Goal: Information Seeking & Learning: Learn about a topic

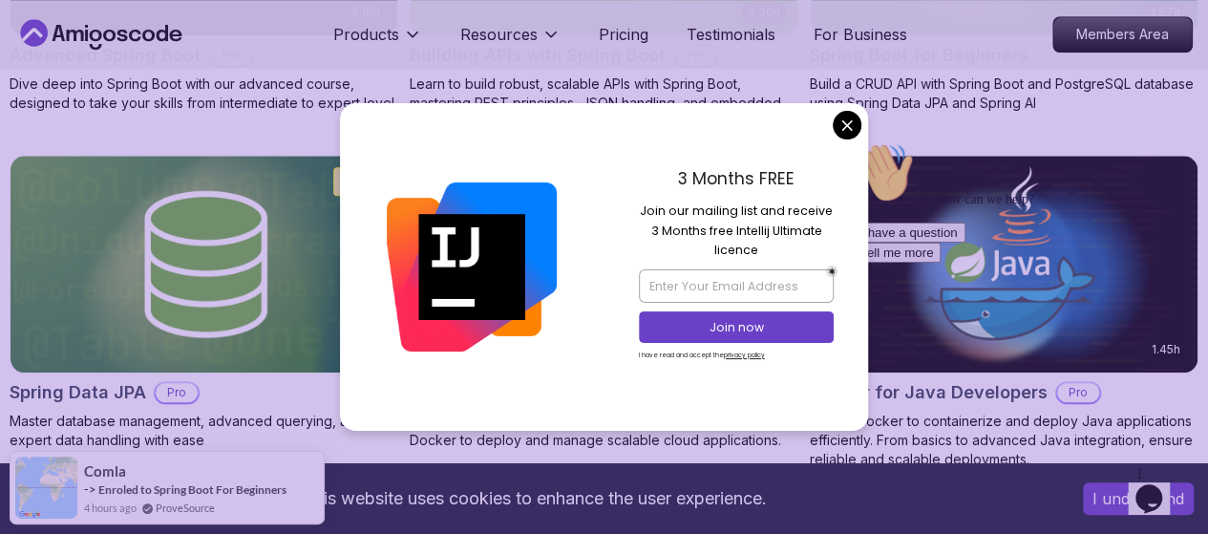
scroll to position [778, 0]
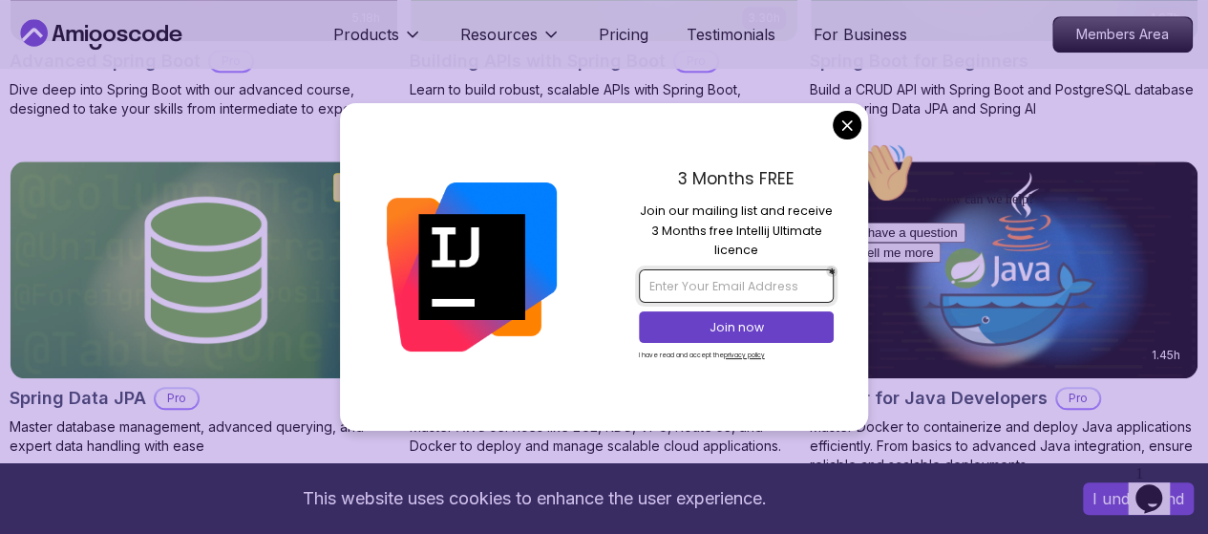
click at [751, 292] on input "email" at bounding box center [736, 285] width 195 height 32
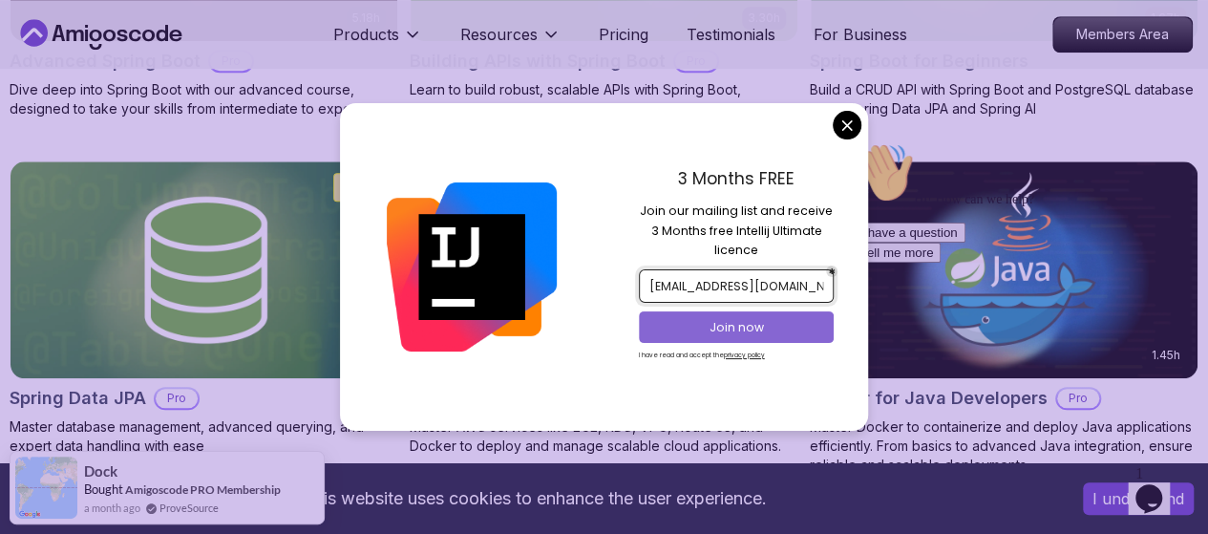
type input "shueibyussuf10@gmail.com"
click at [746, 326] on p "Join now" at bounding box center [736, 327] width 158 height 17
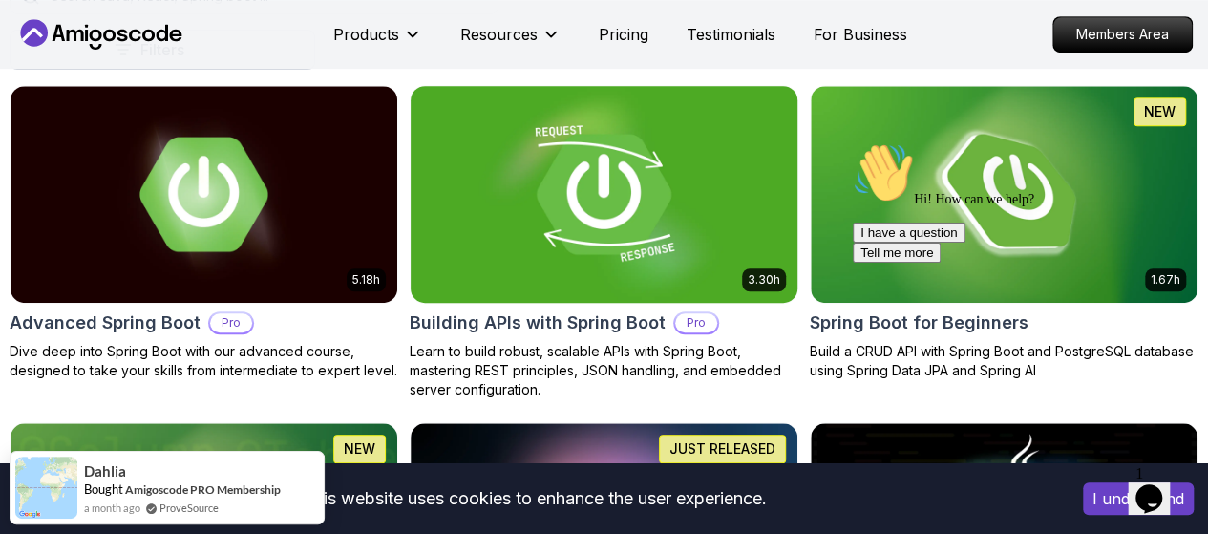
scroll to position [518, 0]
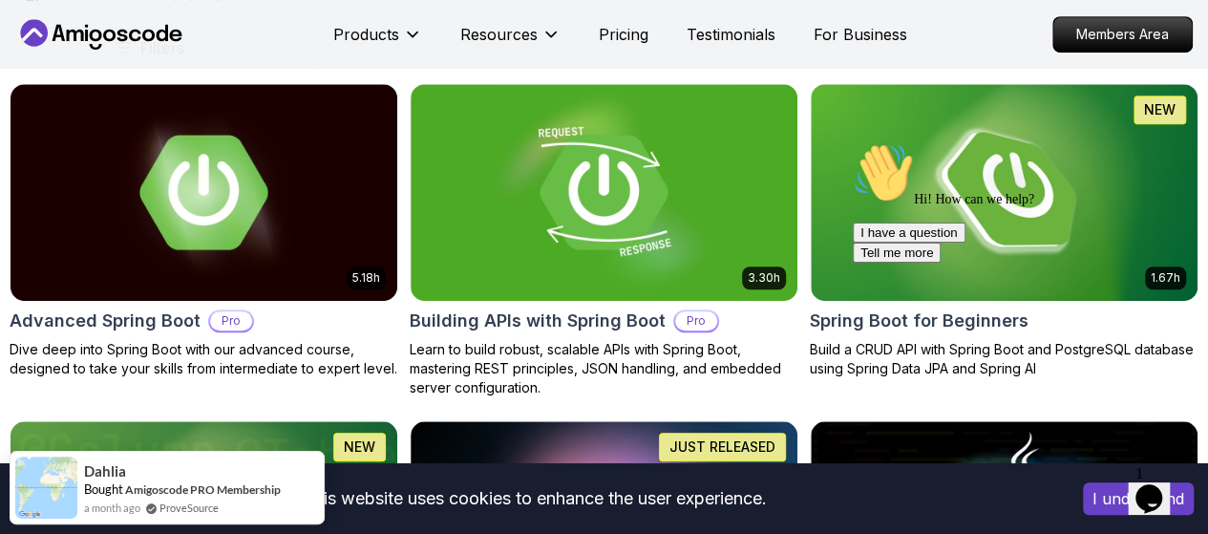
click at [1049, 223] on div "Hi! How can we help? I have a question Tell me more" at bounding box center [1024, 202] width 344 height 120
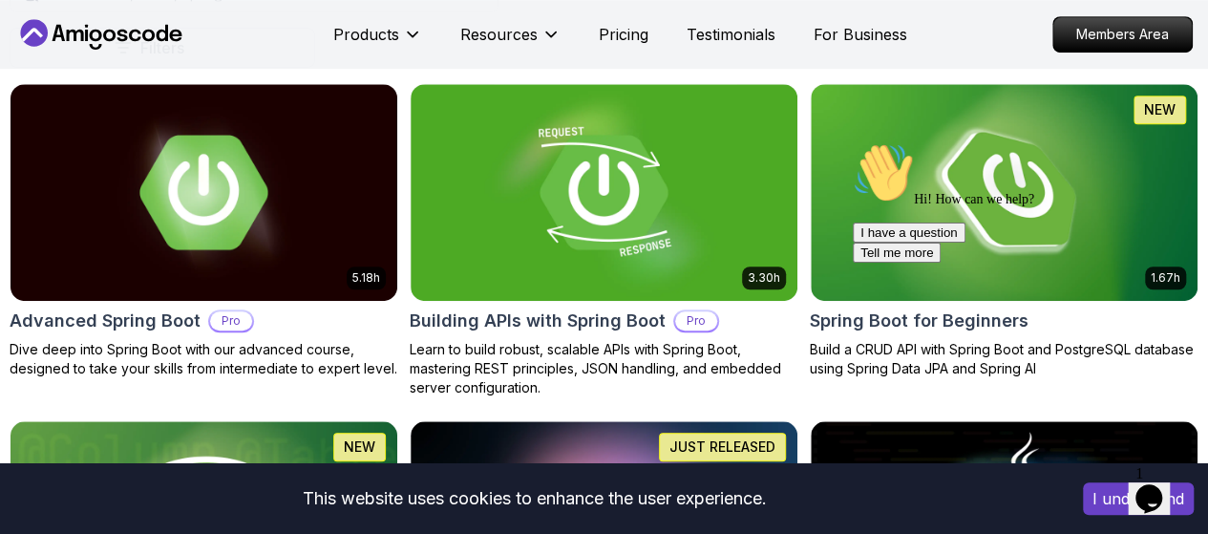
click at [1041, 147] on div "Hi! How can we help? I have a question Tell me more" at bounding box center [1024, 202] width 344 height 120
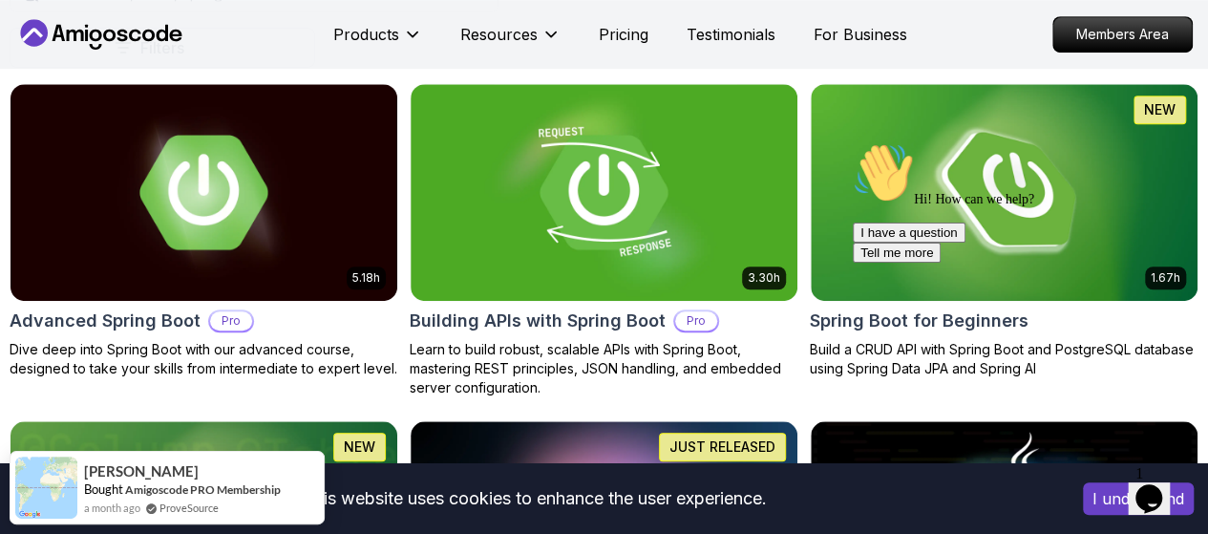
click at [1052, 224] on div "Hi! How can we help? I have a question Tell me more" at bounding box center [1024, 202] width 344 height 120
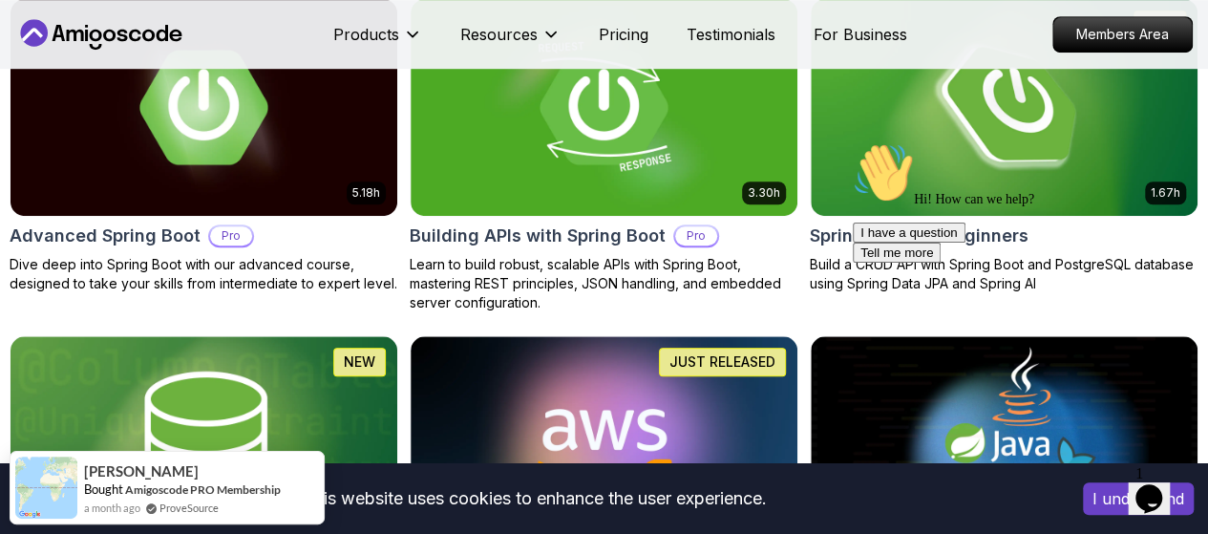
scroll to position [602, 0]
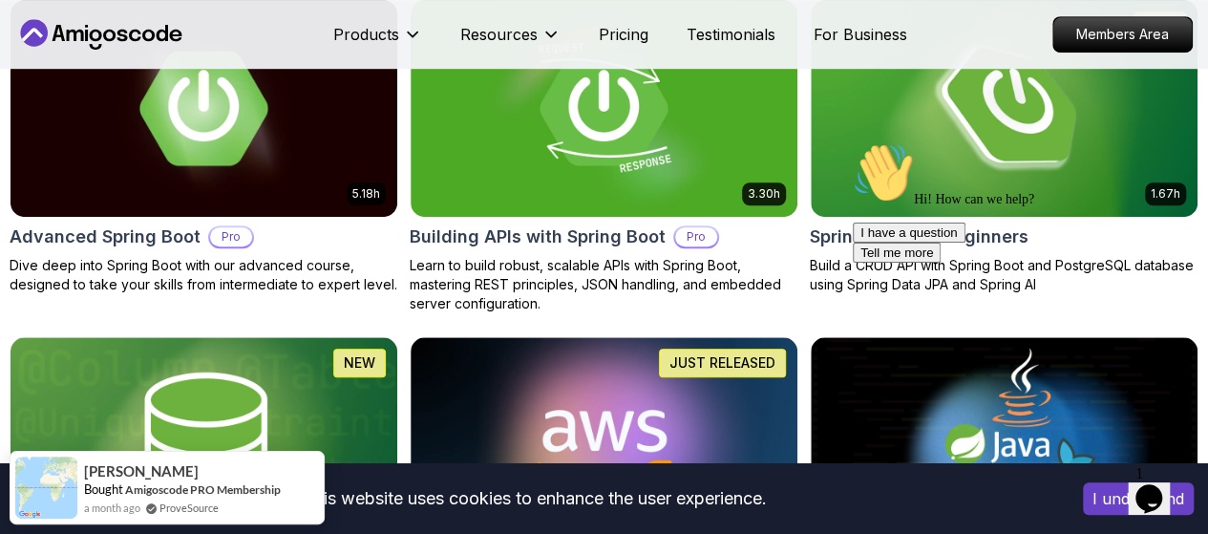
click at [1049, 142] on div "Hi! How can we help? I have a question Tell me more" at bounding box center [1024, 202] width 344 height 120
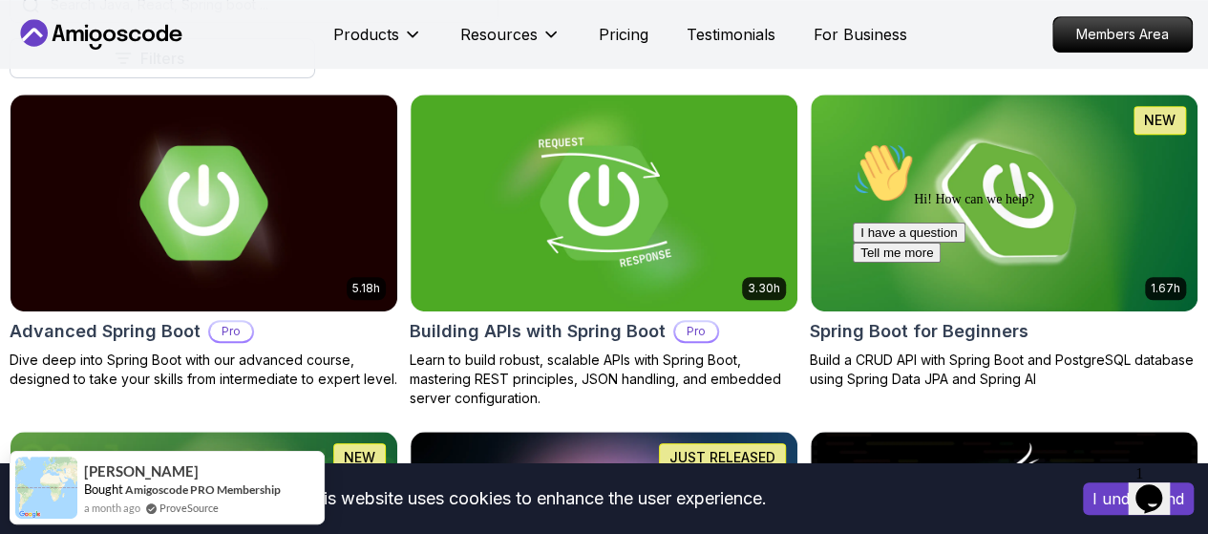
scroll to position [508, 0]
click at [1022, 200] on div "Hi! How can we help? I have a question Tell me more" at bounding box center [1024, 202] width 344 height 120
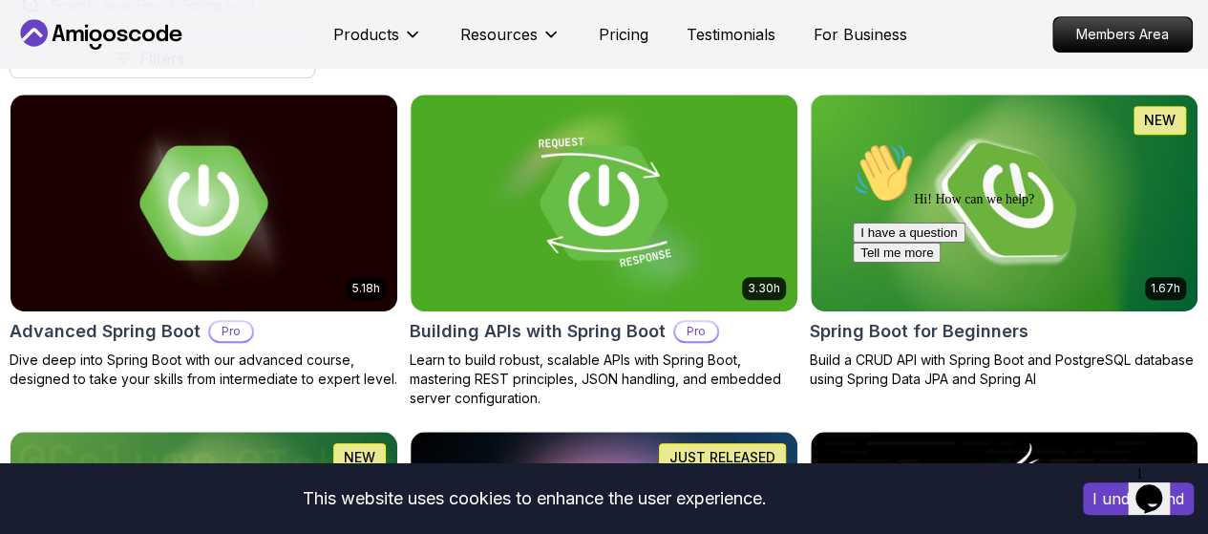
click at [1019, 239] on div "Hi! How can we help? I have a question Tell me more" at bounding box center [1024, 202] width 344 height 120
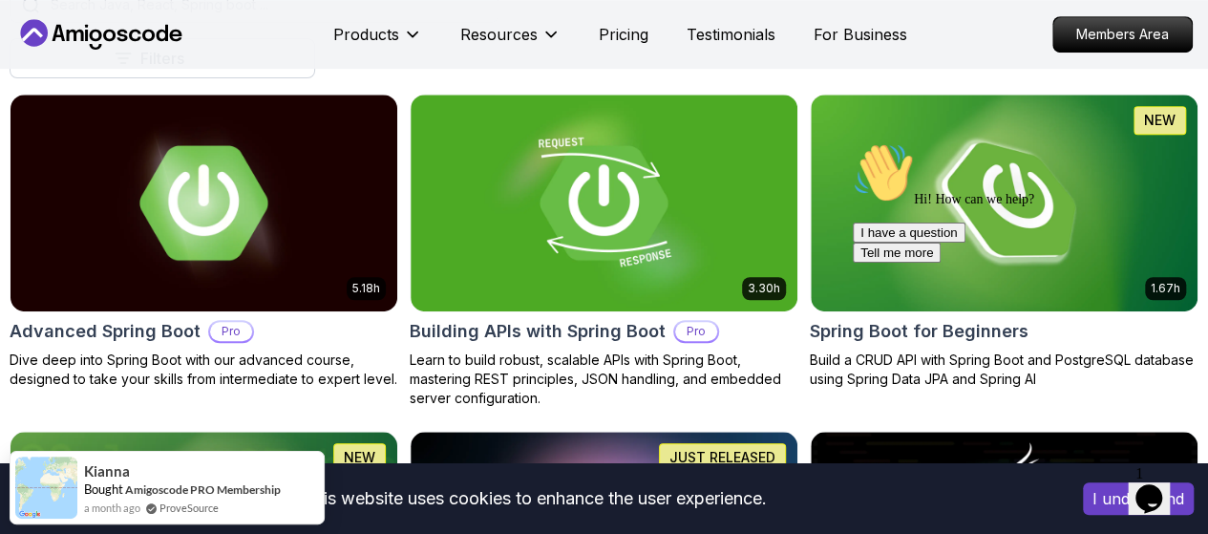
click at [1019, 239] on div "Hi! How can we help? I have a question Tell me more" at bounding box center [1024, 202] width 344 height 120
click at [1136, 42] on p "Members Area" at bounding box center [1123, 34] width 132 height 32
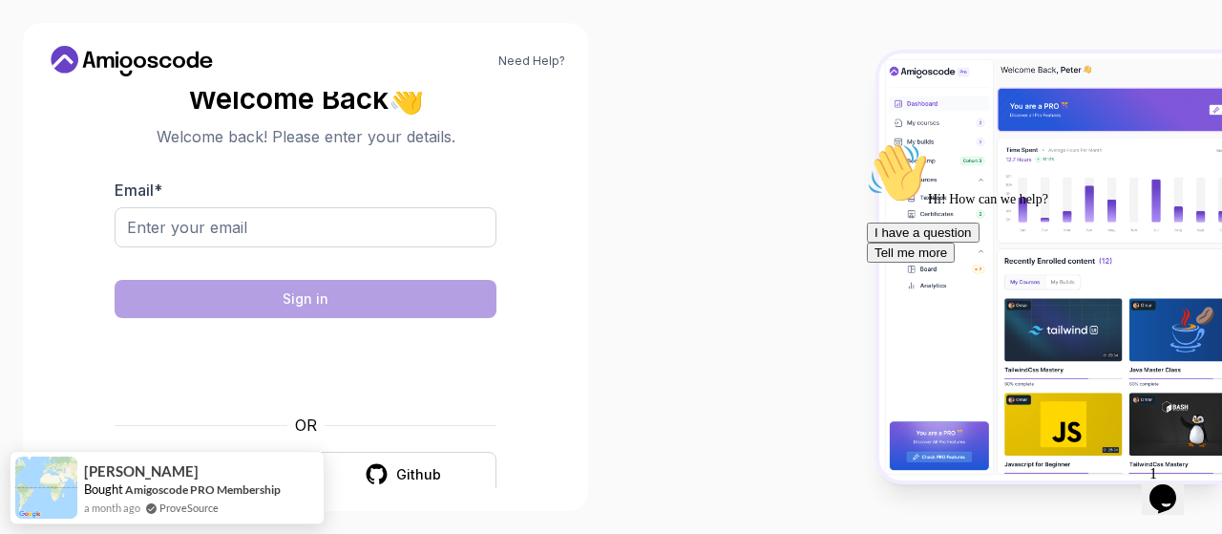
scroll to position [27, 0]
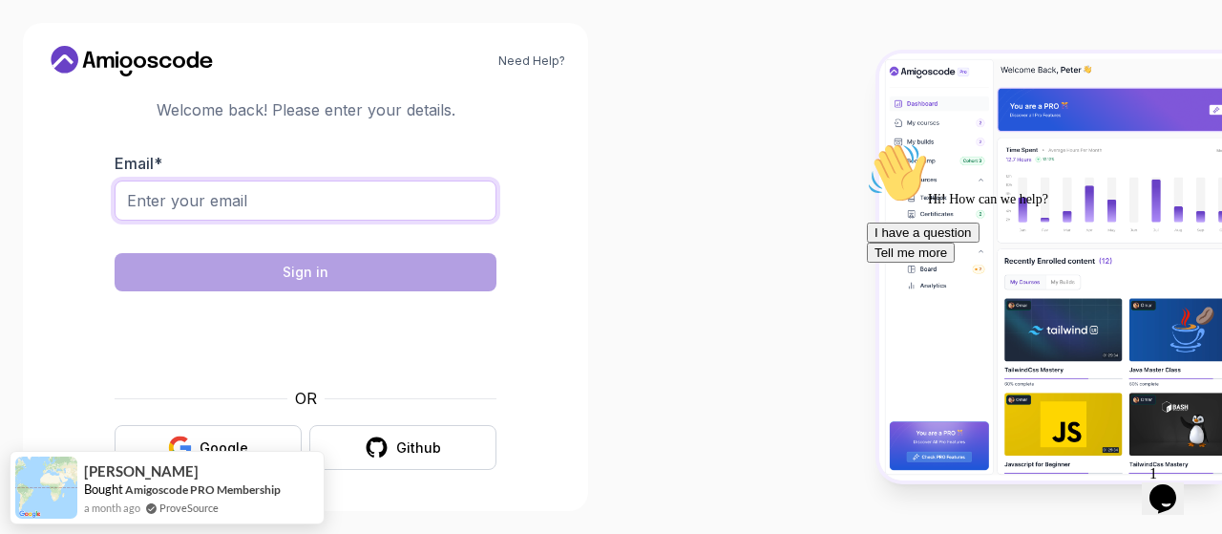
click at [309, 205] on input "Email *" at bounding box center [306, 200] width 382 height 40
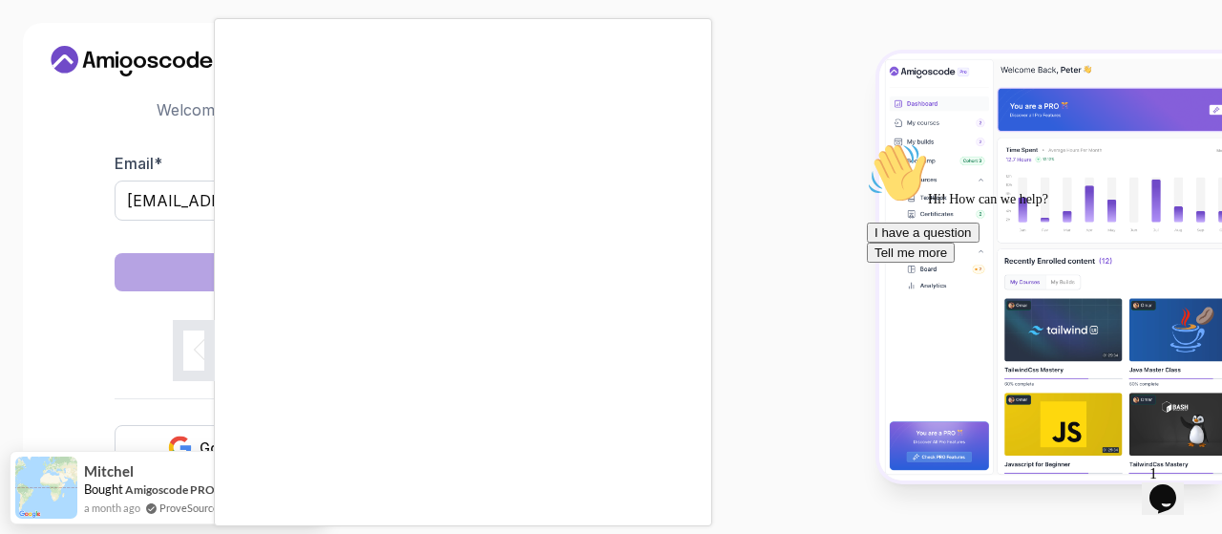
click at [803, 402] on div at bounding box center [611, 267] width 1222 height 534
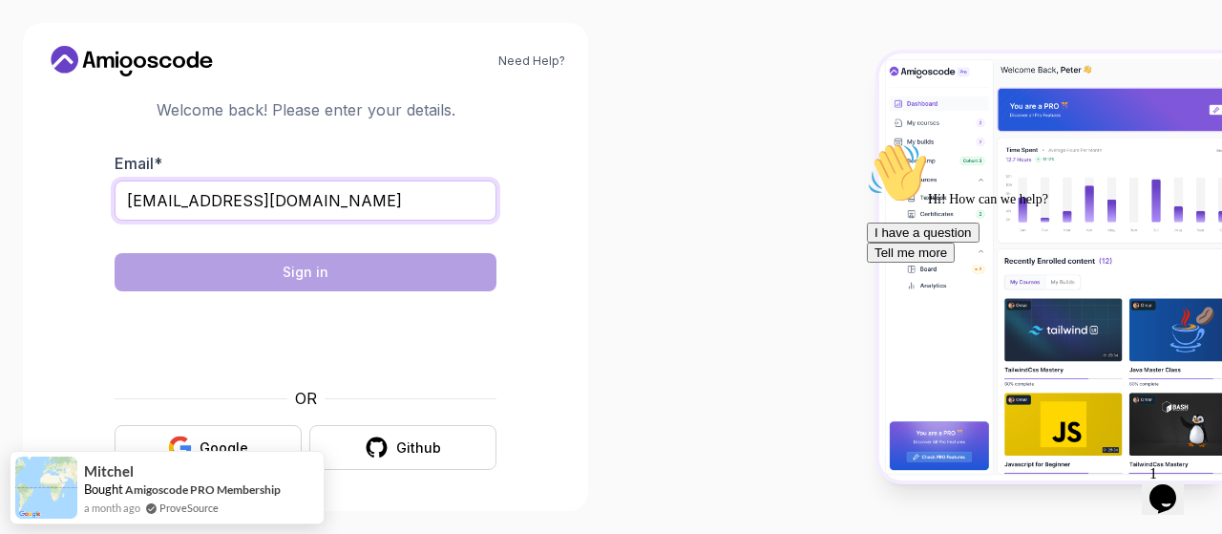
click at [344, 207] on input "shueibyussuf10@gmail.com" at bounding box center [306, 200] width 382 height 40
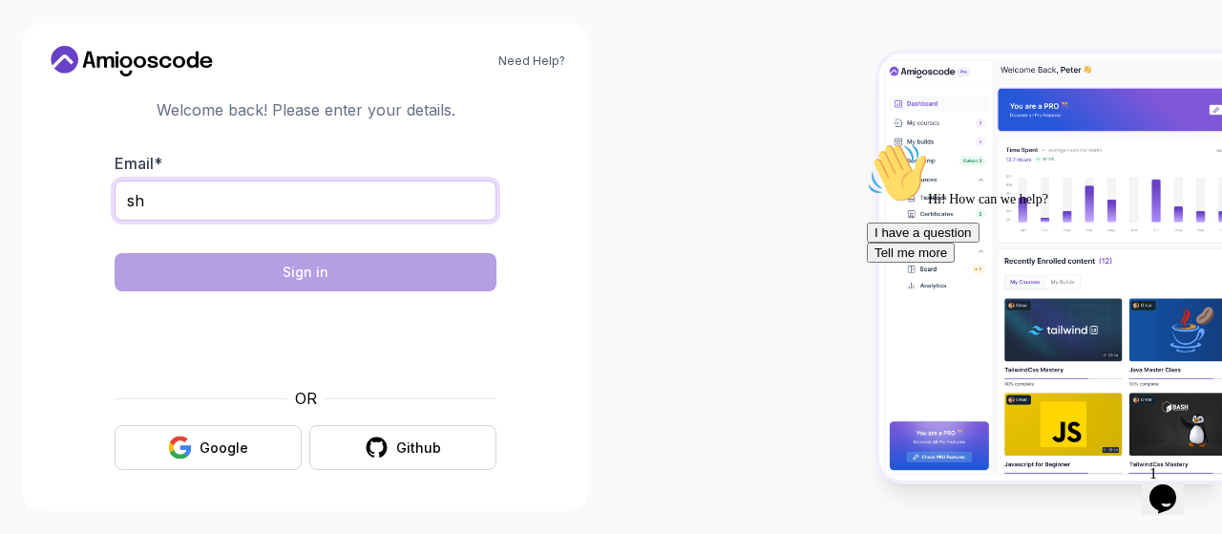
type input "s"
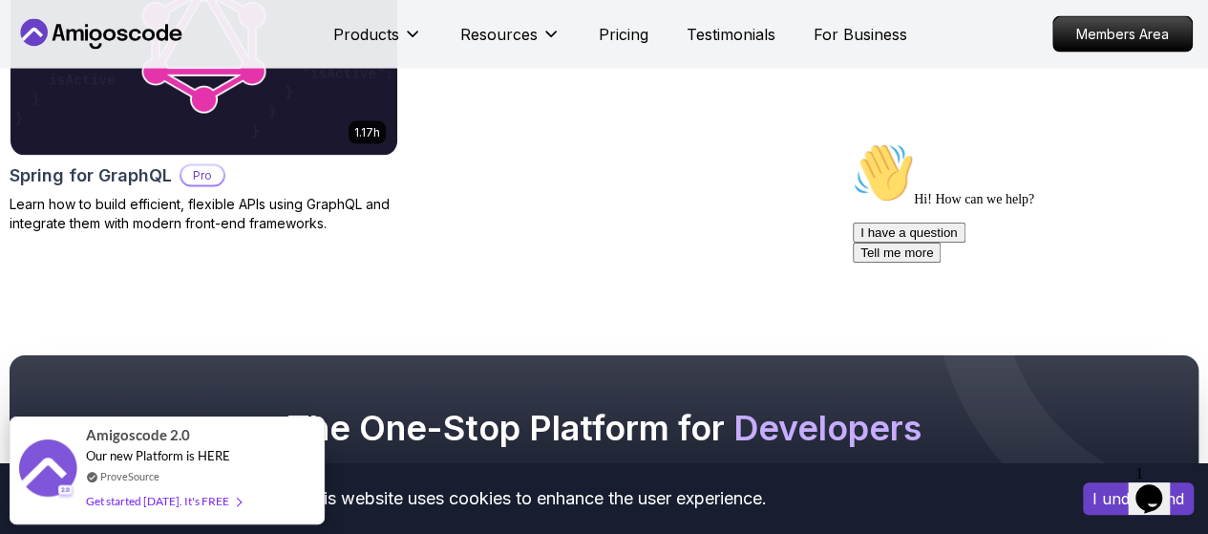
scroll to position [1996, 0]
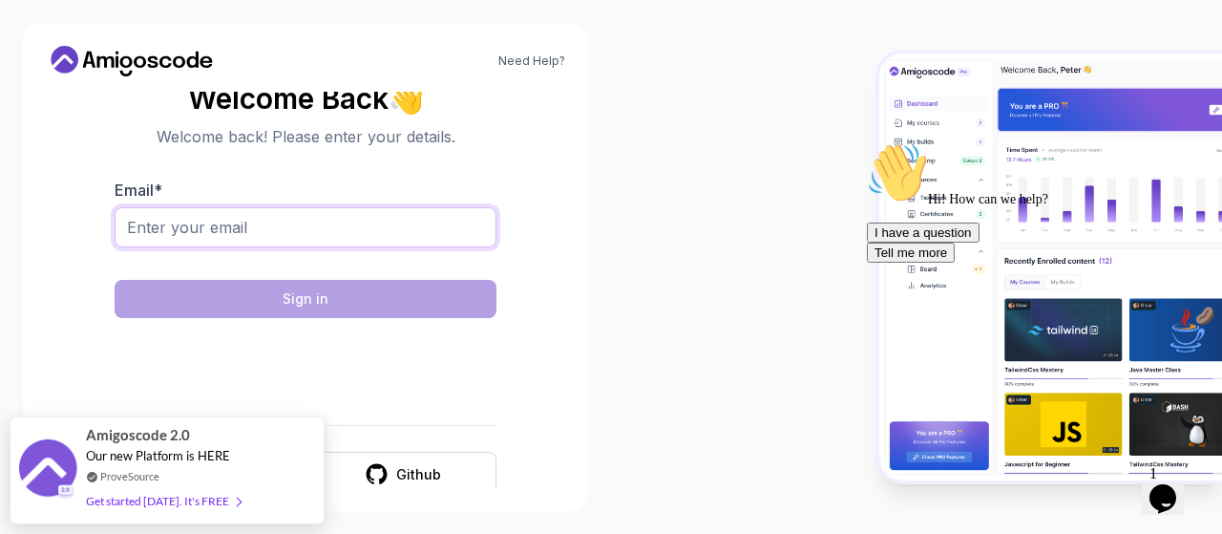
click at [321, 228] on input "Email *" at bounding box center [306, 227] width 382 height 40
type input "shueibyussuf10@gmail.com"
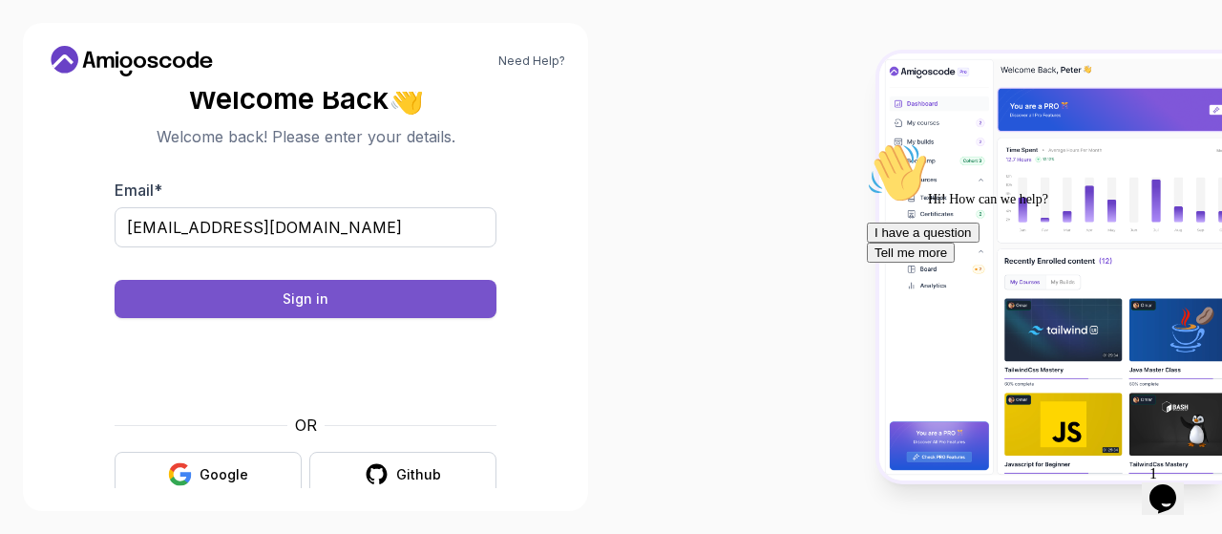
click at [342, 298] on button "Sign in" at bounding box center [306, 299] width 382 height 38
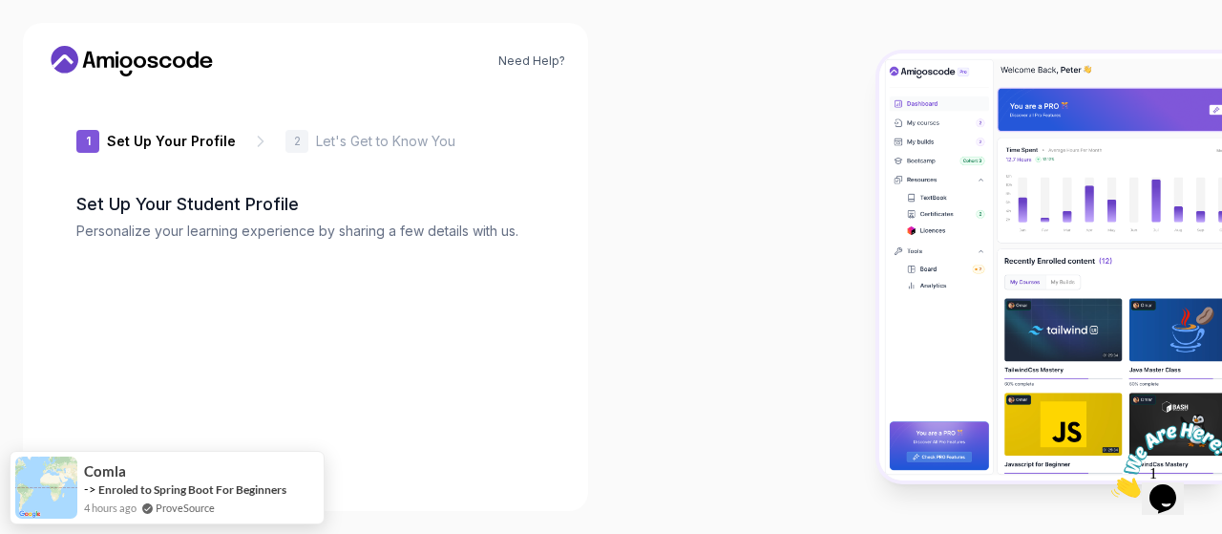
type input "swiftsparrowe4a65"
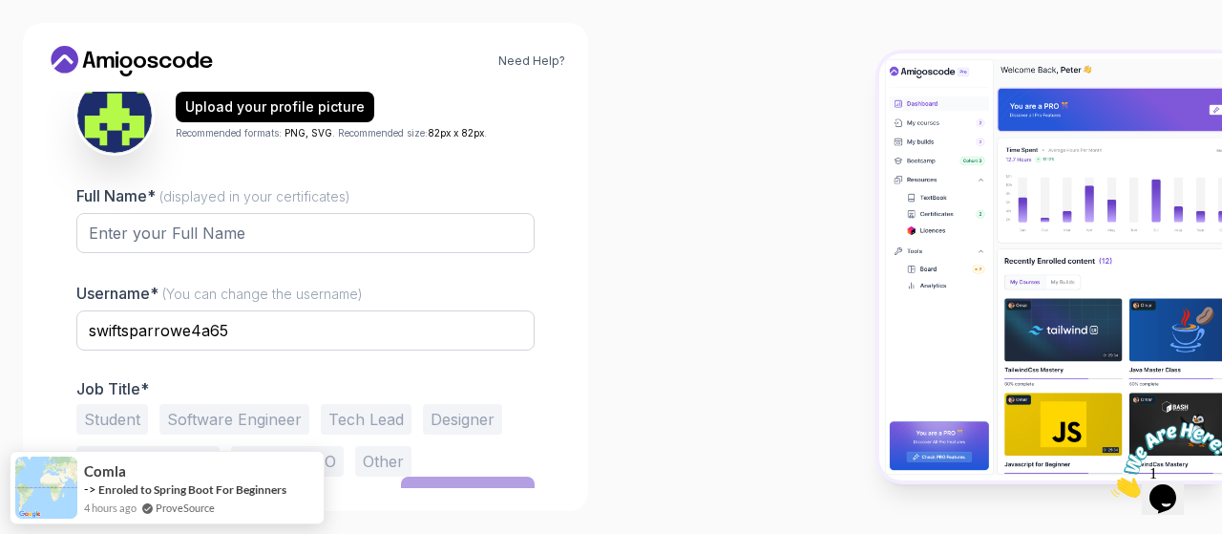
scroll to position [261, 0]
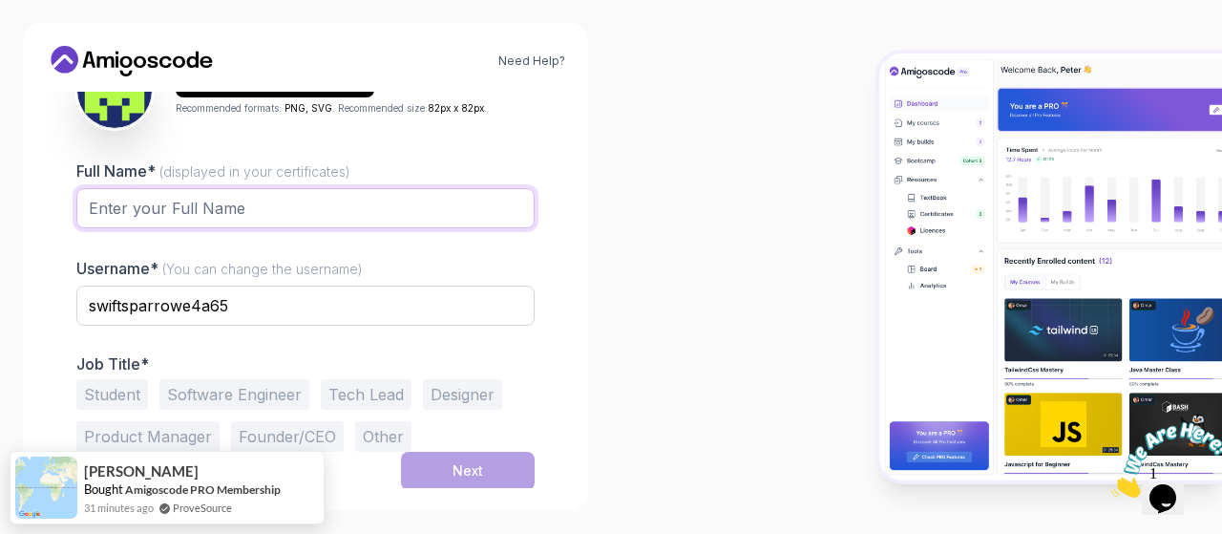
click at [265, 198] on input "Full Name* (displayed in your certificates)" at bounding box center [305, 208] width 458 height 40
type input "a"
type input "[PERSON_NAME]"
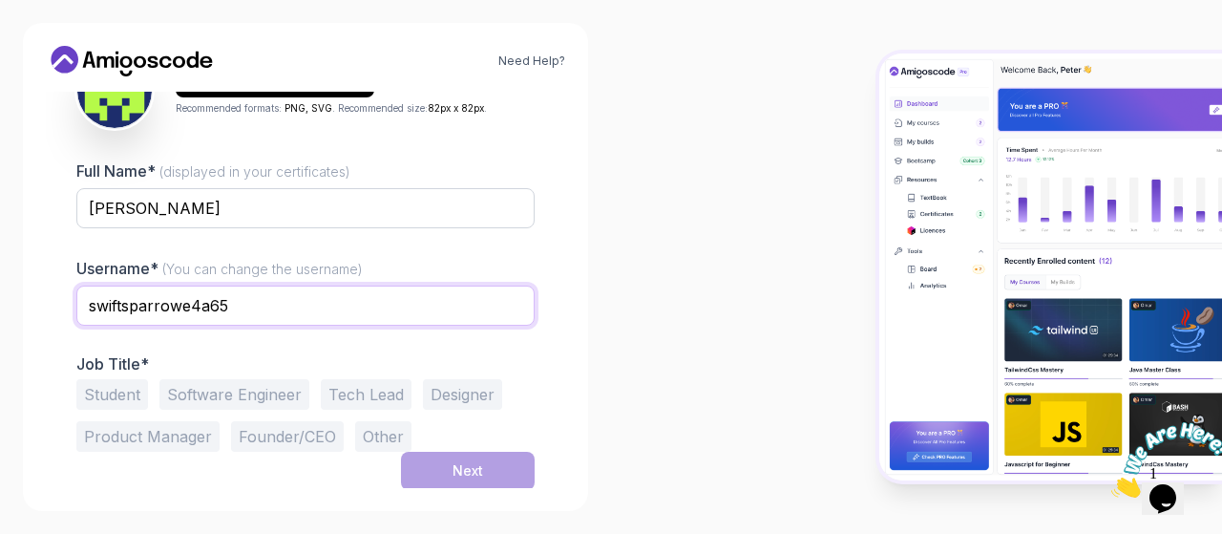
click at [240, 299] on input "swiftsparrowe4a65" at bounding box center [305, 305] width 458 height 40
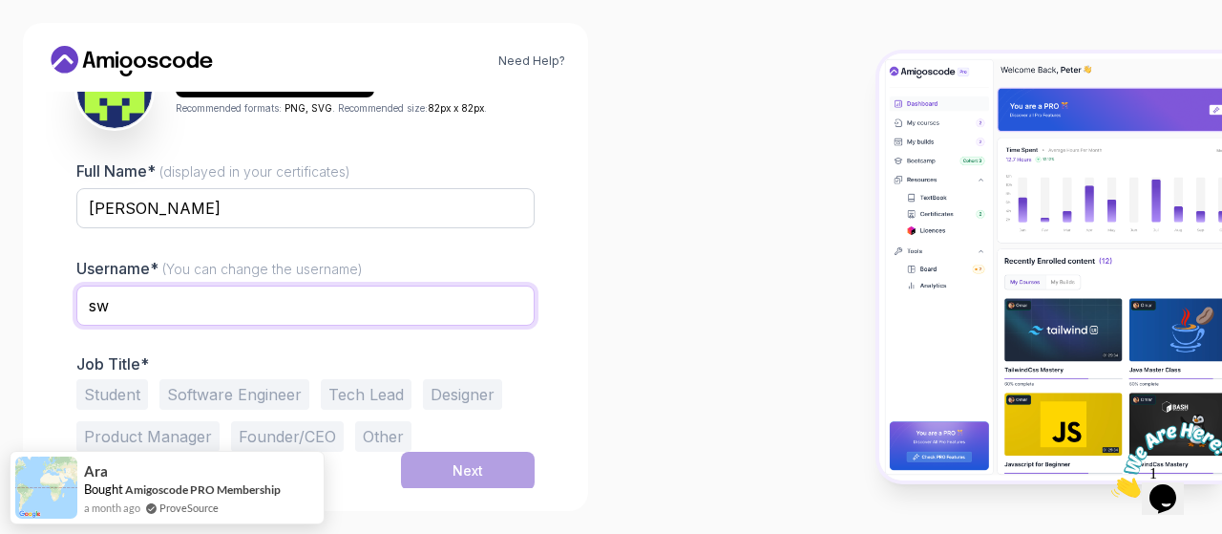
type input "s"
type input "SA"
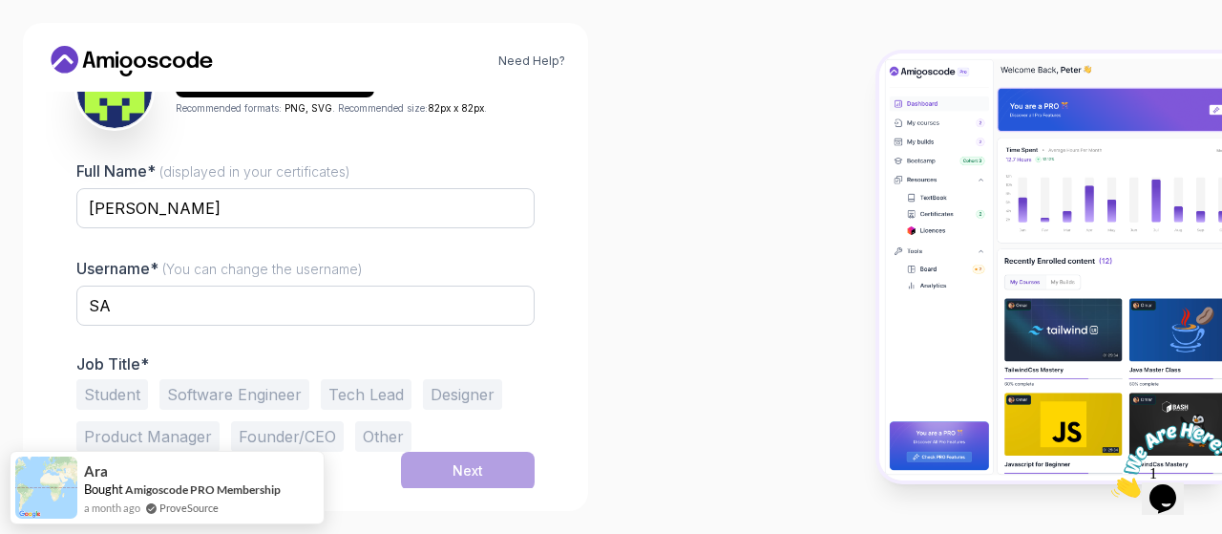
click at [524, 360] on p "Job Title*" at bounding box center [305, 363] width 458 height 19
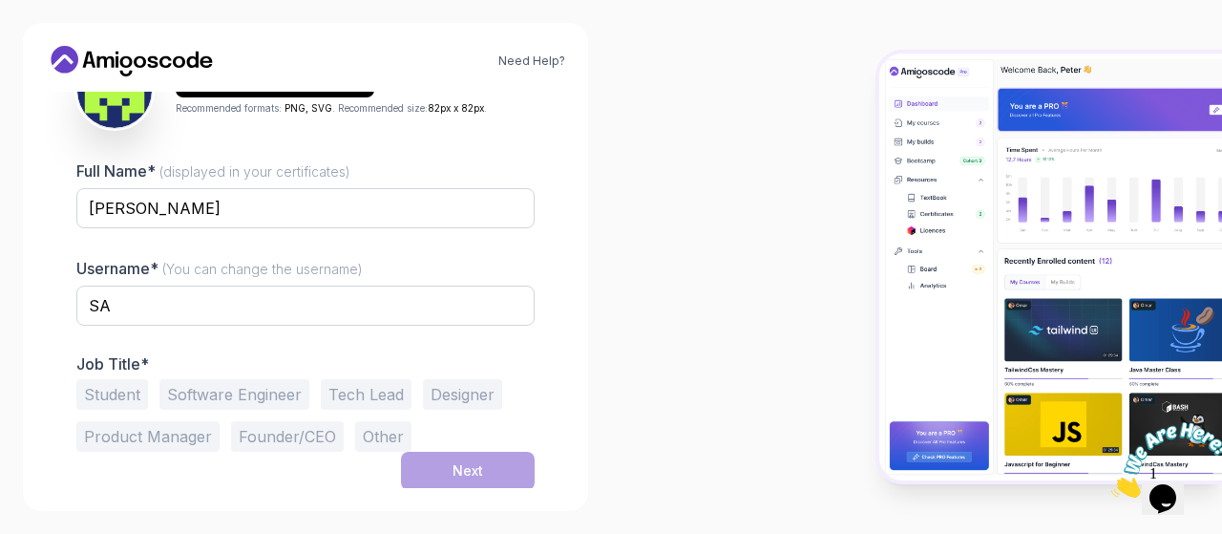
click at [231, 407] on button "Software Engineer" at bounding box center [234, 394] width 150 height 31
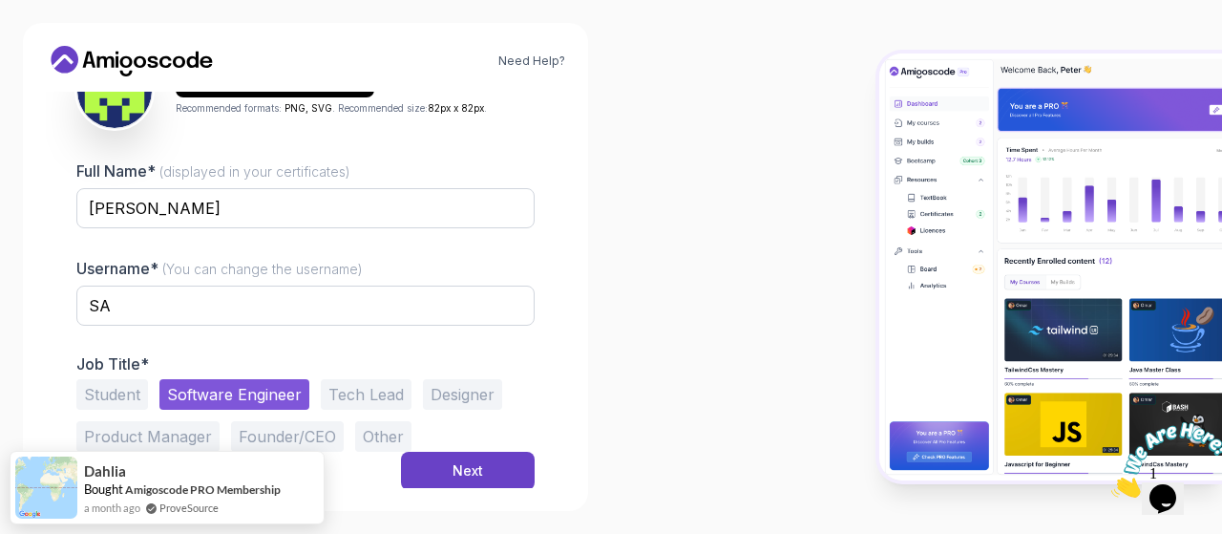
click at [117, 381] on button "Student" at bounding box center [112, 394] width 72 height 31
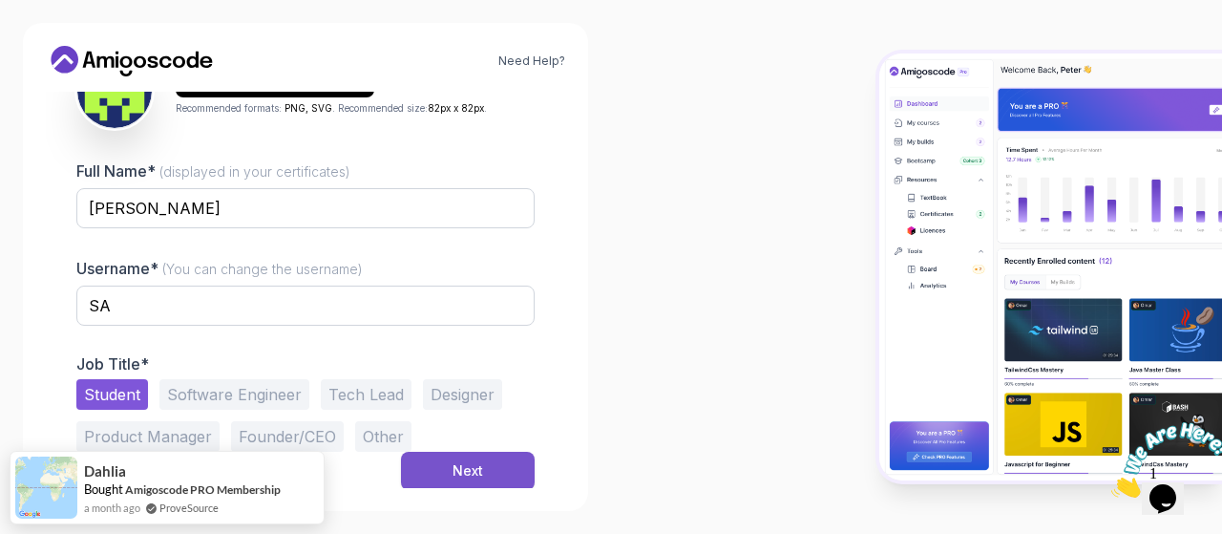
click at [475, 467] on div "Next" at bounding box center [467, 470] width 31 height 19
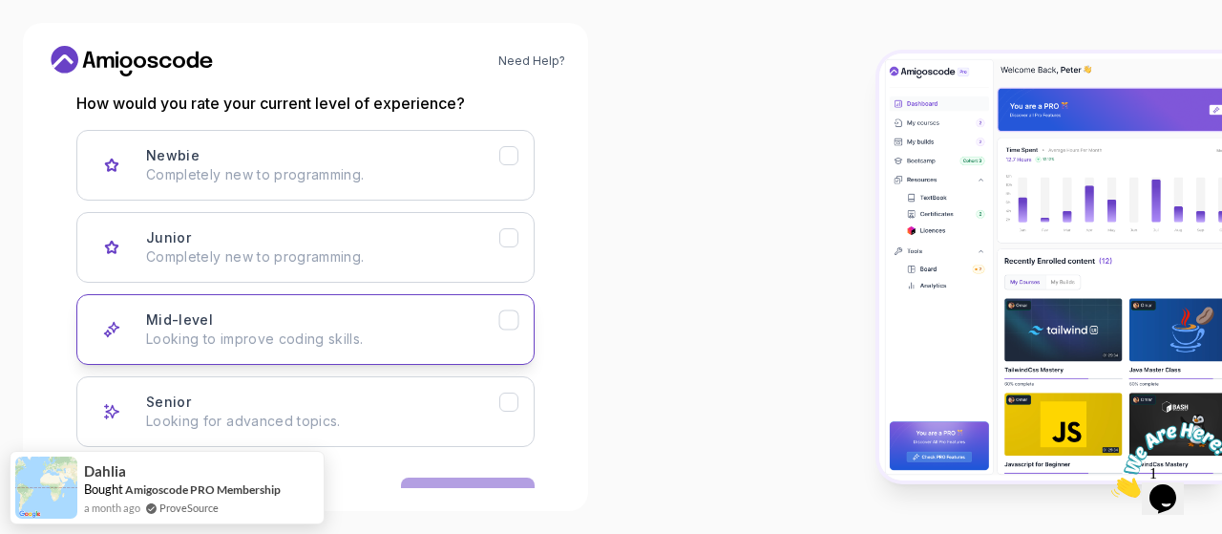
scroll to position [265, 0]
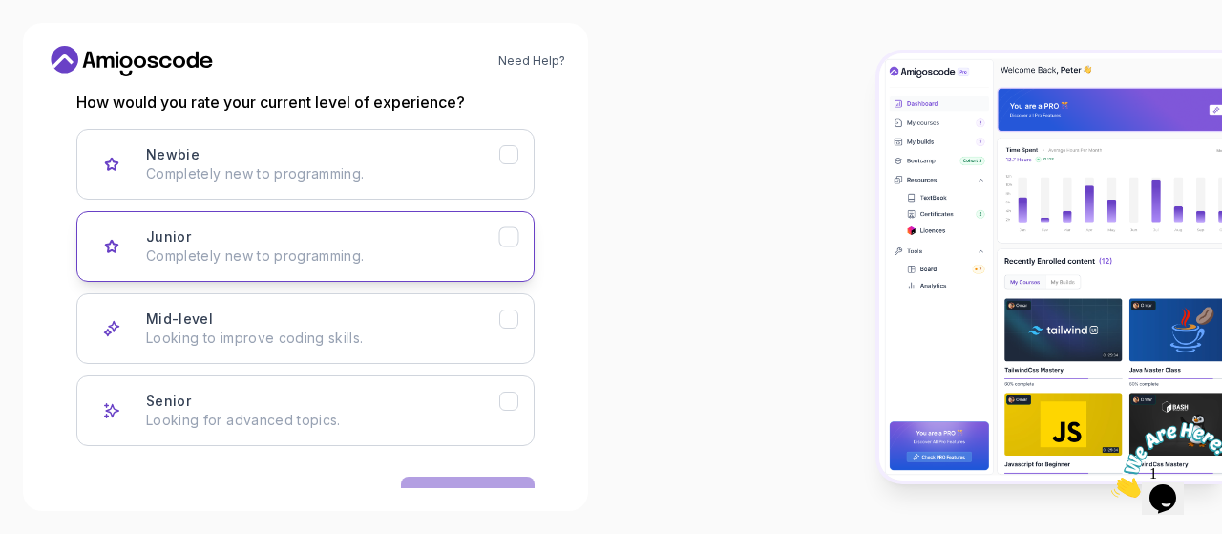
click at [515, 238] on icon "Junior" at bounding box center [509, 237] width 18 height 18
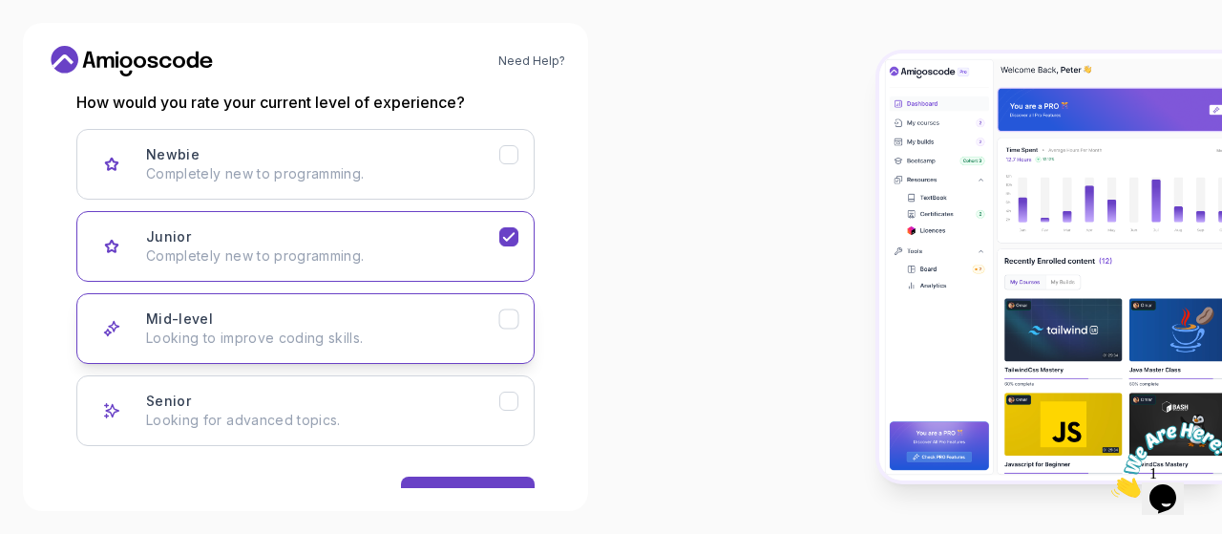
scroll to position [320, 0]
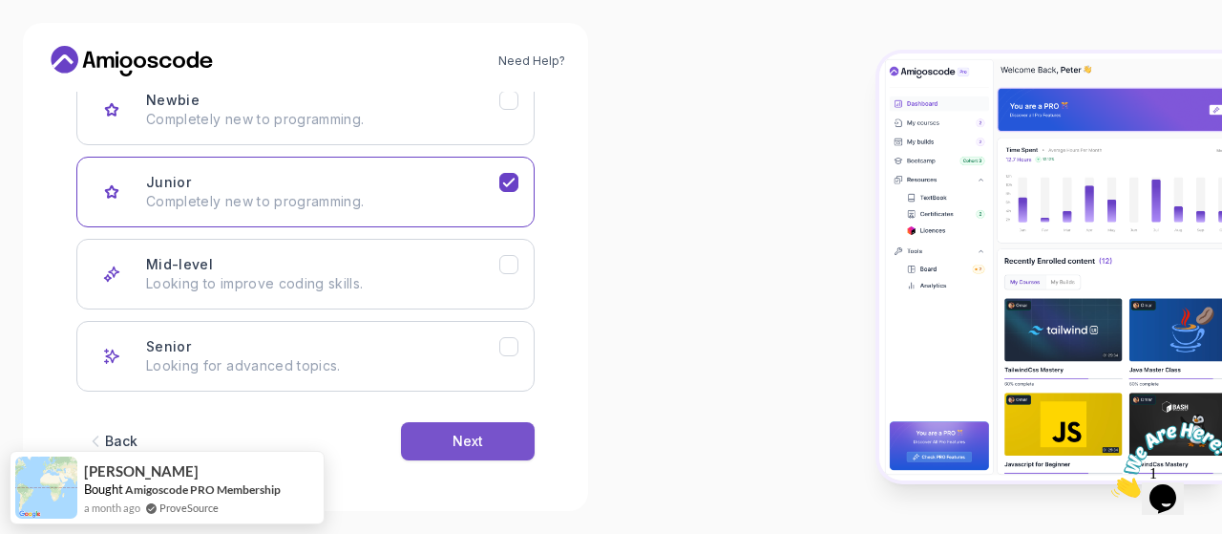
click at [471, 435] on div "Next" at bounding box center [467, 440] width 31 height 19
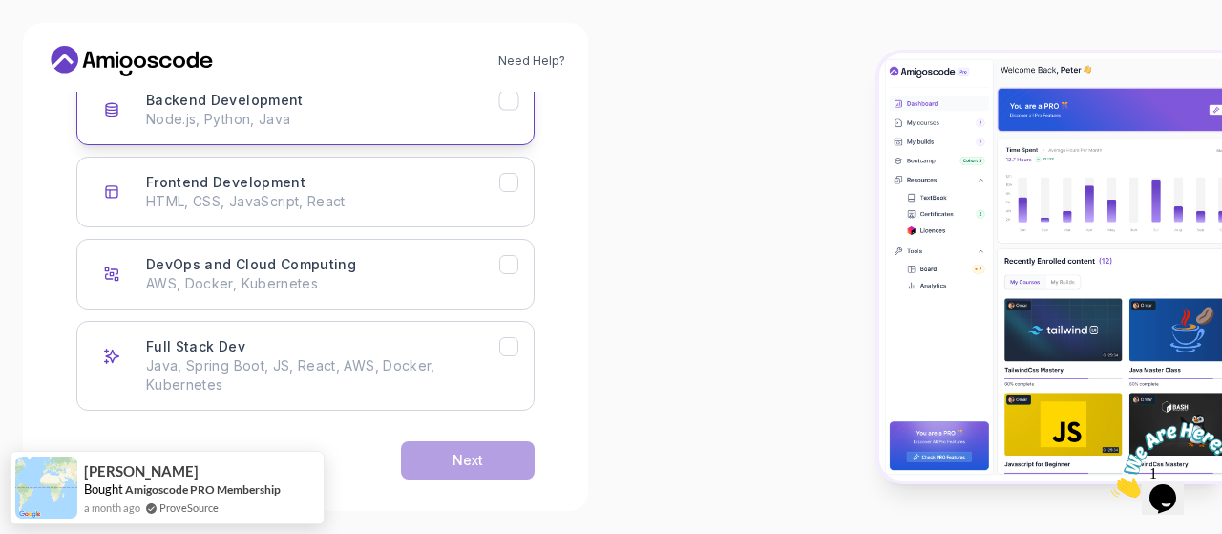
click at [357, 116] on p "Node.js, Python, Java" at bounding box center [322, 119] width 353 height 19
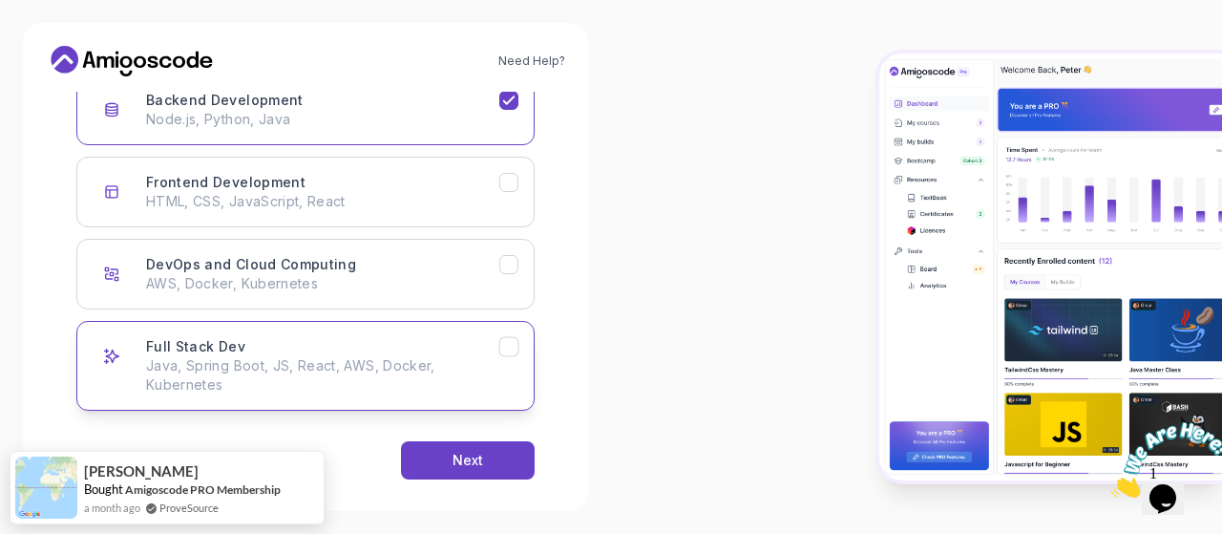
click at [410, 347] on div "Full Stack Dev Java, Spring Boot, JS, React, AWS, Docker, Kubernetes" at bounding box center [322, 365] width 353 height 57
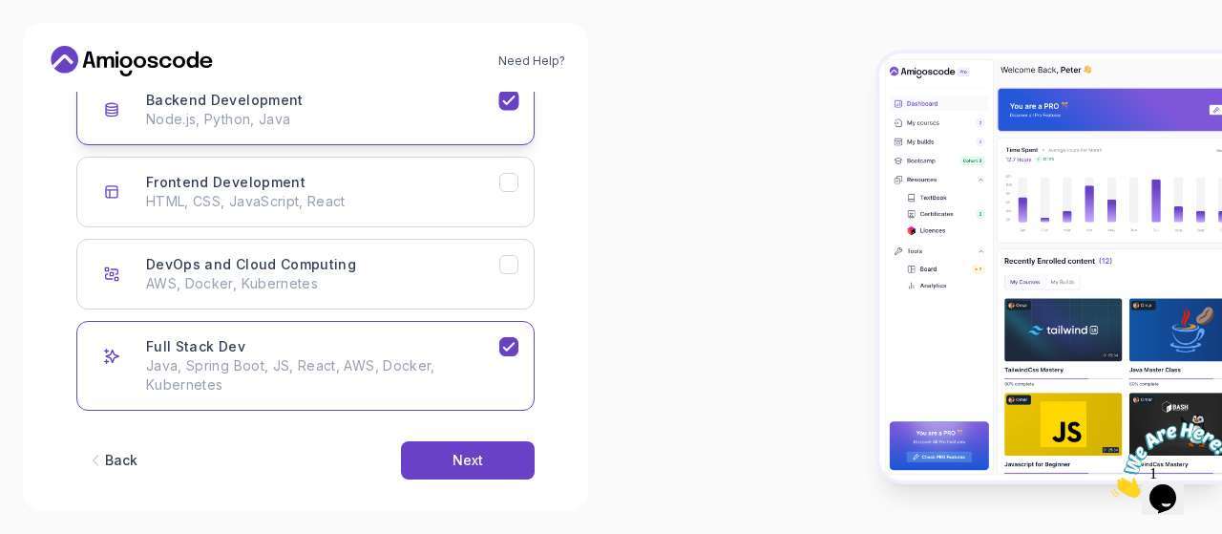
click at [514, 98] on icon "Backend Development" at bounding box center [509, 101] width 18 height 18
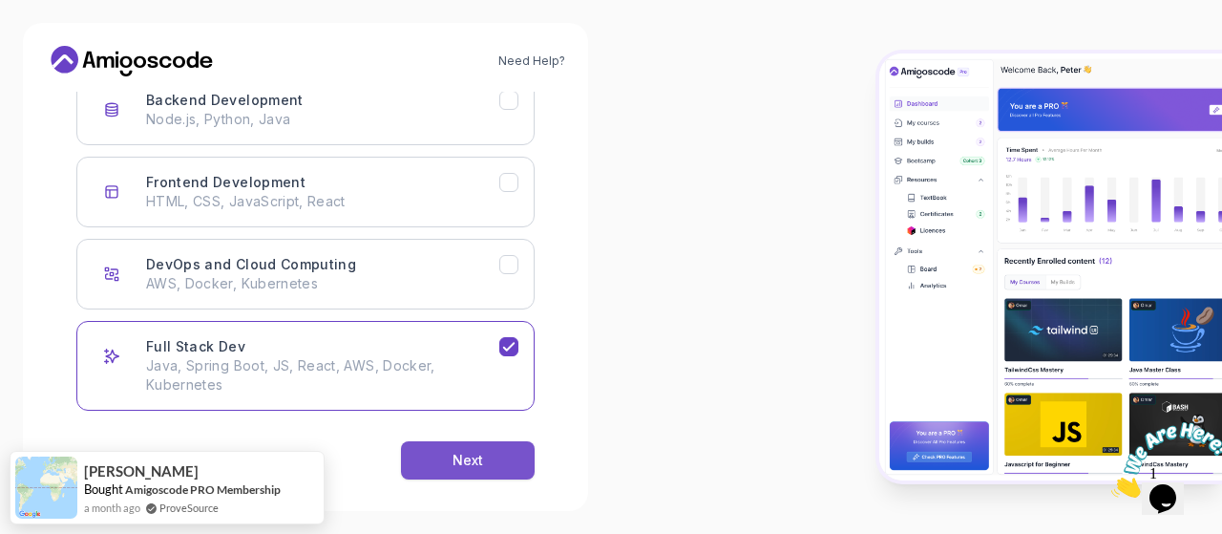
click at [483, 450] on button "Next" at bounding box center [468, 460] width 134 height 38
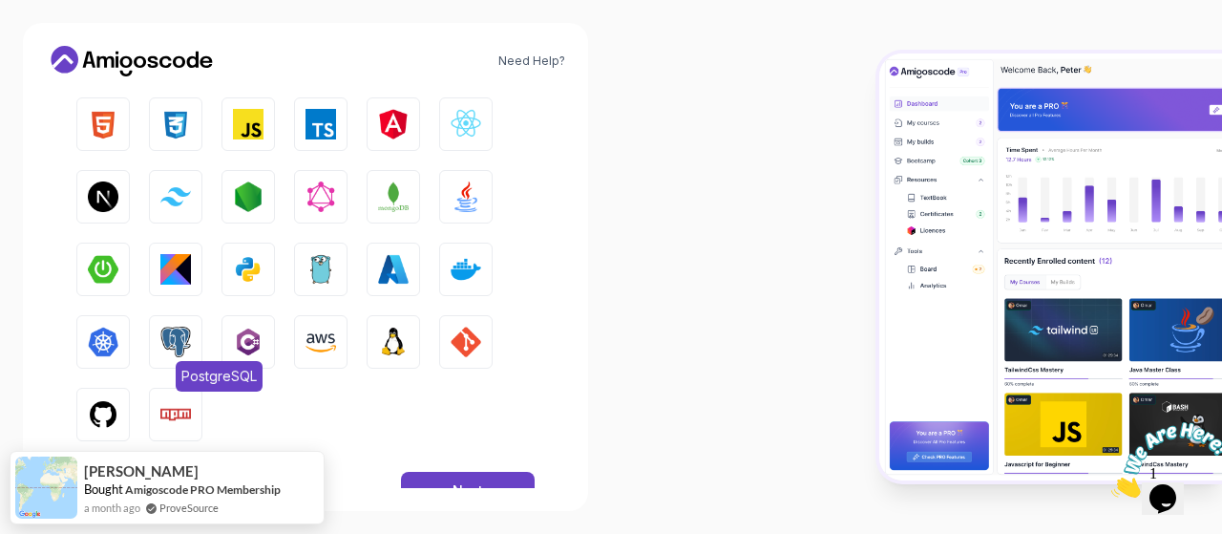
click at [166, 346] on img "button" at bounding box center [175, 341] width 31 height 31
click at [321, 349] on img "button" at bounding box center [320, 341] width 31 height 31
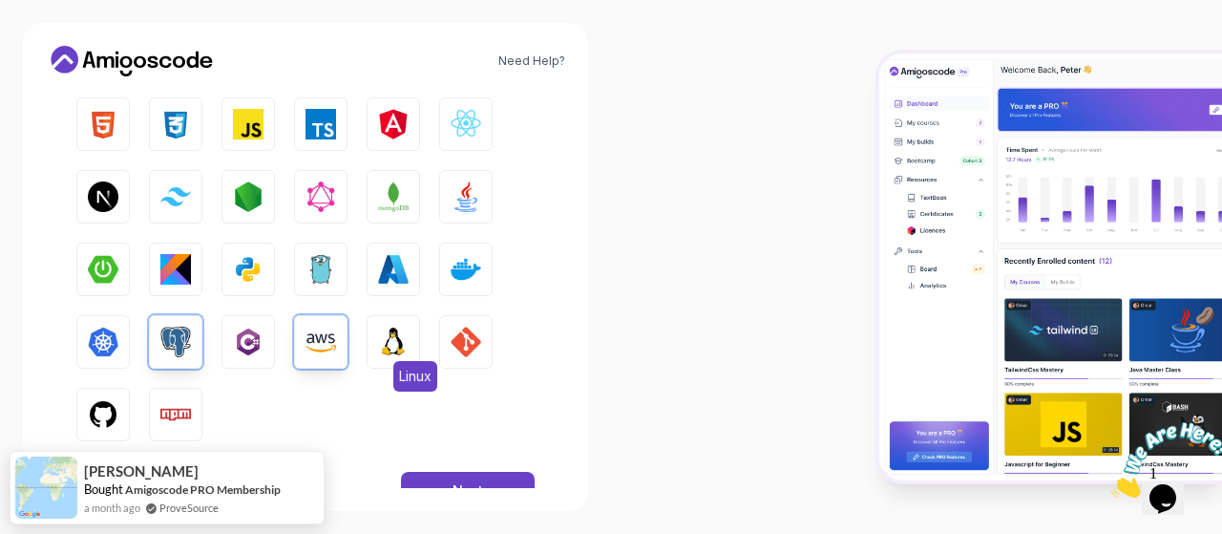
click at [395, 348] on img "button" at bounding box center [393, 341] width 31 height 31
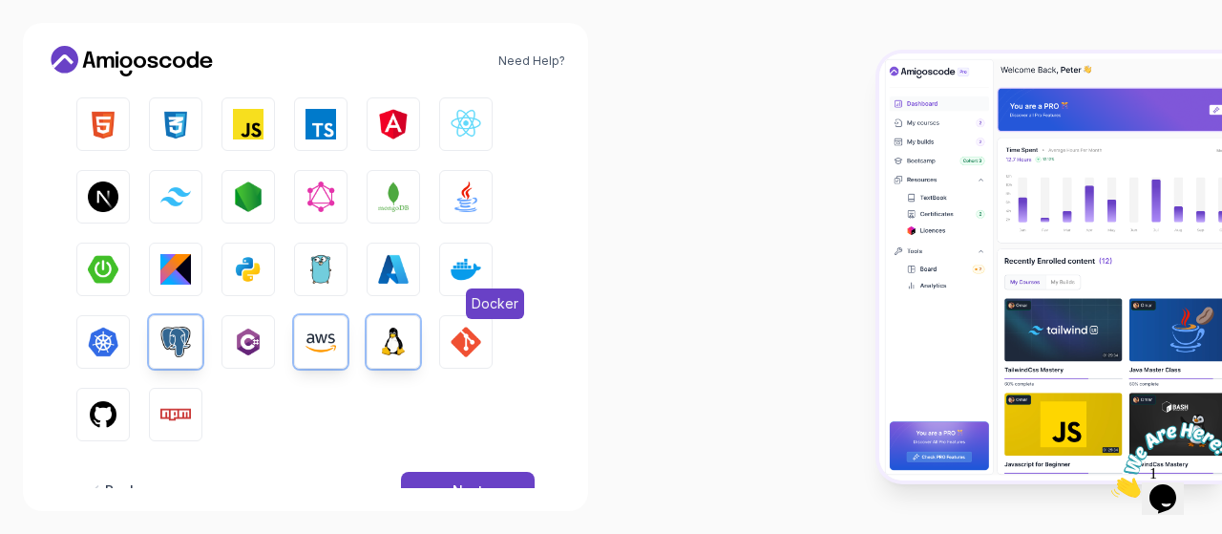
click at [469, 278] on img "button" at bounding box center [466, 269] width 31 height 31
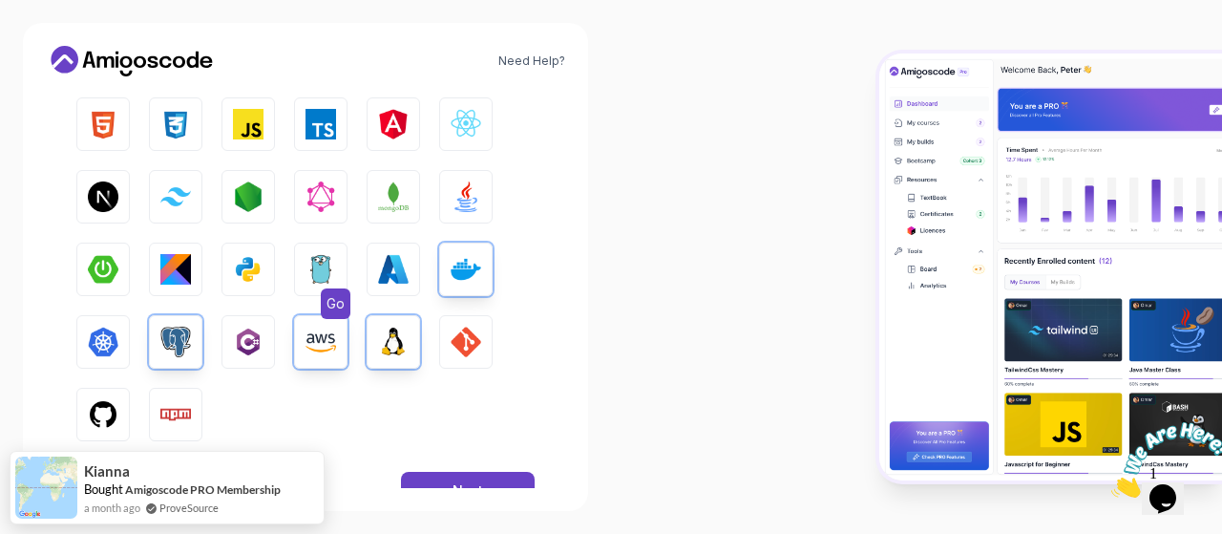
click at [303, 258] on button "Go" at bounding box center [320, 268] width 53 height 53
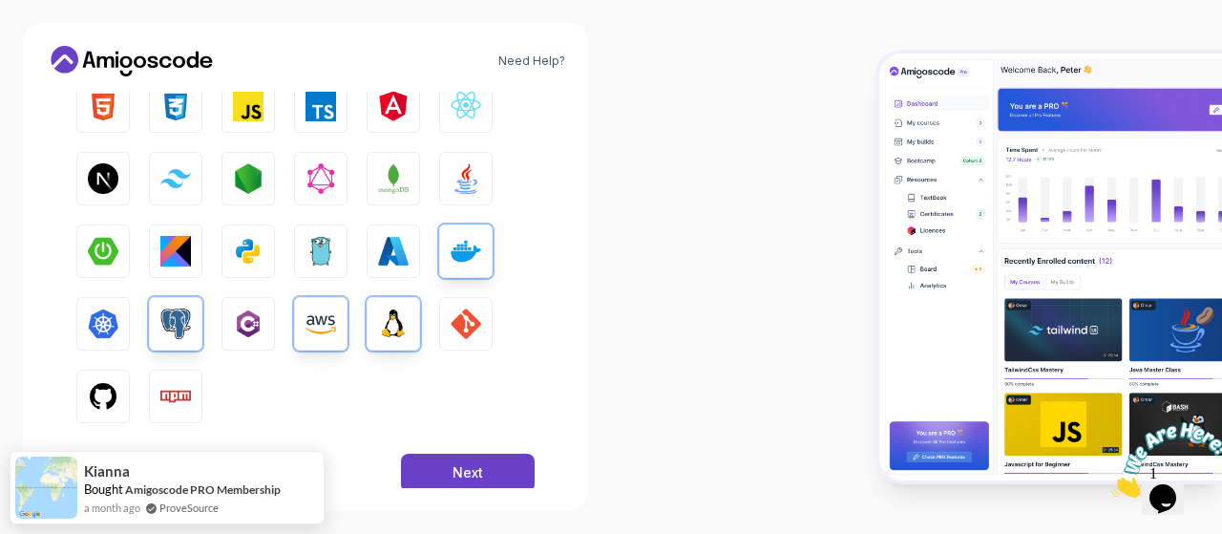
scroll to position [336, 0]
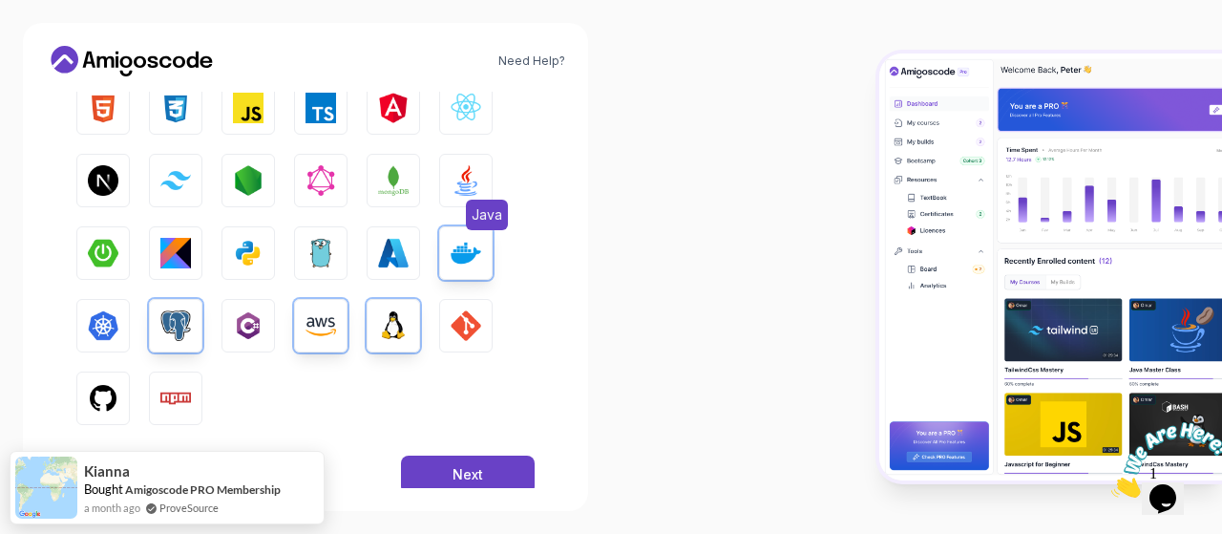
click at [477, 179] on img "button" at bounding box center [466, 180] width 31 height 31
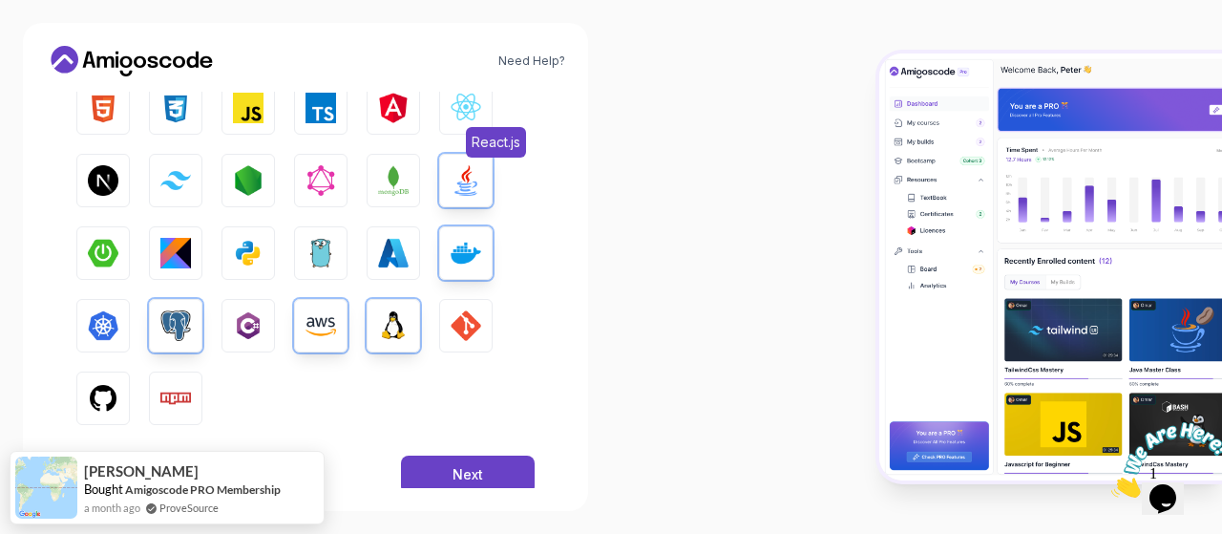
click at [455, 125] on button "React.js" at bounding box center [465, 107] width 53 height 53
click at [118, 327] on button "Kubernetes" at bounding box center [102, 325] width 53 height 53
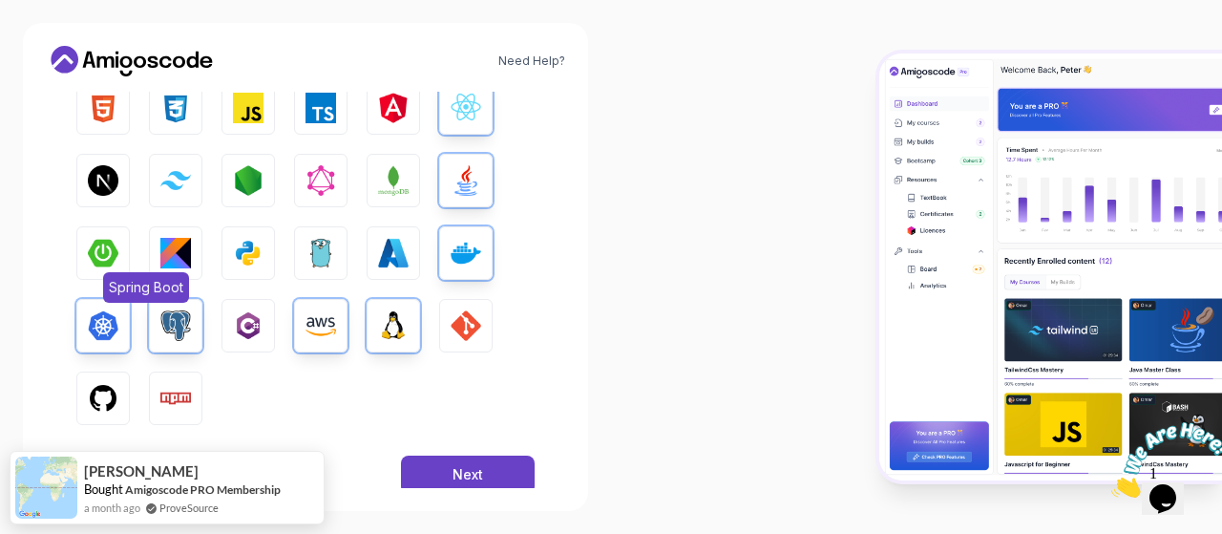
click at [119, 250] on button "Spring Boot" at bounding box center [102, 252] width 53 height 53
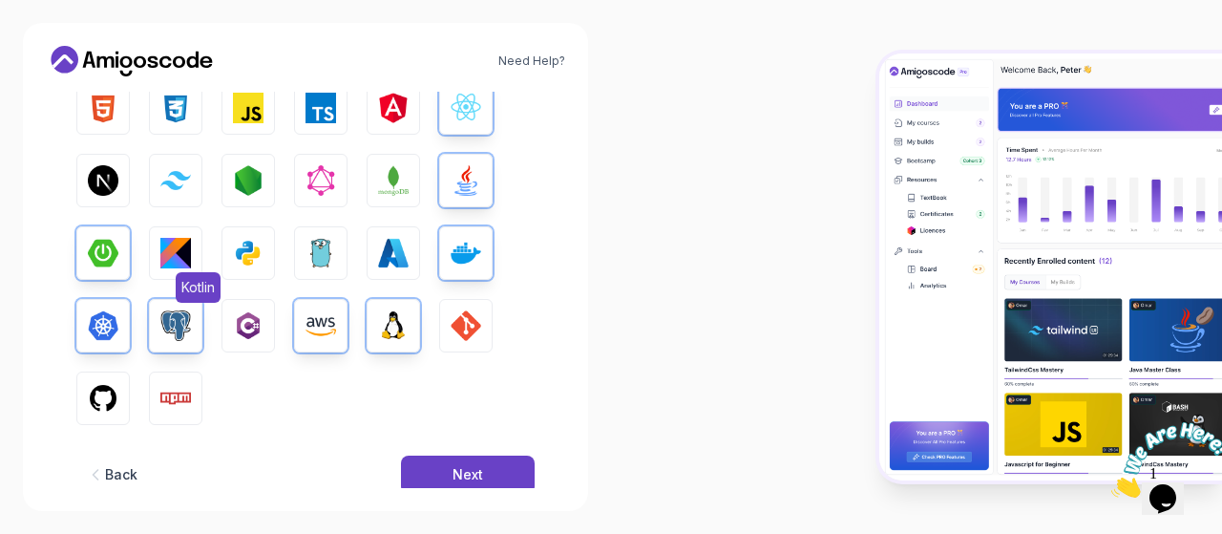
click at [172, 255] on img "button" at bounding box center [175, 253] width 31 height 31
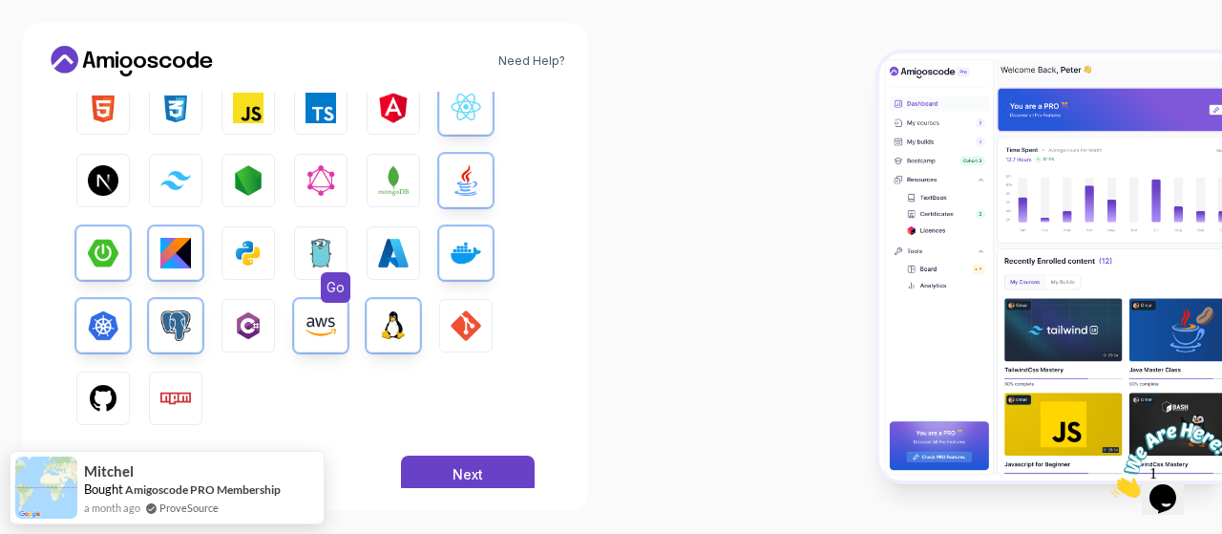
click at [326, 254] on img "button" at bounding box center [320, 253] width 31 height 31
click at [397, 251] on img "button" at bounding box center [393, 253] width 31 height 31
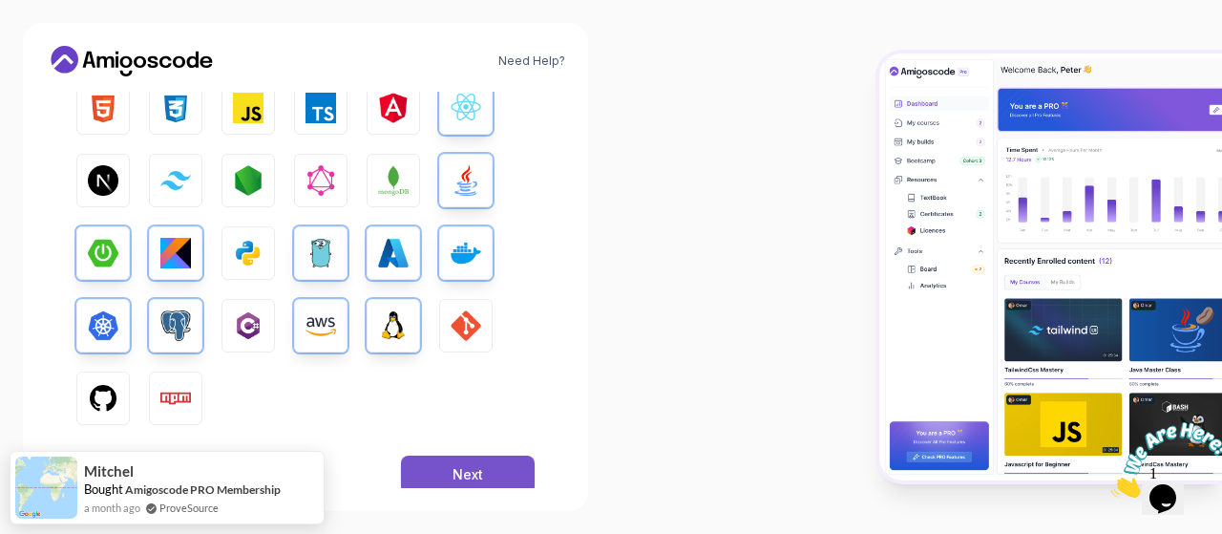
click at [452, 476] on div "Next" at bounding box center [467, 474] width 31 height 19
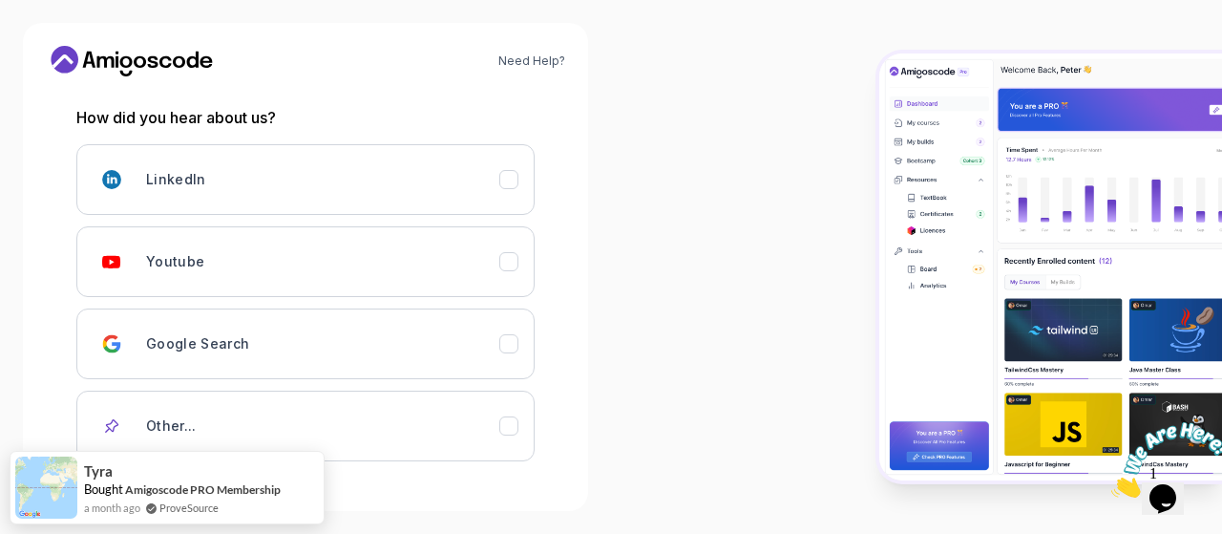
scroll to position [331, 0]
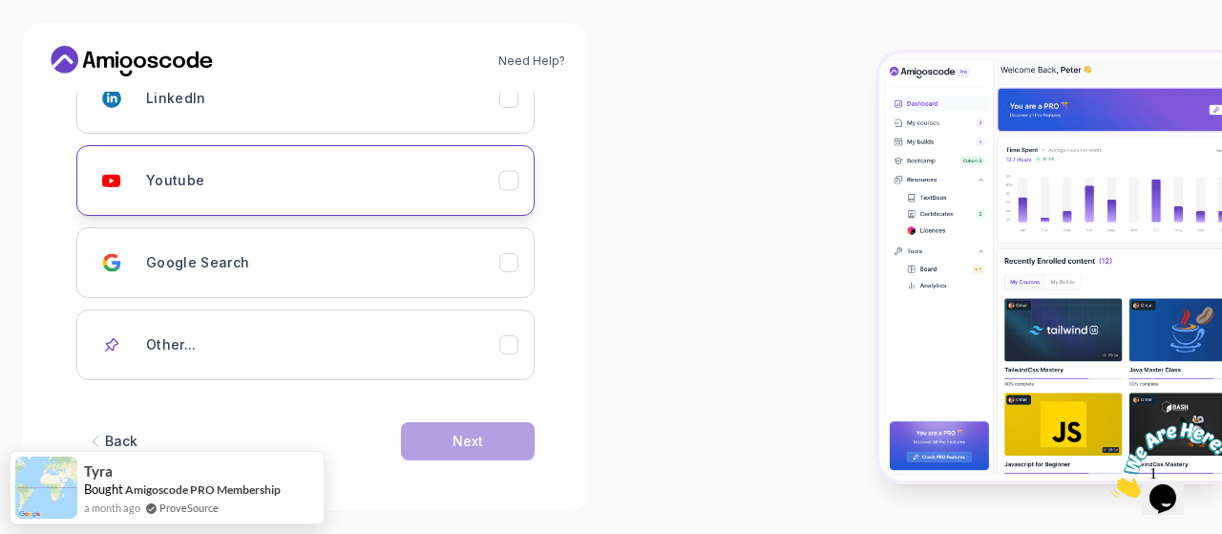
click at [504, 183] on icon "Youtube" at bounding box center [509, 181] width 18 height 18
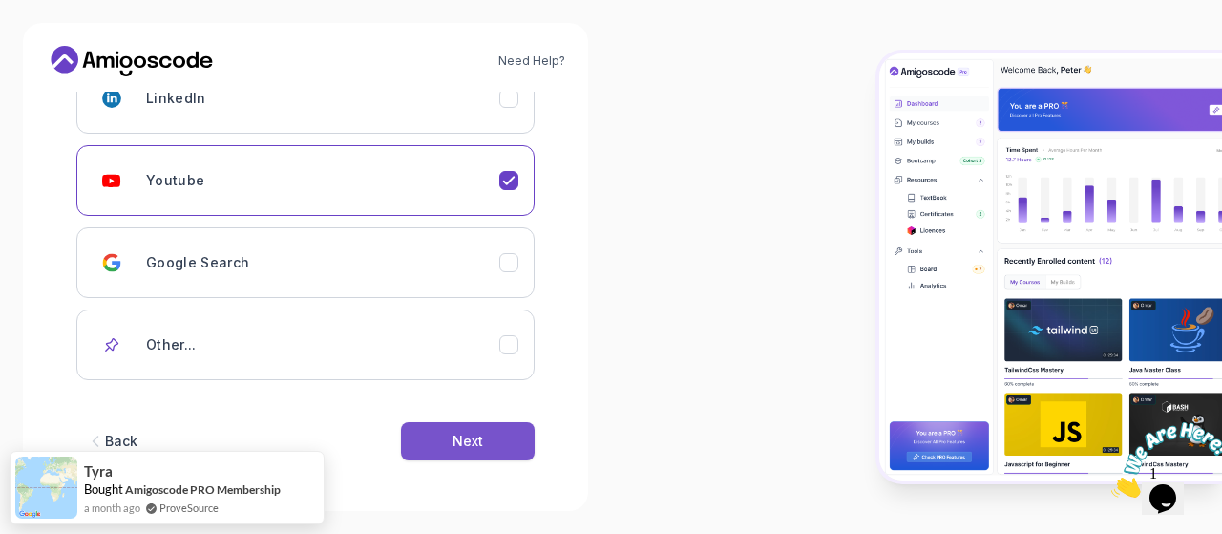
click at [495, 438] on button "Next" at bounding box center [468, 441] width 134 height 38
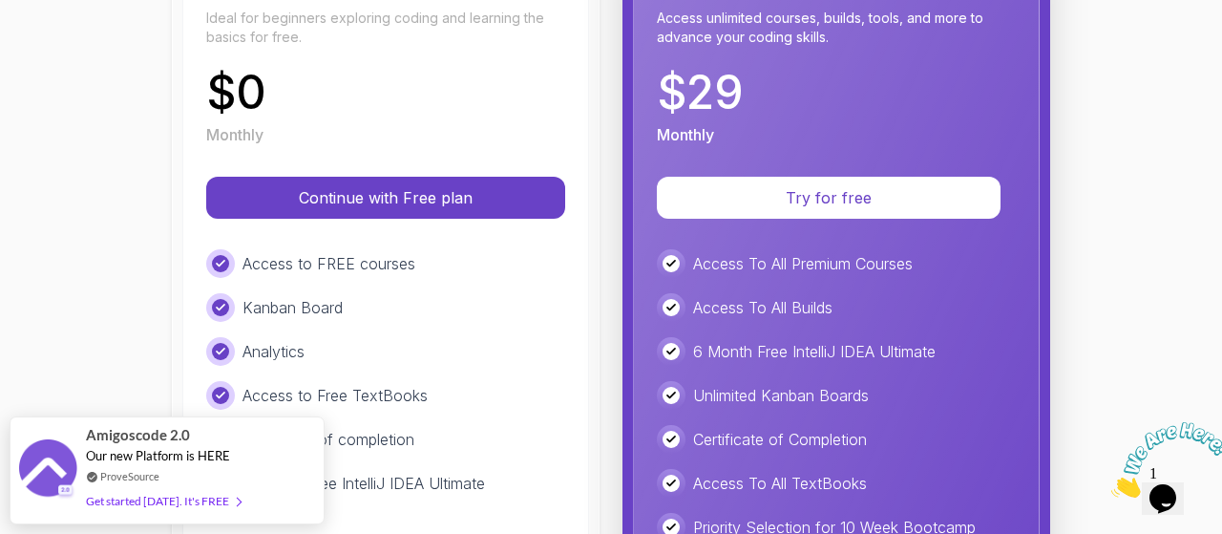
scroll to position [319, 0]
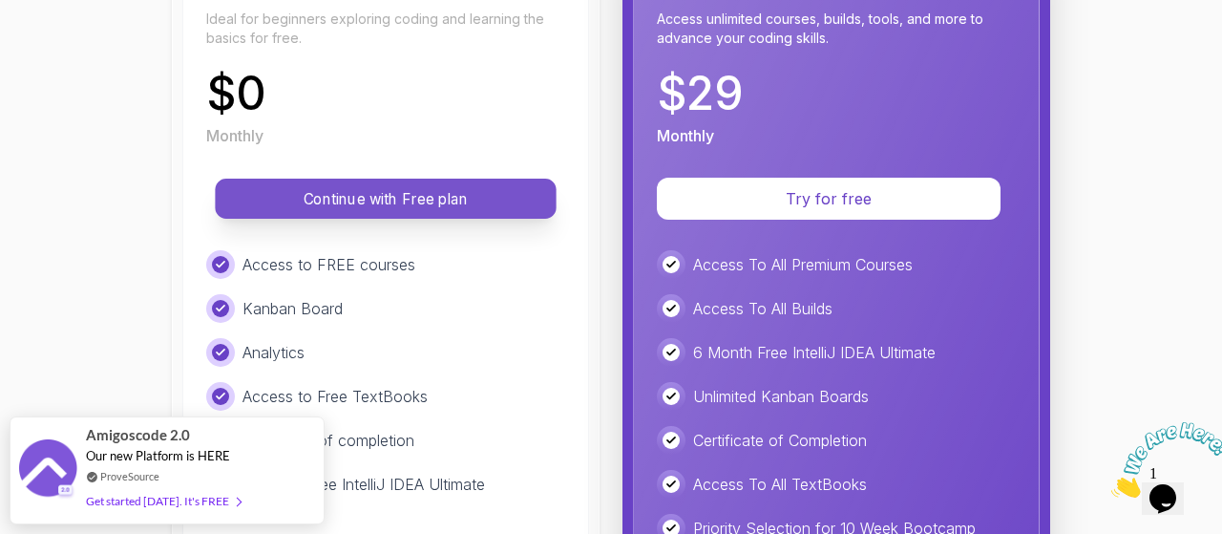
click at [410, 199] on p "Continue with Free plan" at bounding box center [386, 199] width 298 height 22
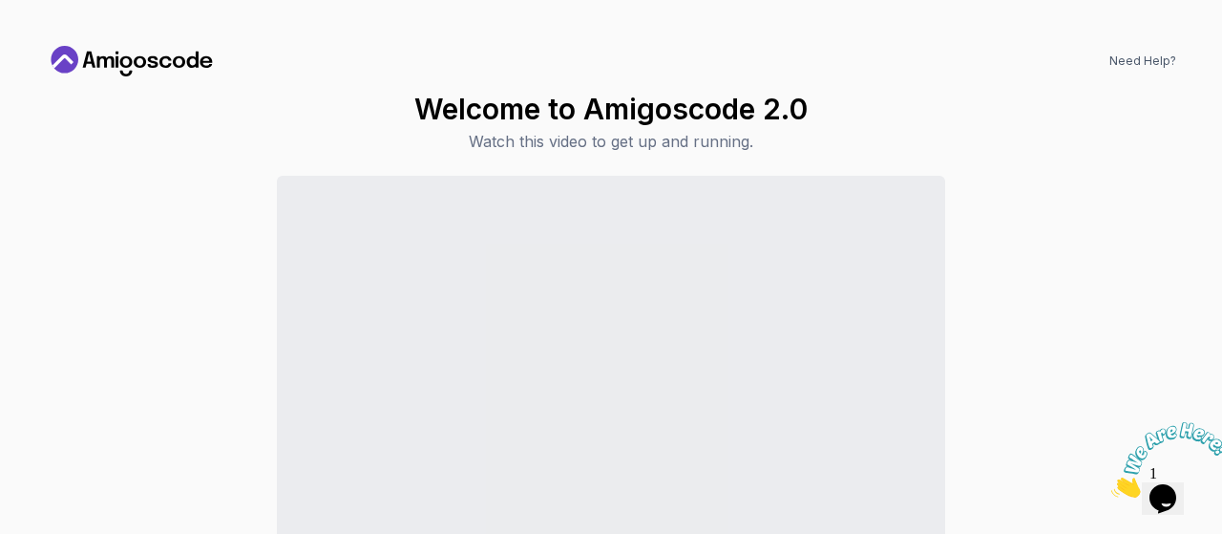
click at [1111, 484] on icon "Close" at bounding box center [1111, 492] width 0 height 16
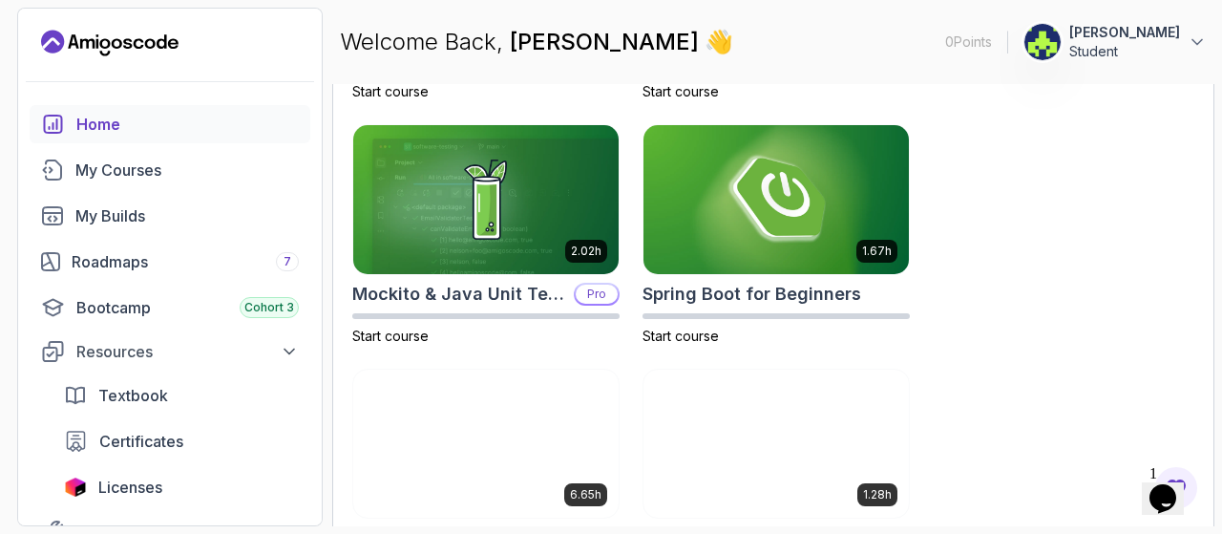
scroll to position [1061, 0]
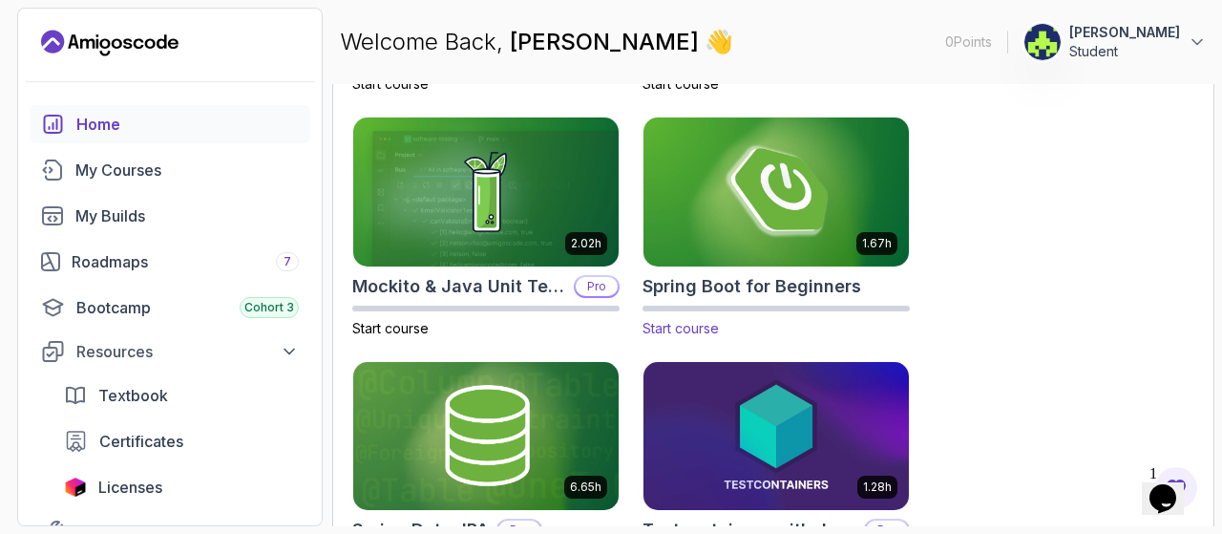
click at [815, 188] on img at bounding box center [776, 192] width 279 height 156
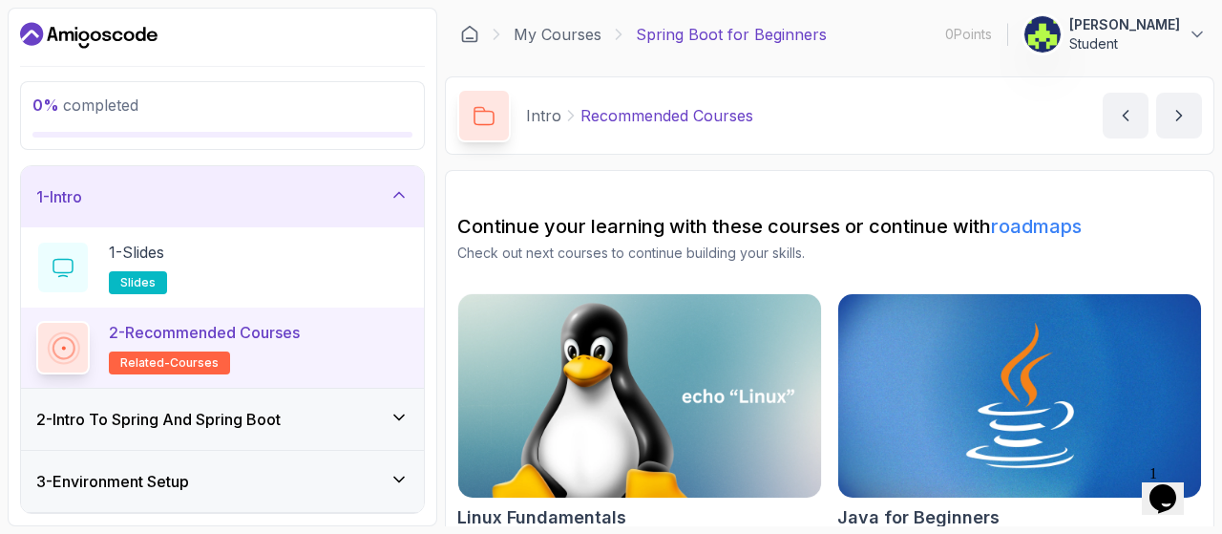
click at [1040, 223] on link "roadmaps" at bounding box center [1036, 226] width 91 height 23
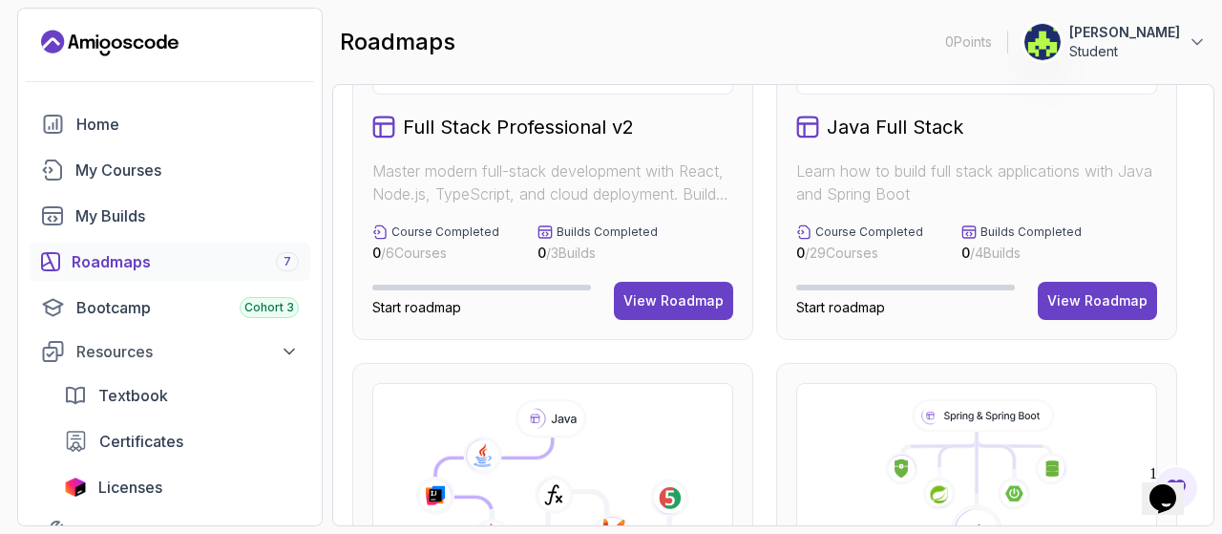
scroll to position [136, 0]
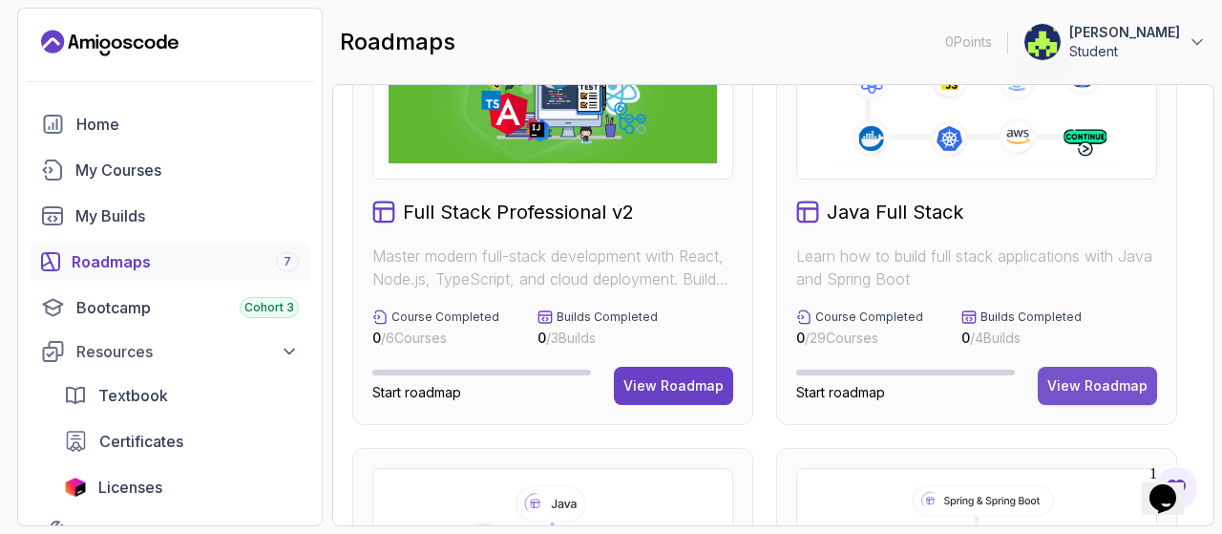
click at [1113, 391] on div "View Roadmap" at bounding box center [1097, 385] width 100 height 19
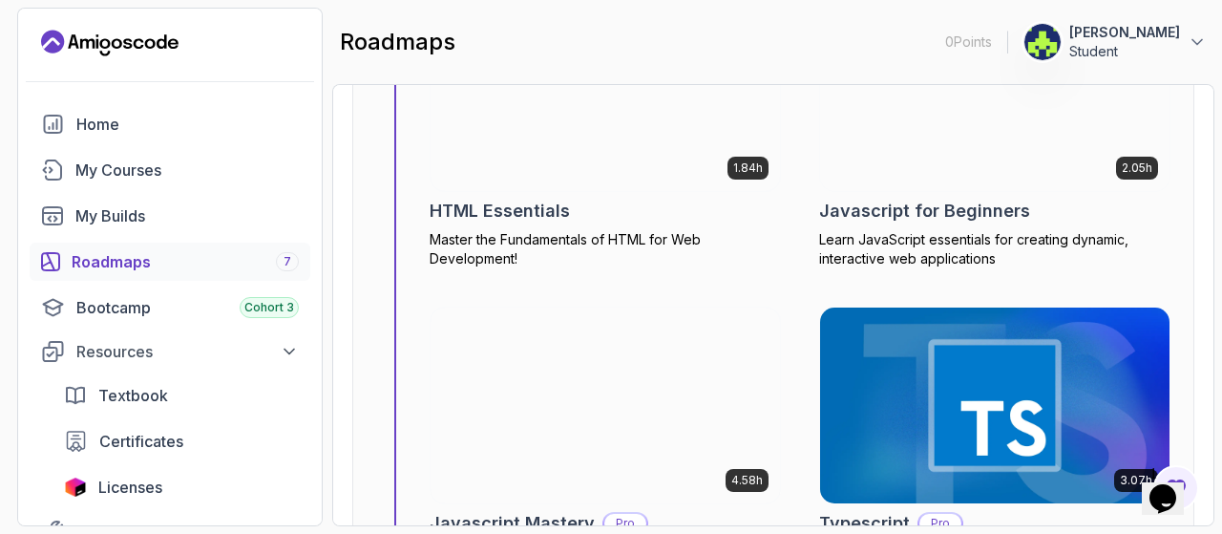
scroll to position [11995, 0]
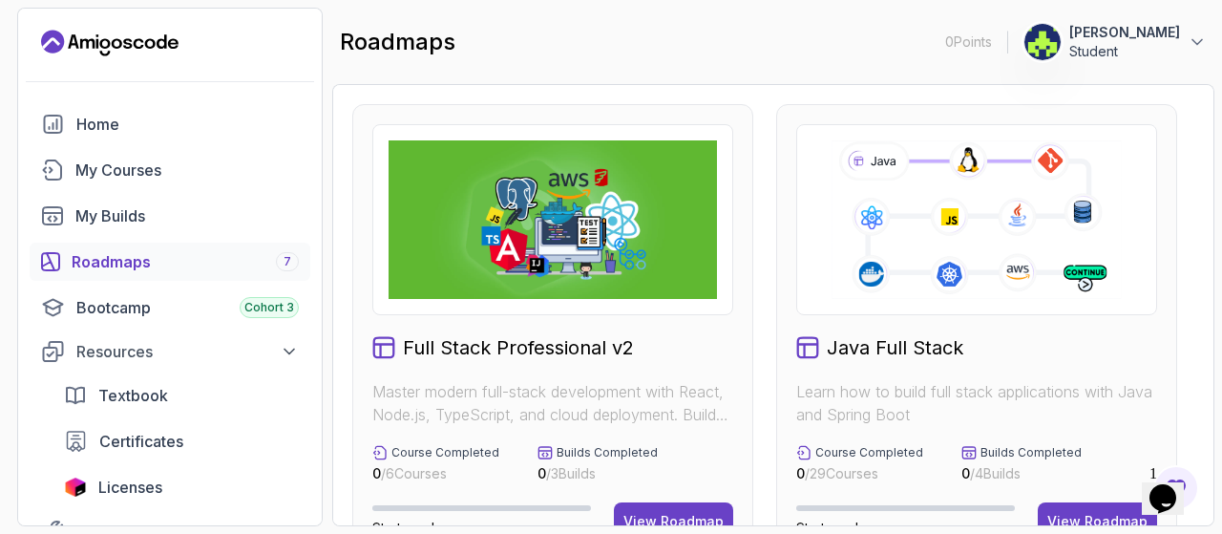
scroll to position [2, 0]
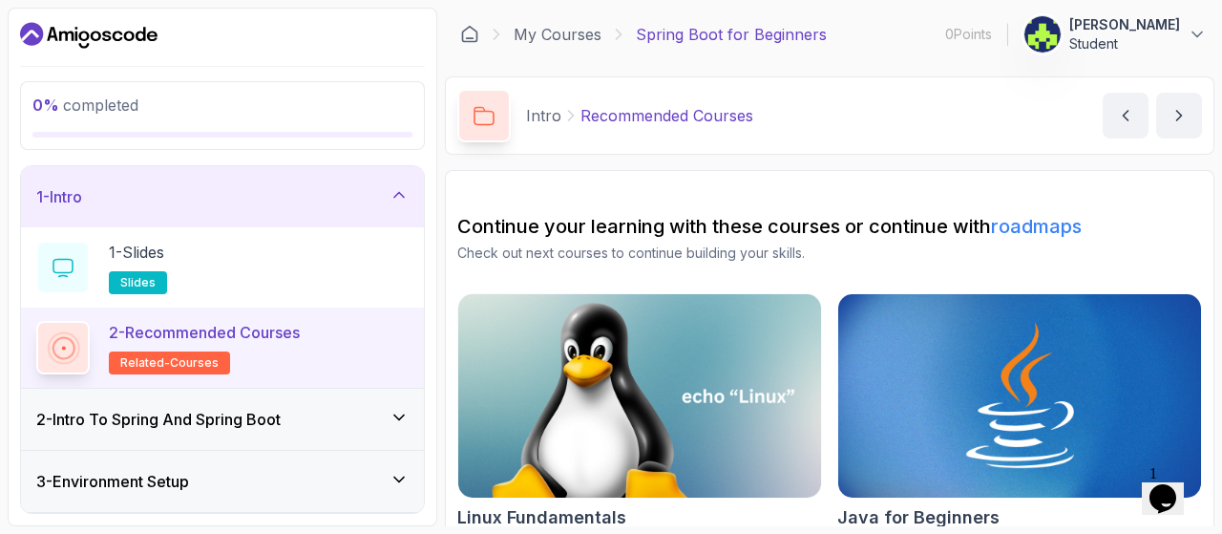
click at [706, 39] on p "Spring Boot for Beginners" at bounding box center [731, 34] width 191 height 23
click at [706, 32] on p "Spring Boot for Beginners" at bounding box center [731, 34] width 191 height 23
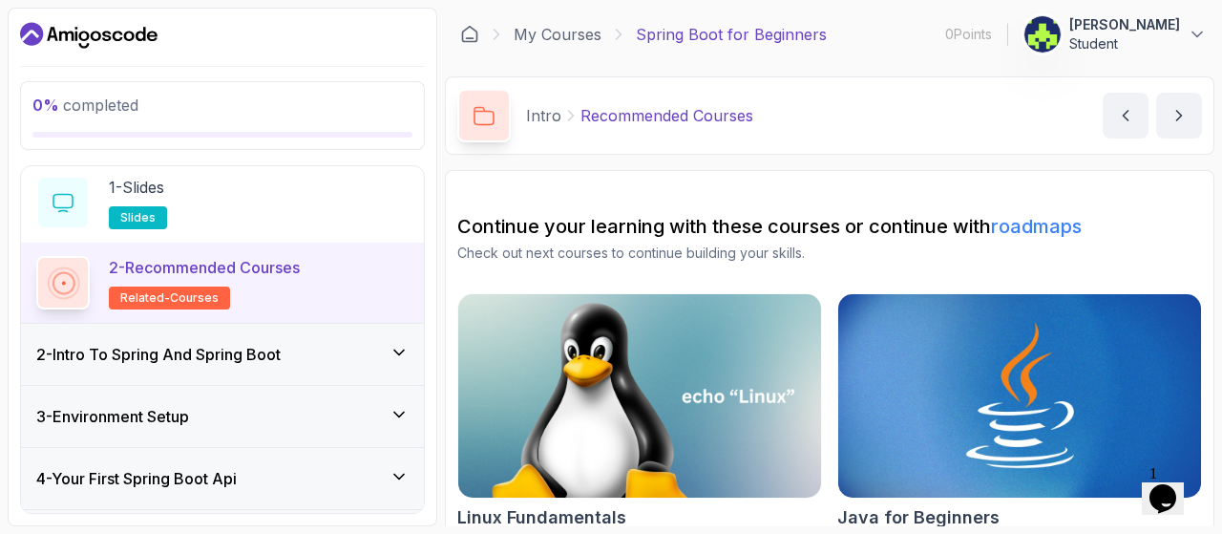
scroll to position [63, 0]
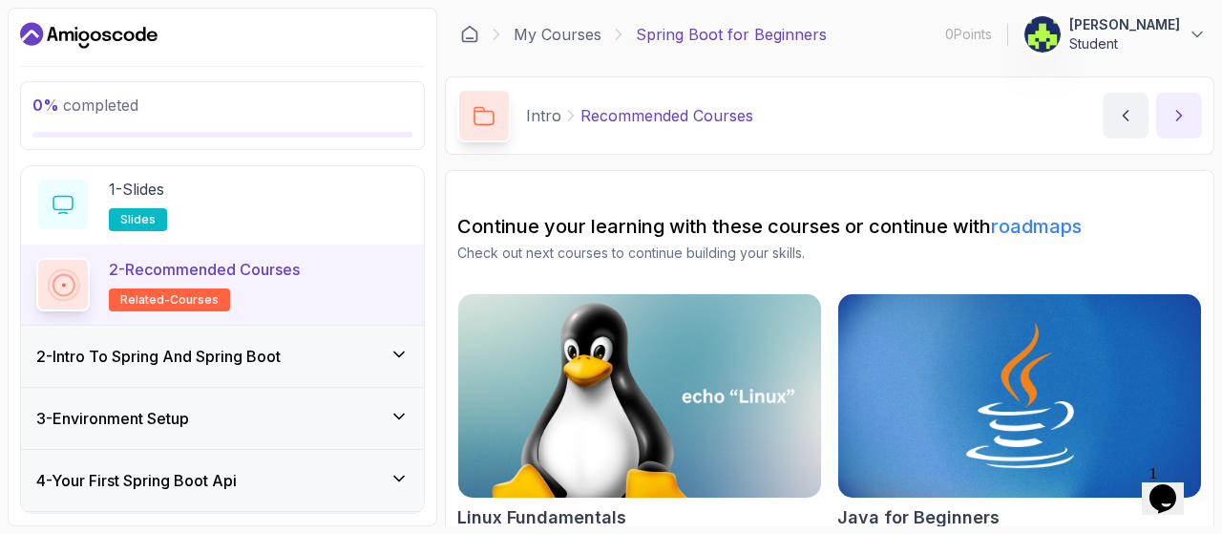
click at [1175, 117] on icon "next content" at bounding box center [1178, 115] width 19 height 19
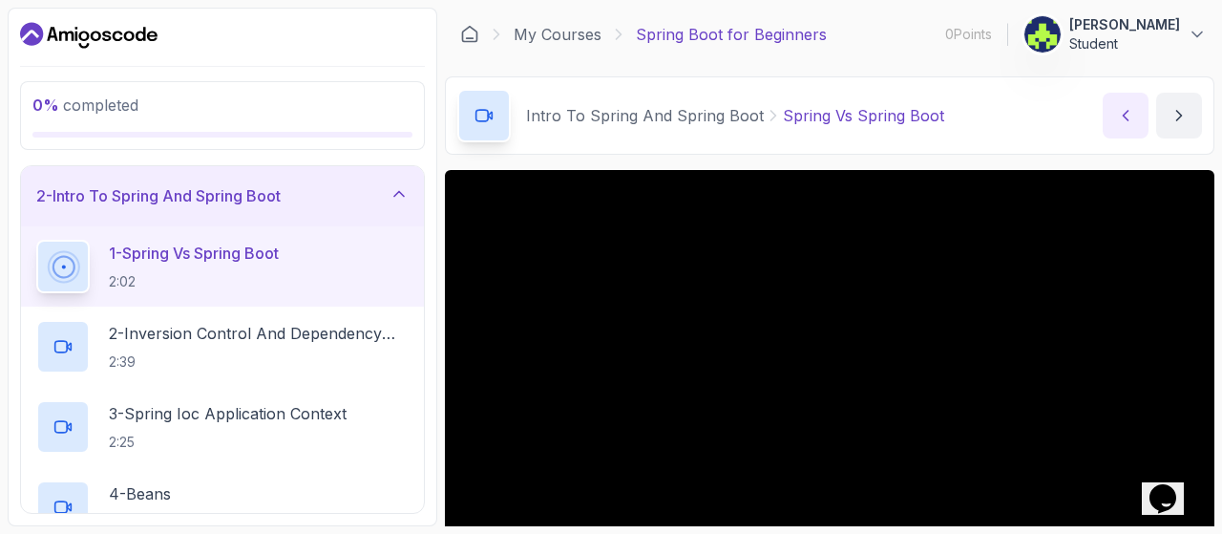
click at [1116, 108] on icon "previous content" at bounding box center [1125, 115] width 19 height 19
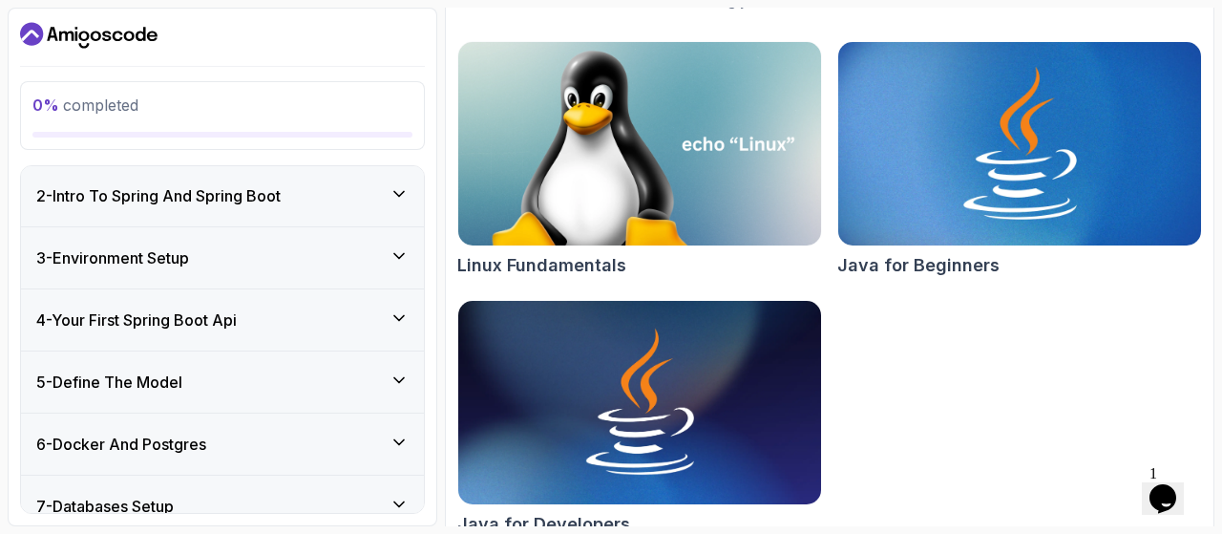
scroll to position [280, 0]
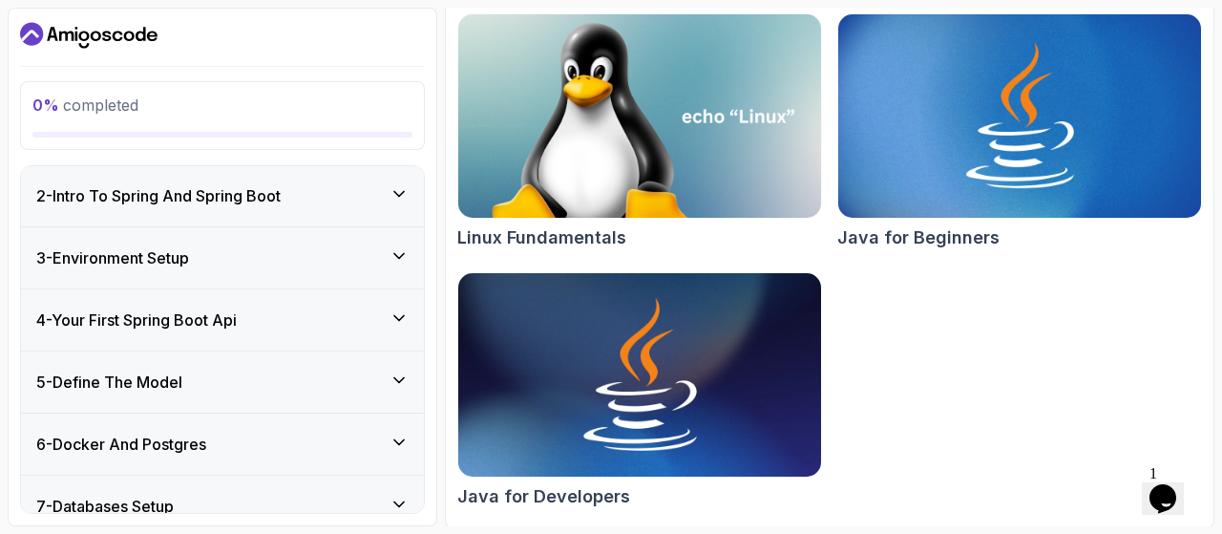
click at [688, 406] on img at bounding box center [640, 375] width 381 height 214
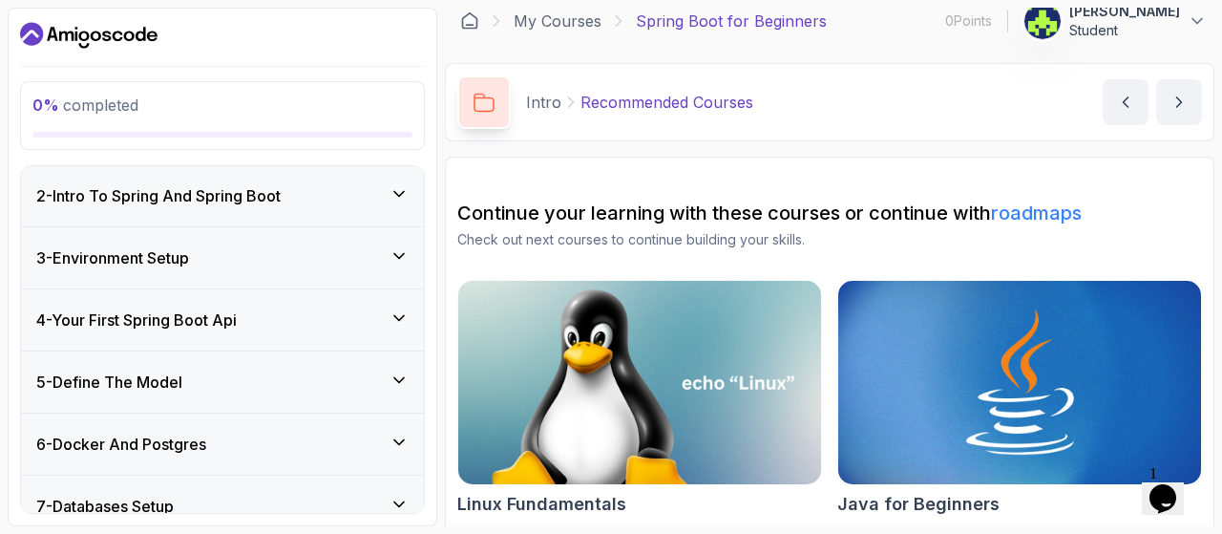
scroll to position [0, 0]
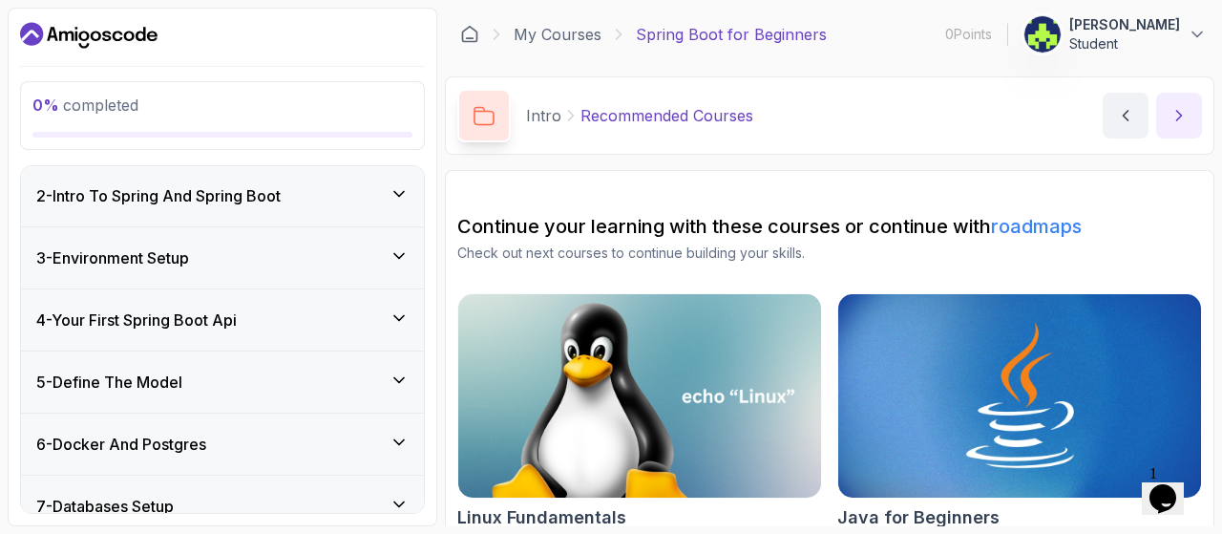
click at [1176, 107] on icon "next content" at bounding box center [1178, 115] width 19 height 19
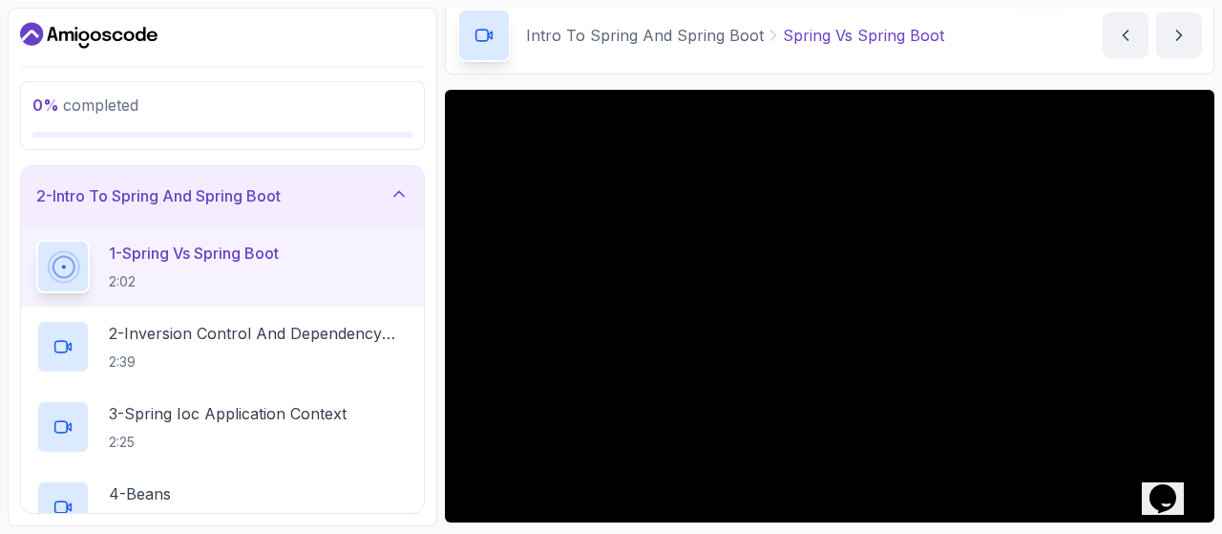
scroll to position [79, 0]
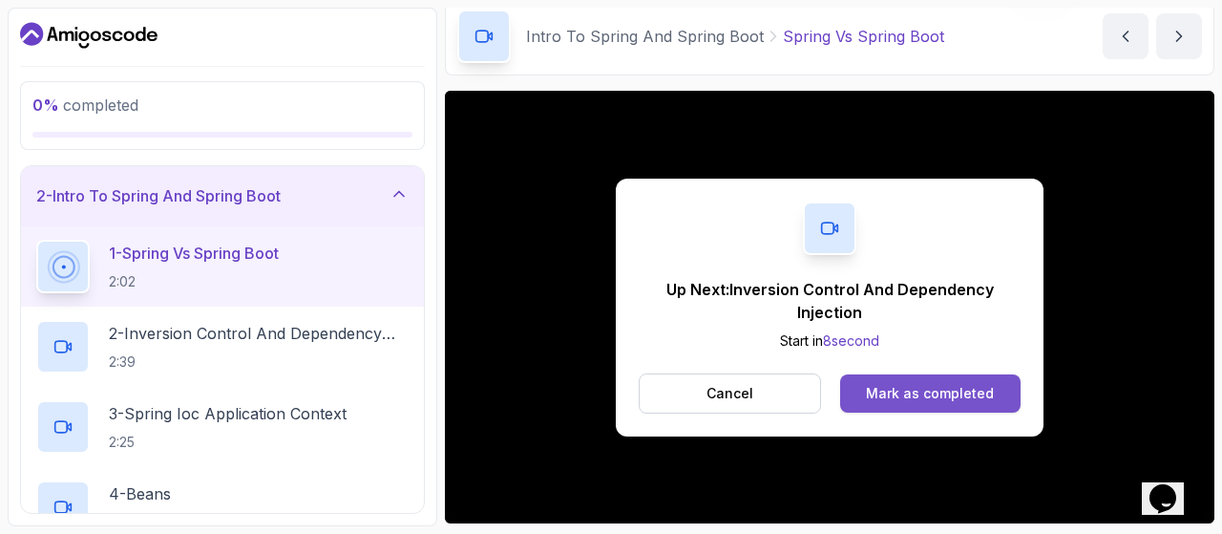
click at [935, 394] on div "Mark as completed" at bounding box center [930, 393] width 128 height 19
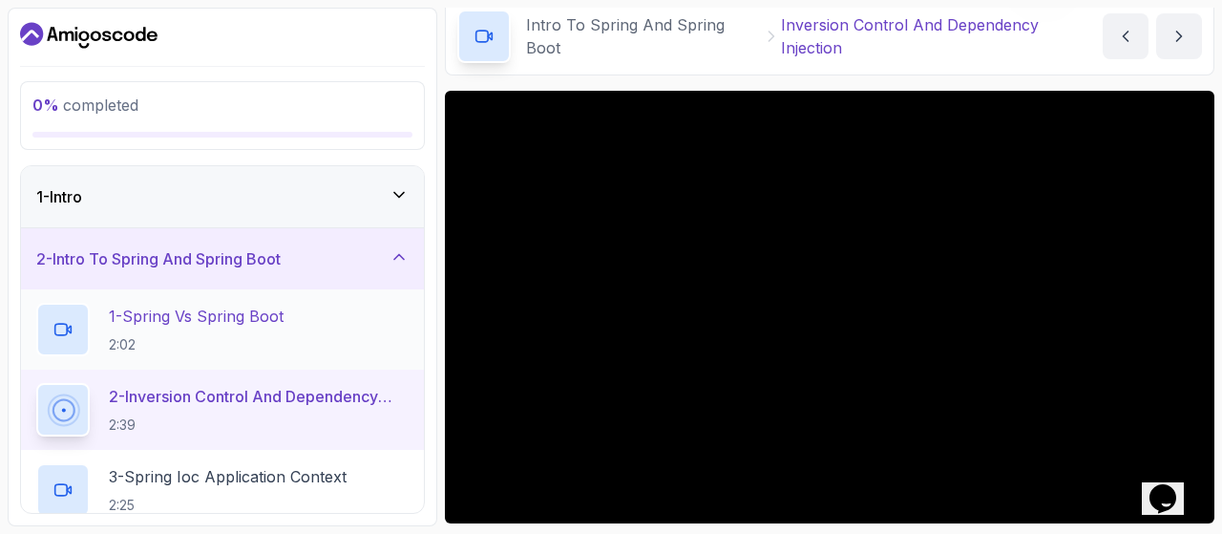
click at [278, 318] on p "1 - Spring Vs Spring Boot" at bounding box center [196, 316] width 175 height 23
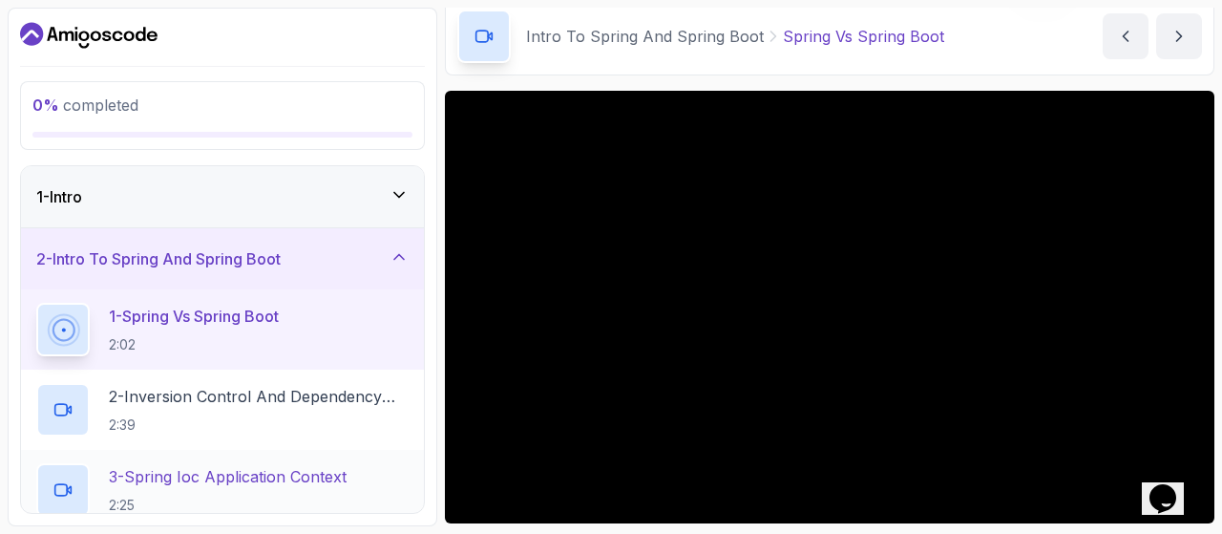
click at [262, 461] on div "3 - Spring Ioc Application Context 2:25" at bounding box center [222, 490] width 403 height 80
click at [242, 480] on p "3 - Spring Ioc Application Context" at bounding box center [228, 476] width 238 height 23
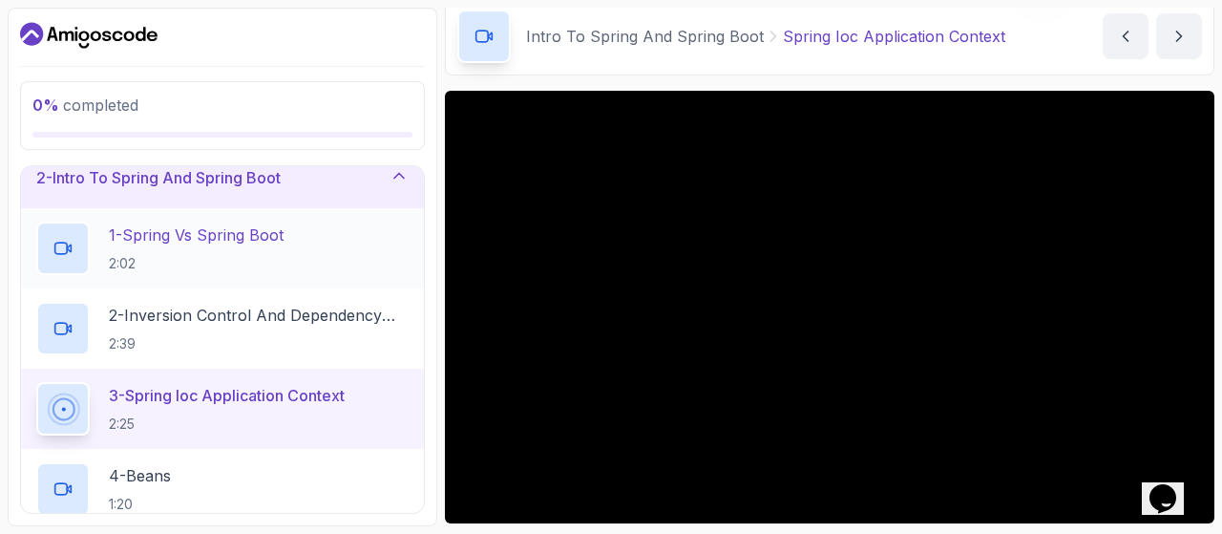
scroll to position [82, 0]
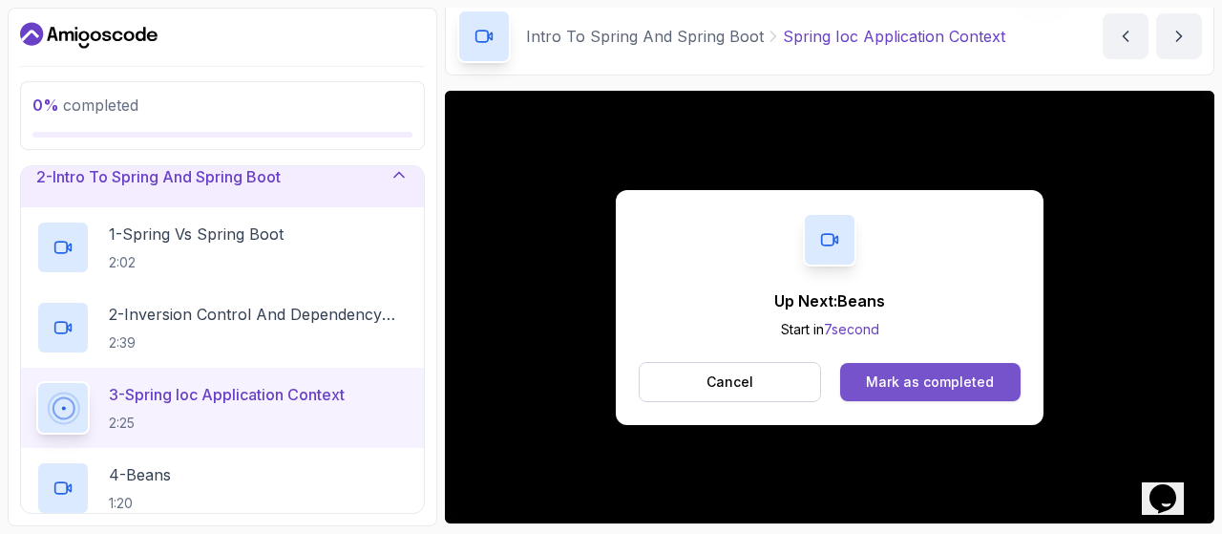
click at [917, 368] on button "Mark as completed" at bounding box center [930, 382] width 180 height 38
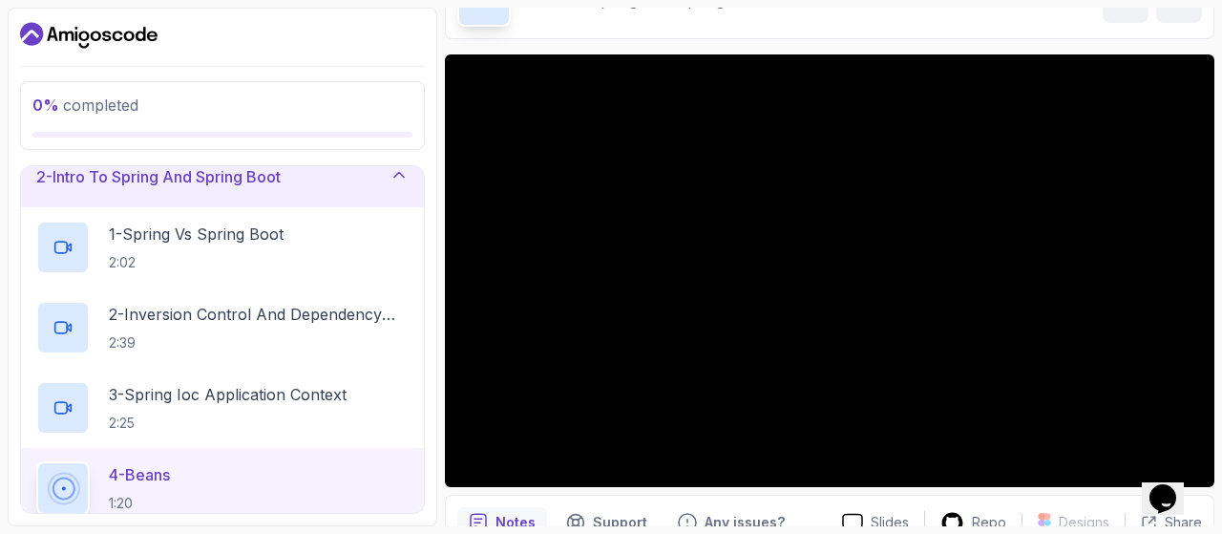
scroll to position [108, 0]
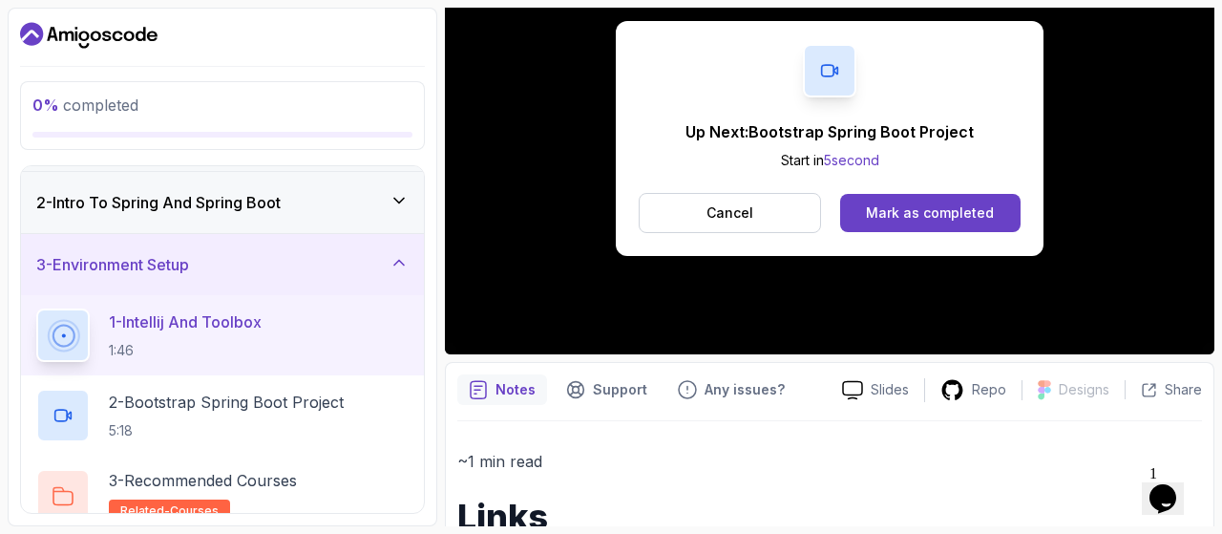
scroll to position [388, 0]
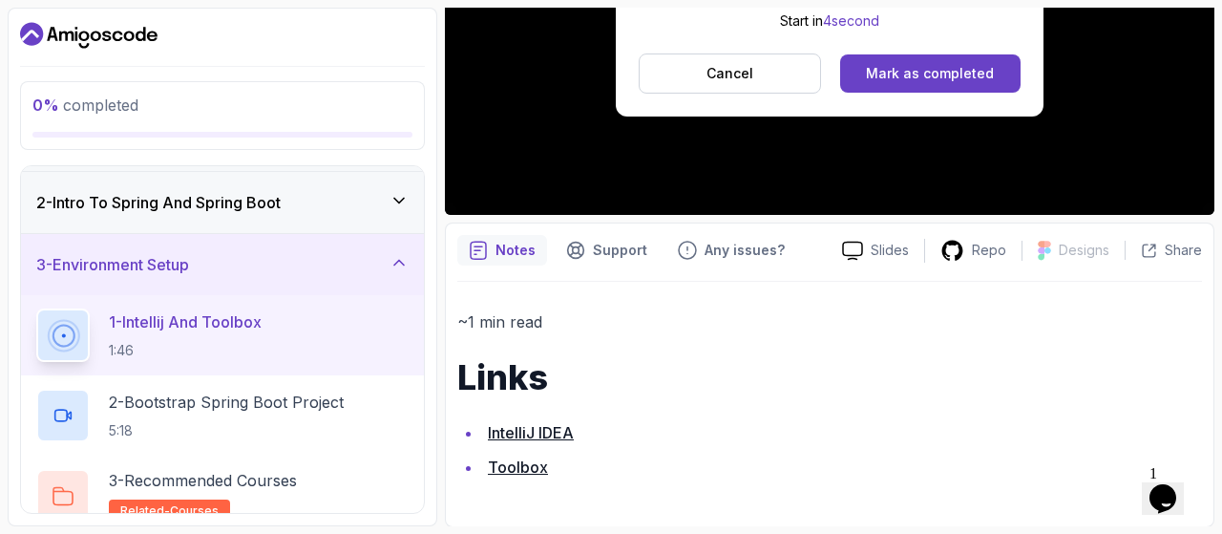
click at [536, 431] on link "IntelliJ IDEA" at bounding box center [531, 432] width 86 height 19
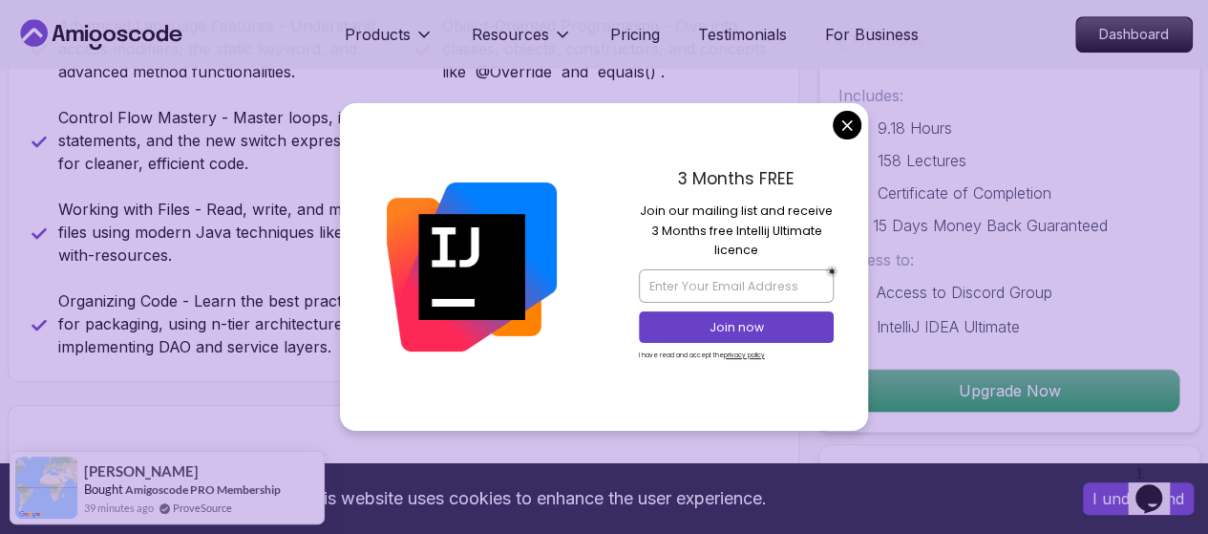
scroll to position [889, 0]
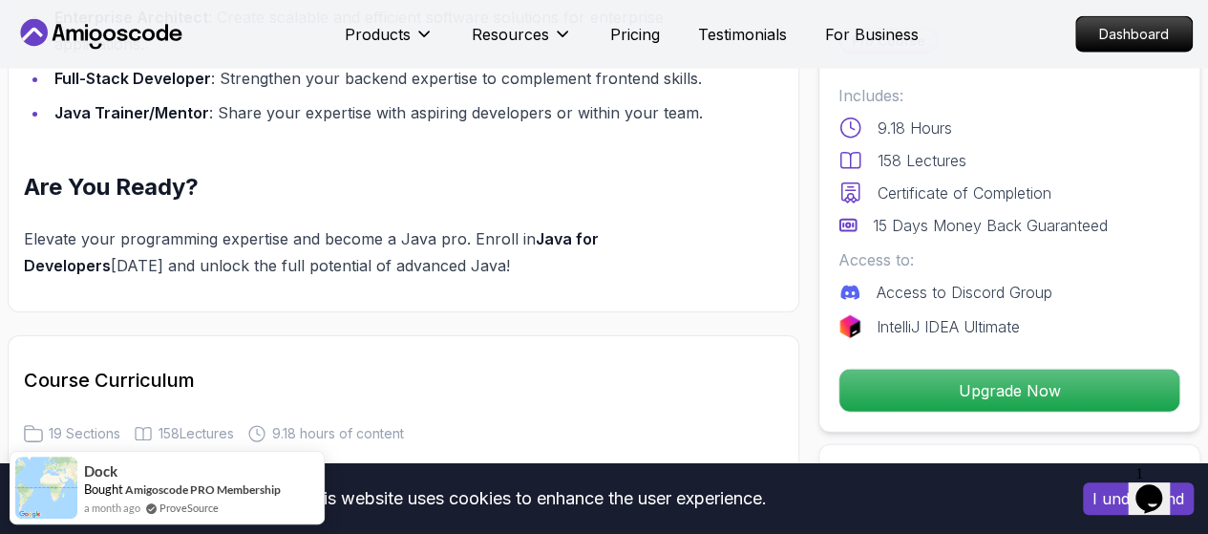
scroll to position [2313, 0]
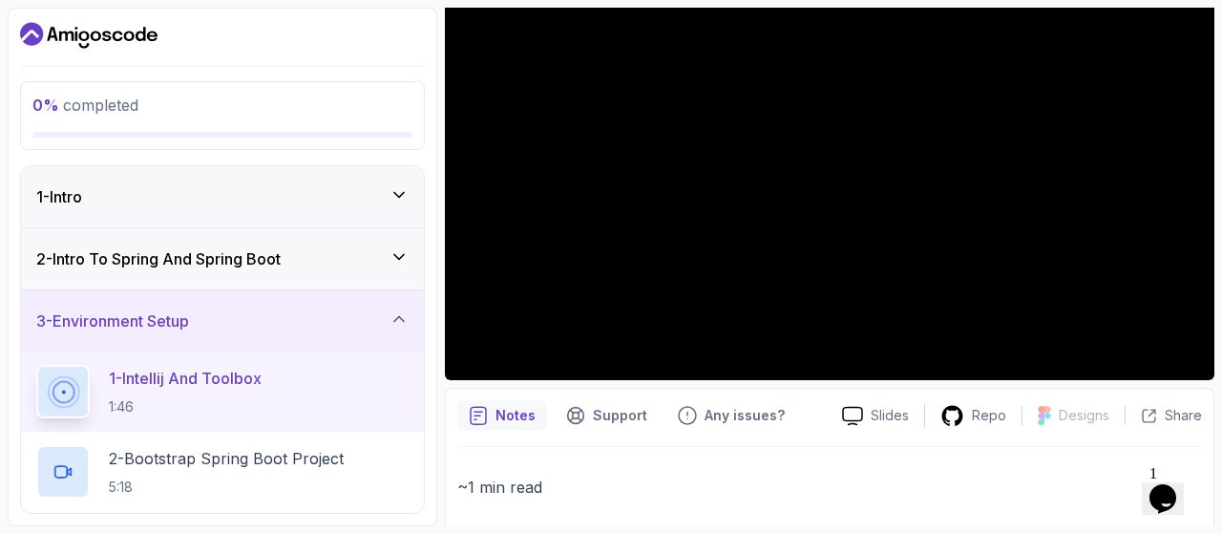
scroll to position [388, 0]
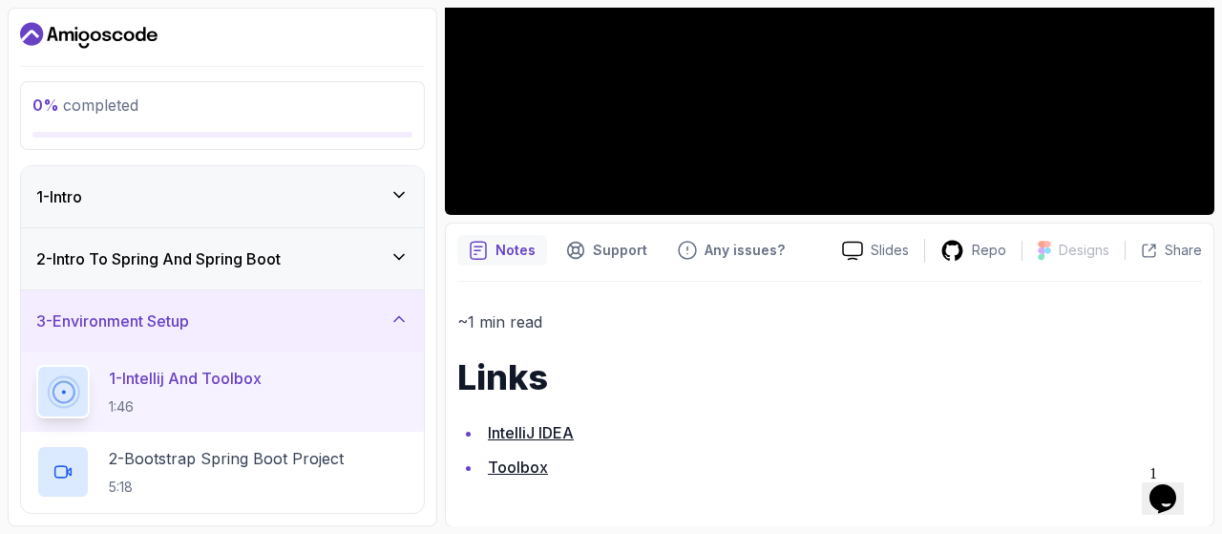
click at [519, 467] on link "Toolbox" at bounding box center [518, 466] width 60 height 19
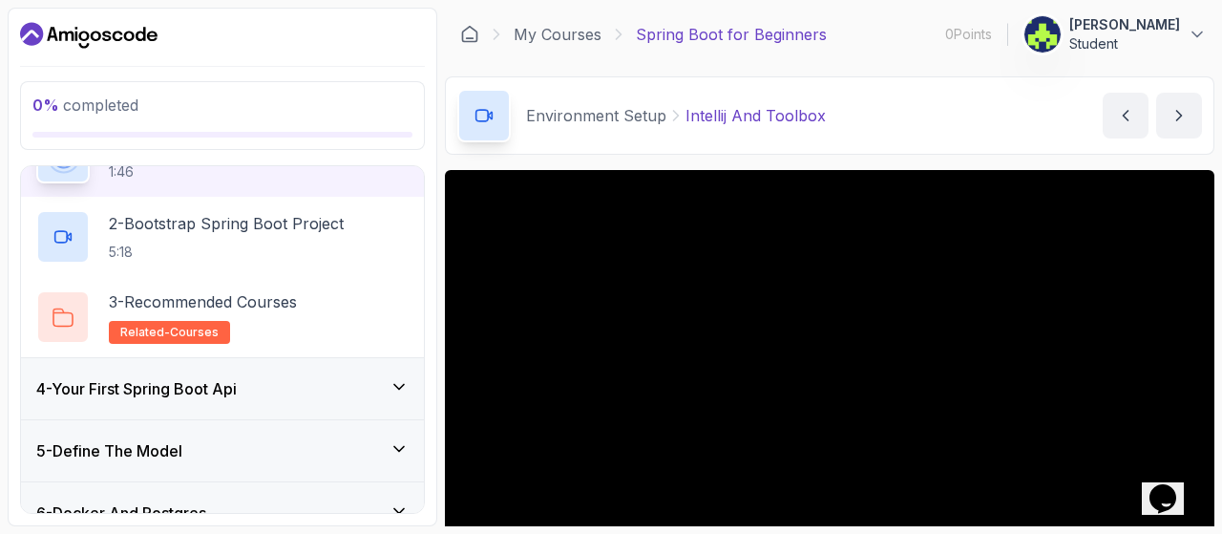
scroll to position [236, 0]
click at [322, 301] on div "3 - Recommended Courses related-courses" at bounding box center [222, 315] width 372 height 53
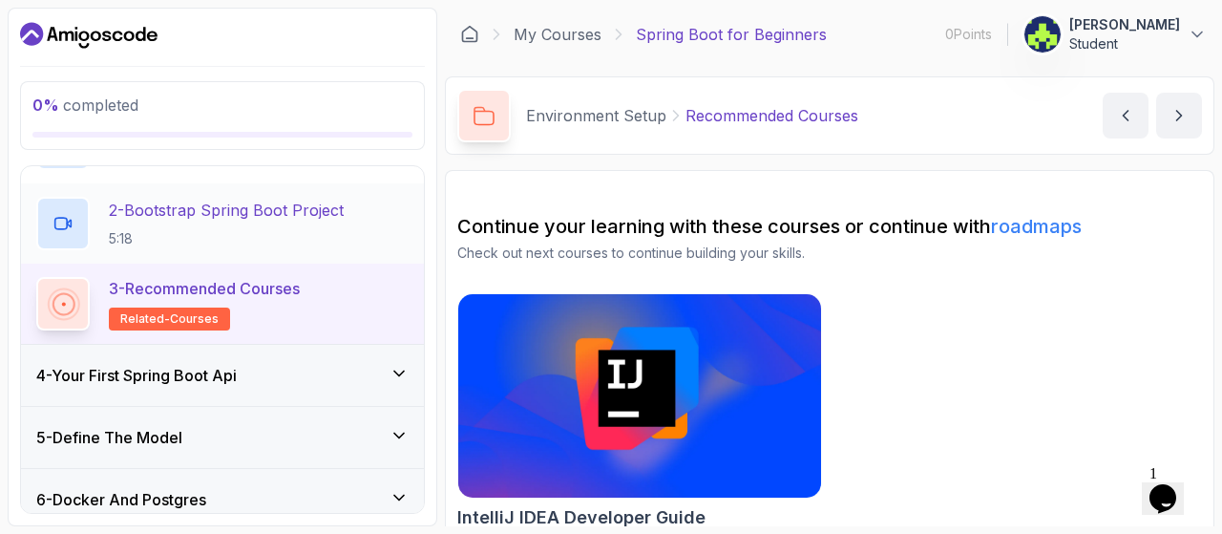
click at [288, 208] on p "2 - Bootstrap Spring Boot Project" at bounding box center [226, 210] width 235 height 23
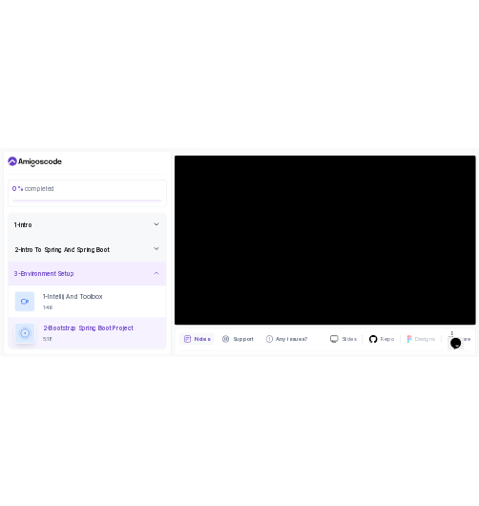
scroll to position [152, 0]
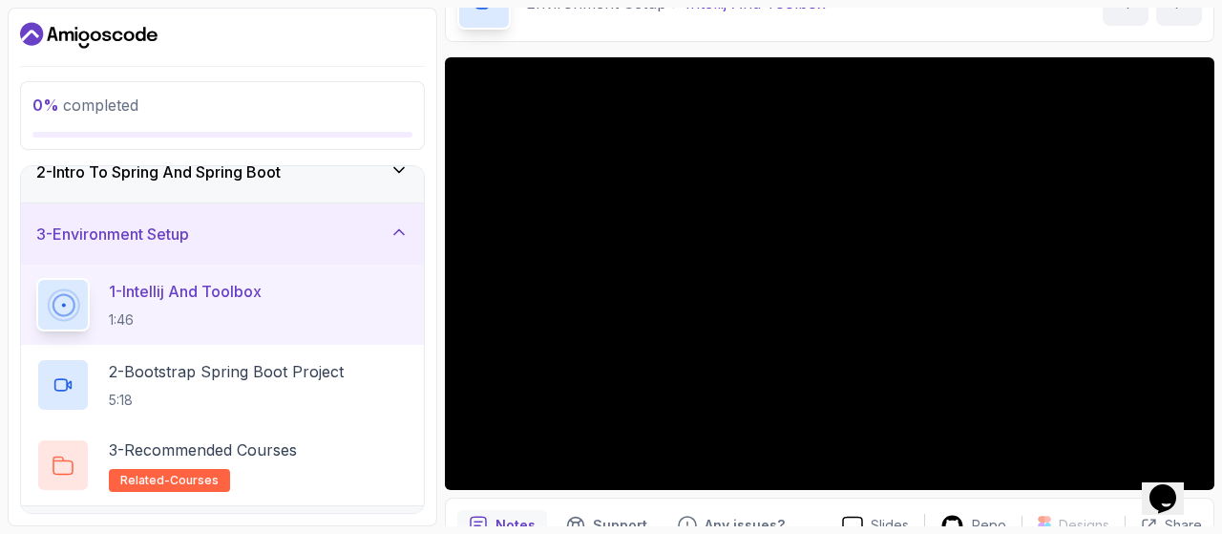
scroll to position [114, 0]
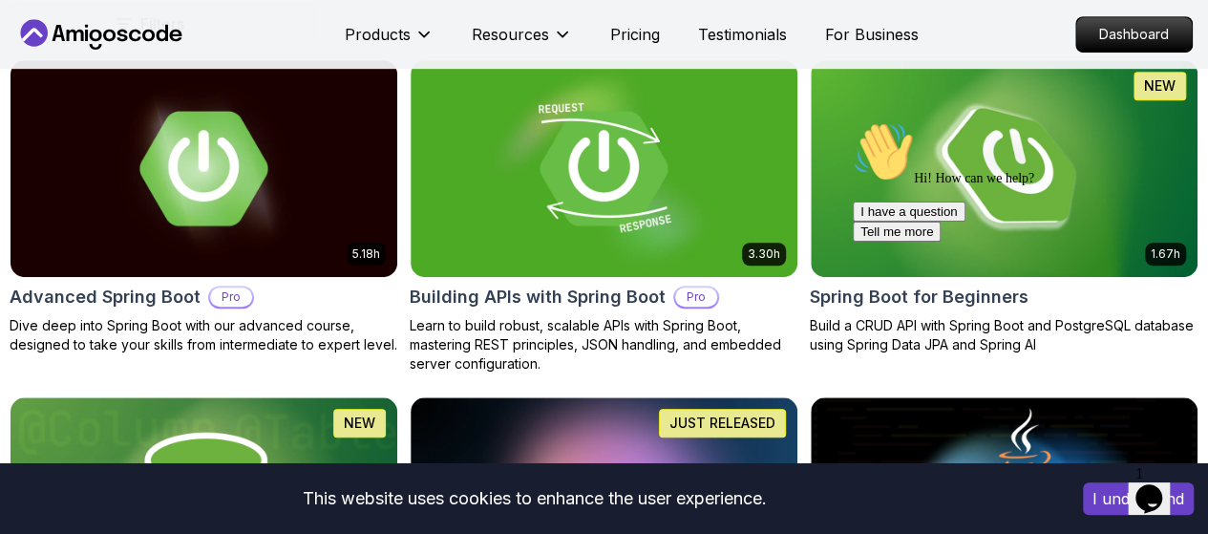
scroll to position [498, 0]
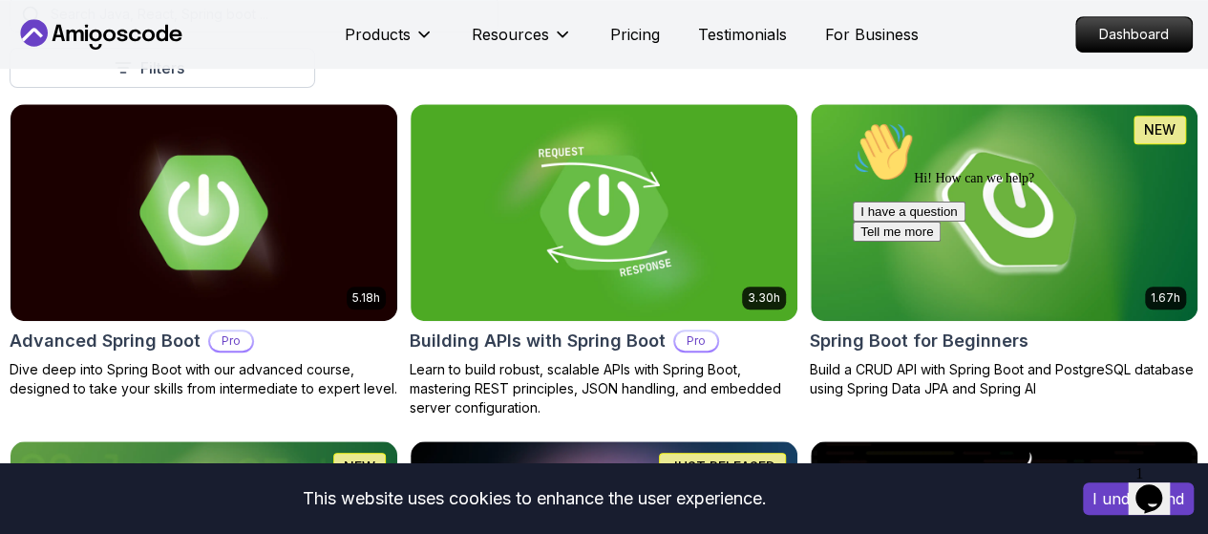
click at [959, 202] on div "Hi! How can we help? I have a question Tell me more" at bounding box center [1024, 181] width 344 height 120
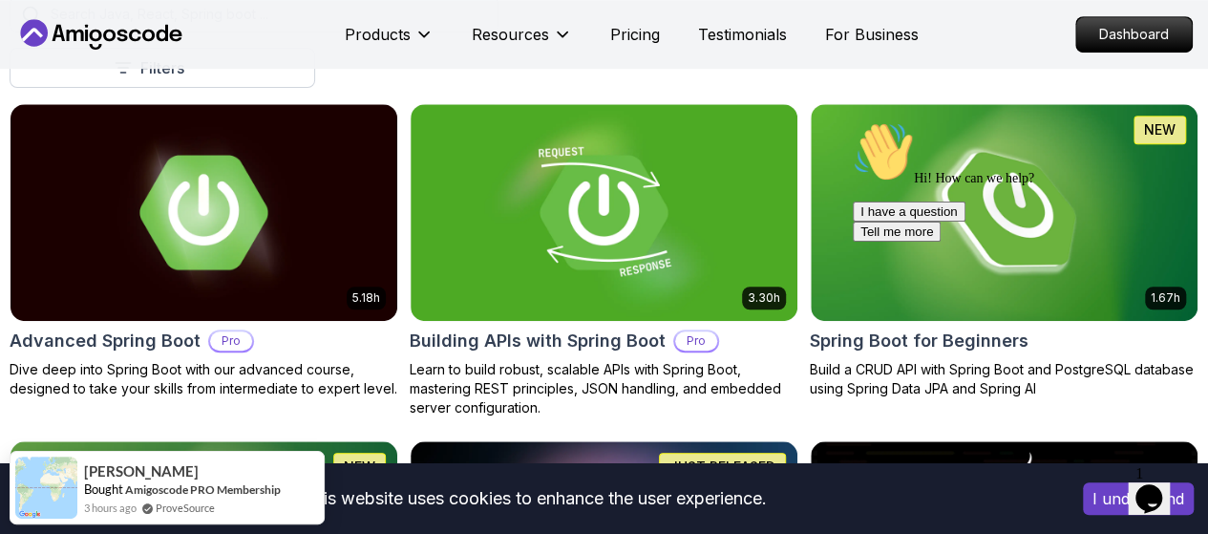
click at [1026, 121] on div at bounding box center [1024, 121] width 344 height 0
click at [1043, 121] on div at bounding box center [1024, 121] width 344 height 0
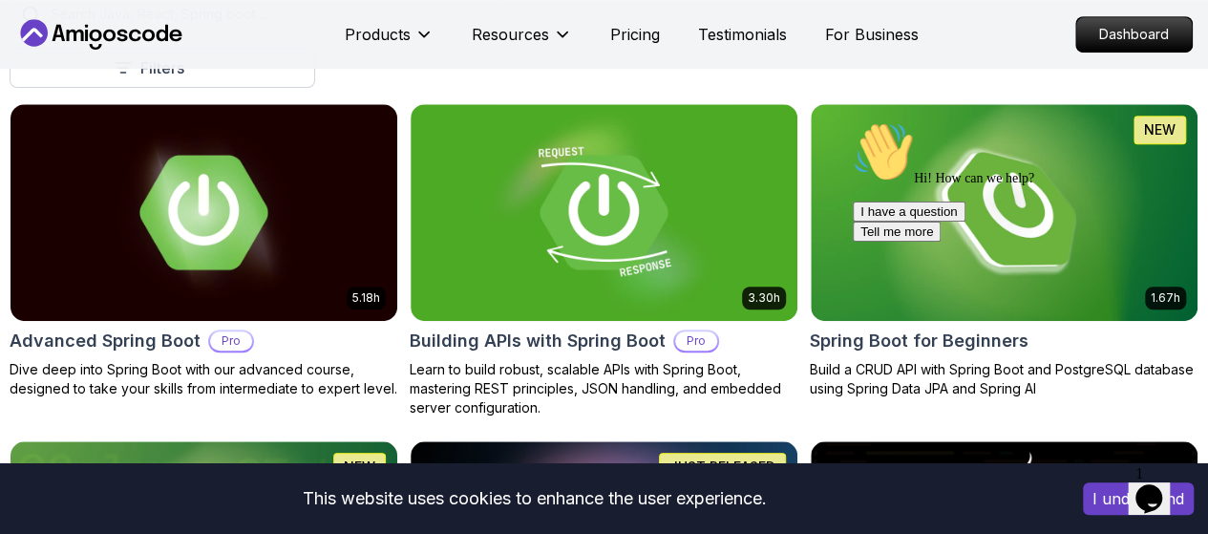
click at [1068, 145] on div "Hi! How can we help? I have a question Tell me more" at bounding box center [1024, 181] width 344 height 120
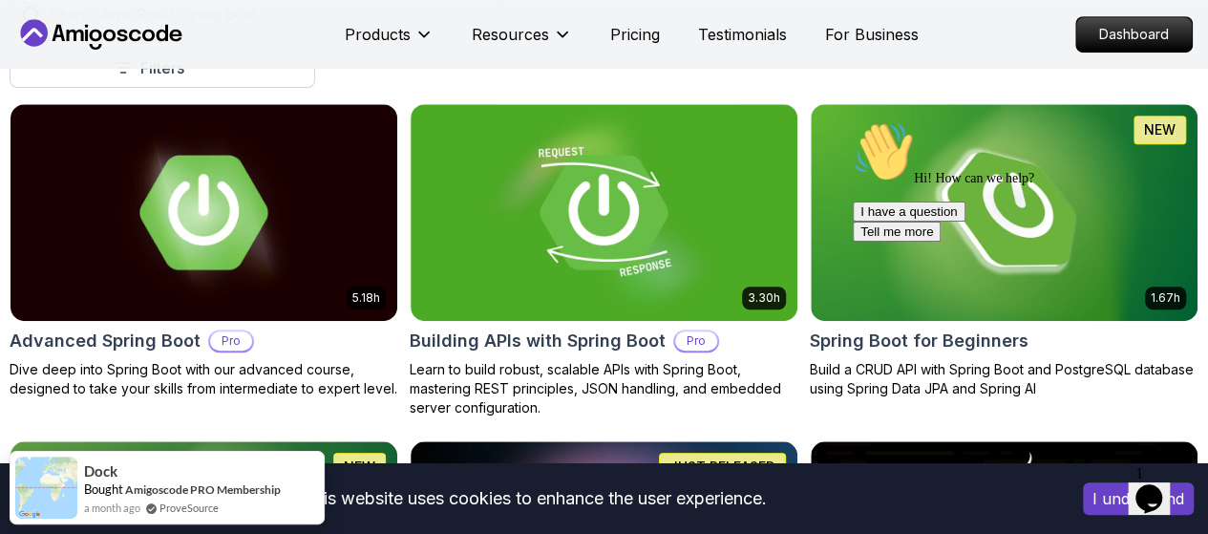
click at [1163, 202] on div "Hi! How can we help? I have a question Tell me more" at bounding box center [1024, 181] width 344 height 120
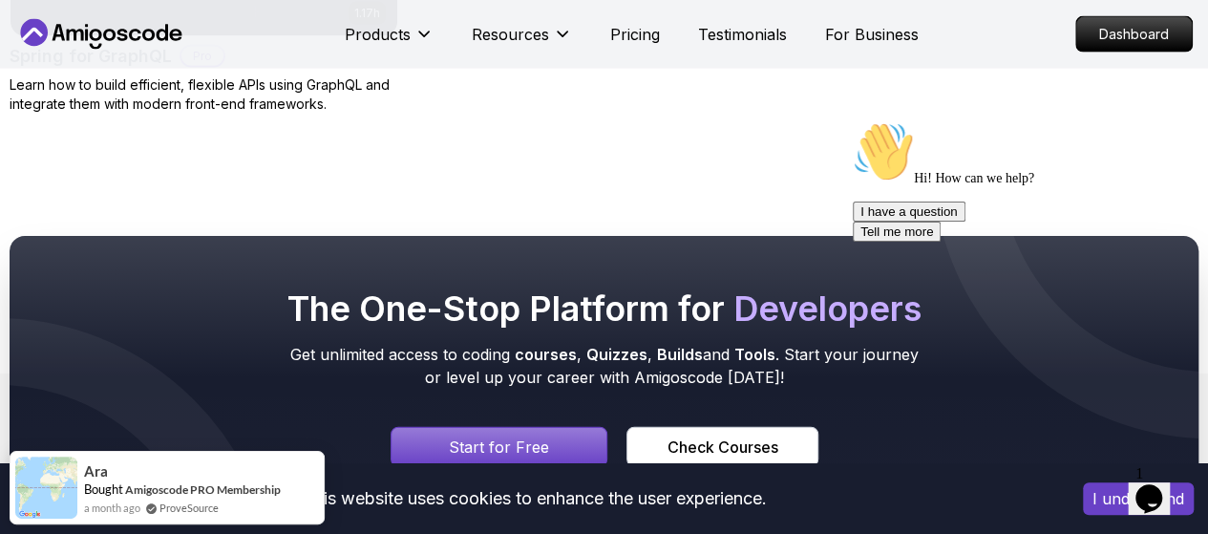
scroll to position [2112, 0]
click at [521, 435] on p "Start for Free" at bounding box center [499, 446] width 100 height 23
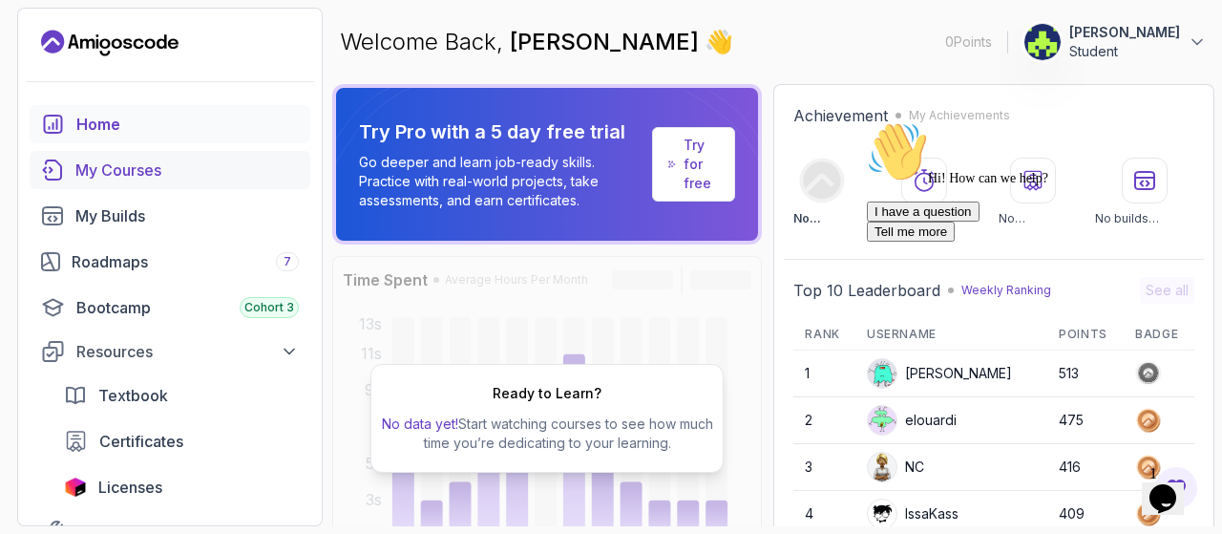
click at [147, 159] on div "My Courses" at bounding box center [186, 169] width 223 height 23
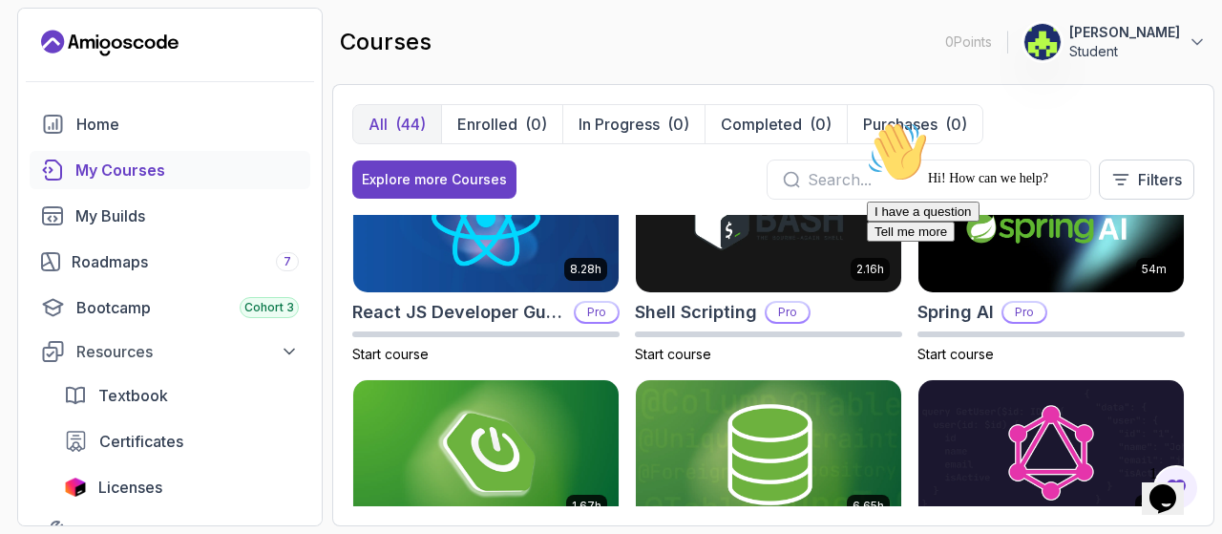
scroll to position [2766, 0]
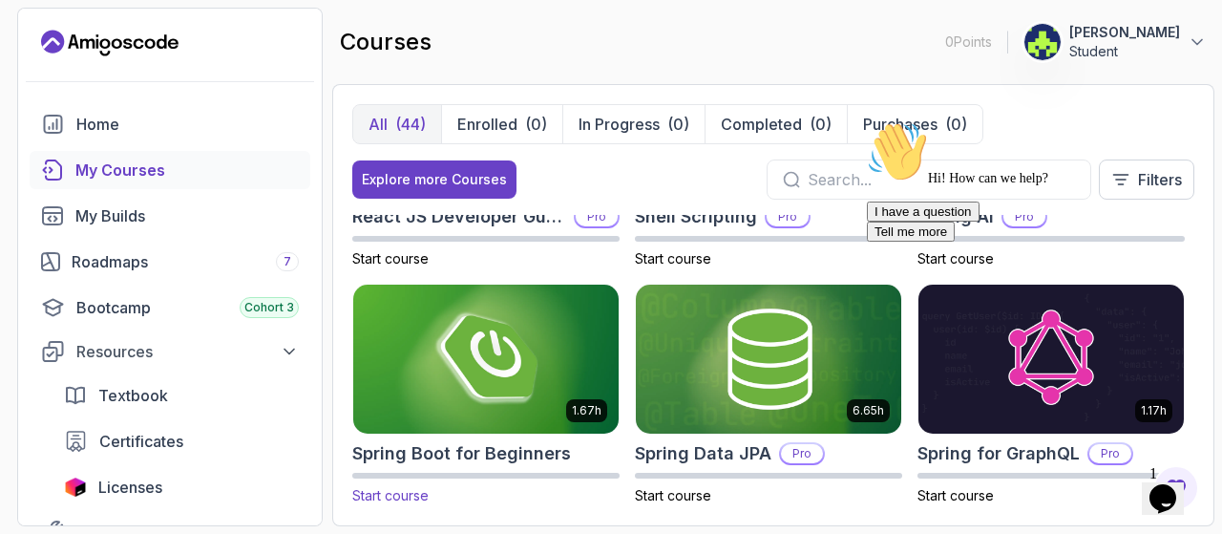
click at [505, 442] on h2 "Spring Boot for Beginners" at bounding box center [461, 453] width 219 height 27
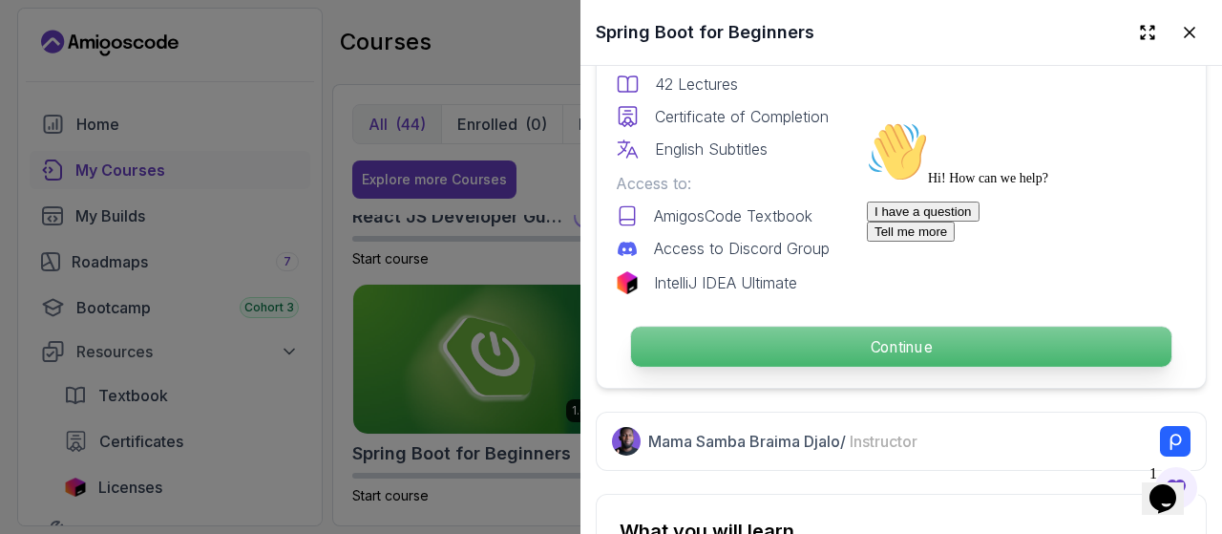
scroll to position [649, 0]
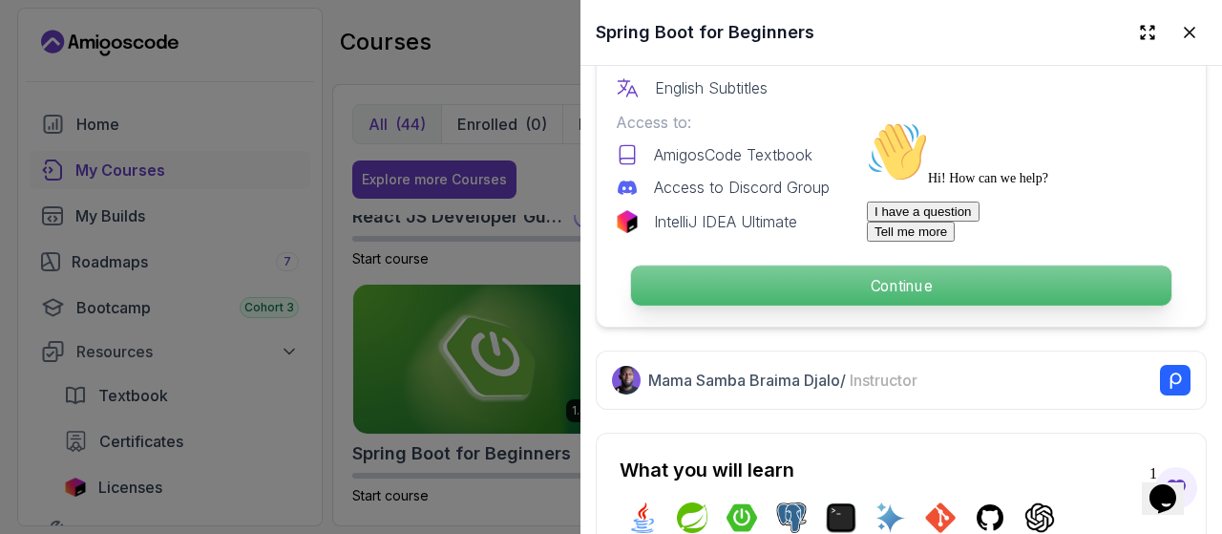
click at [836, 282] on p "Continue" at bounding box center [901, 285] width 540 height 40
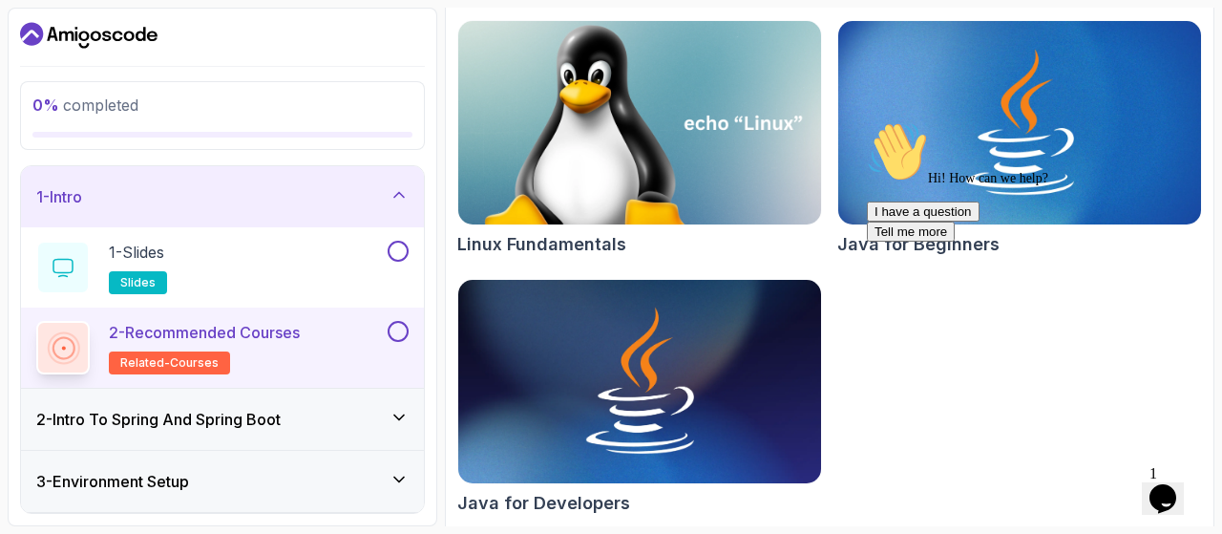
scroll to position [280, 0]
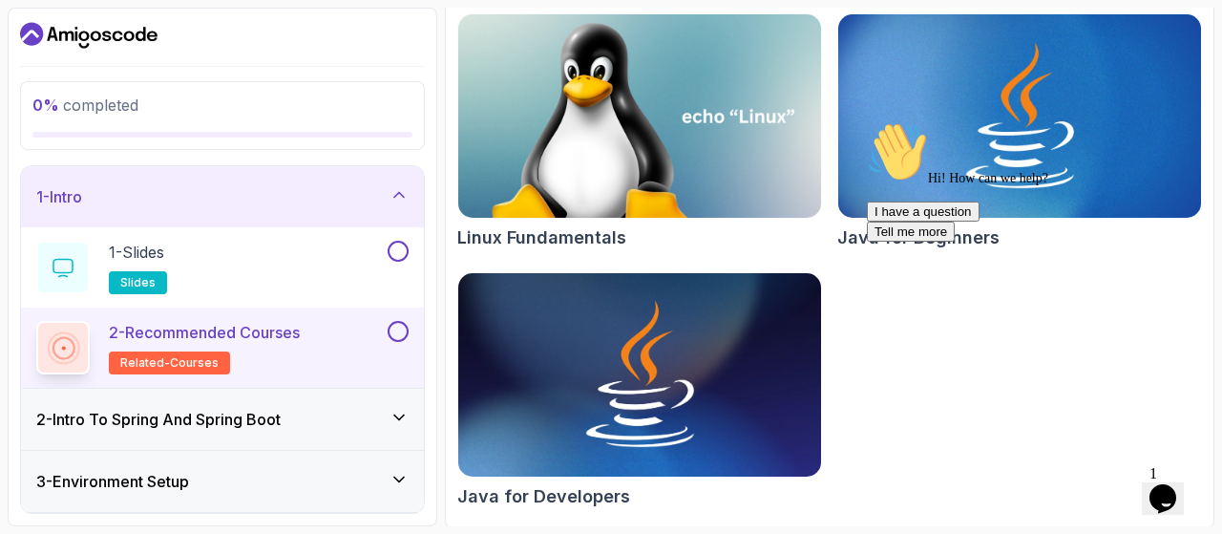
click at [360, 348] on div "2 - Recommended Courses related-courses" at bounding box center [209, 347] width 347 height 53
click at [183, 255] on div "1 - Slides slides" at bounding box center [209, 267] width 347 height 53
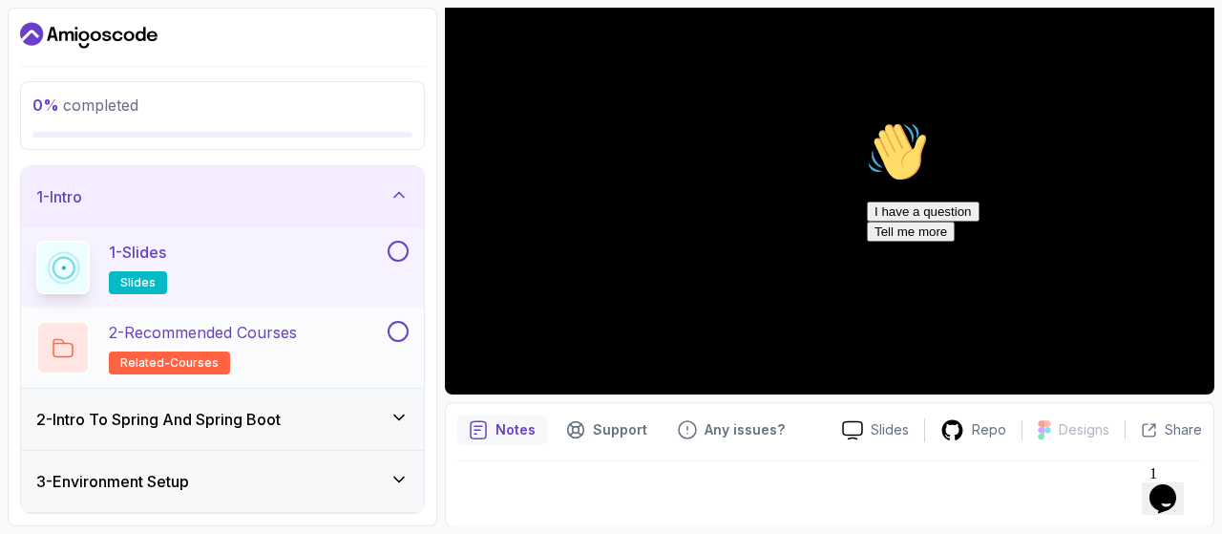
scroll to position [95, 0]
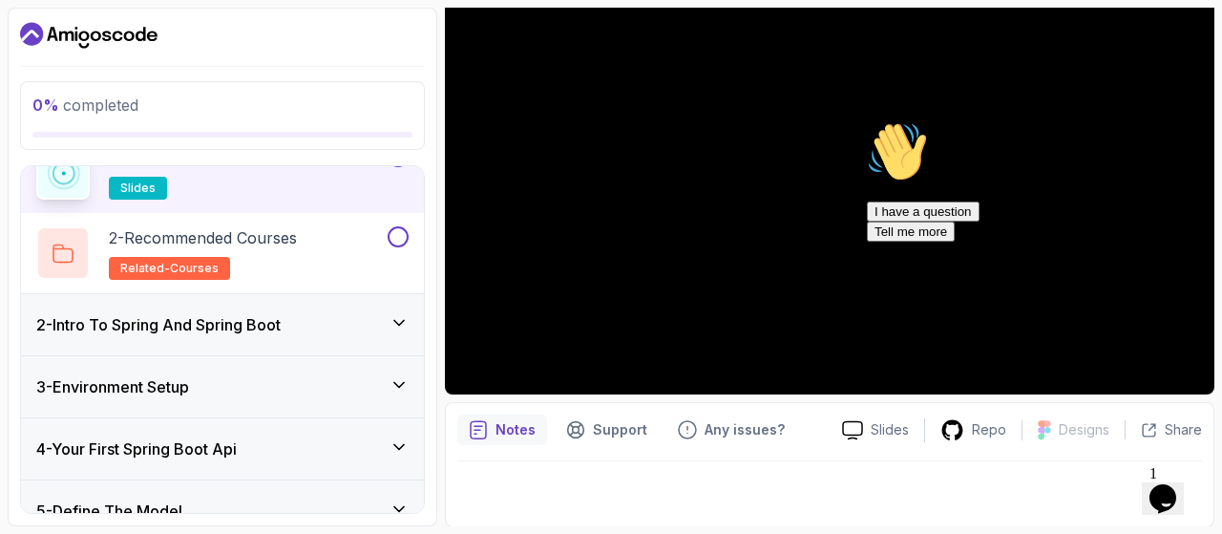
click at [269, 328] on h3 "2 - Intro To Spring And Spring Boot" at bounding box center [158, 324] width 244 height 23
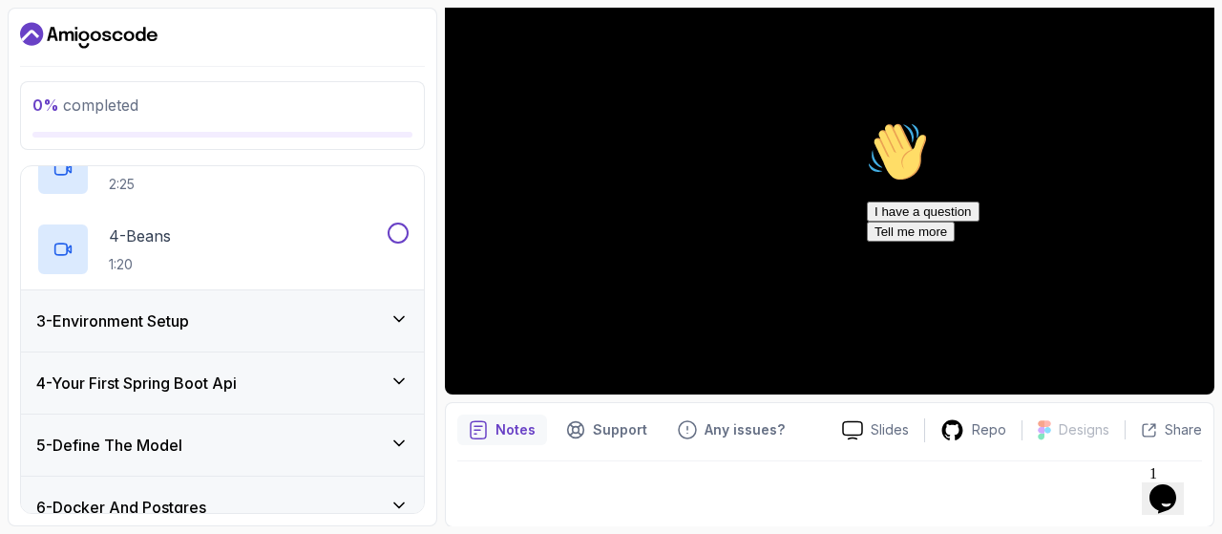
scroll to position [322, 0]
click at [400, 326] on icon at bounding box center [398, 317] width 19 height 19
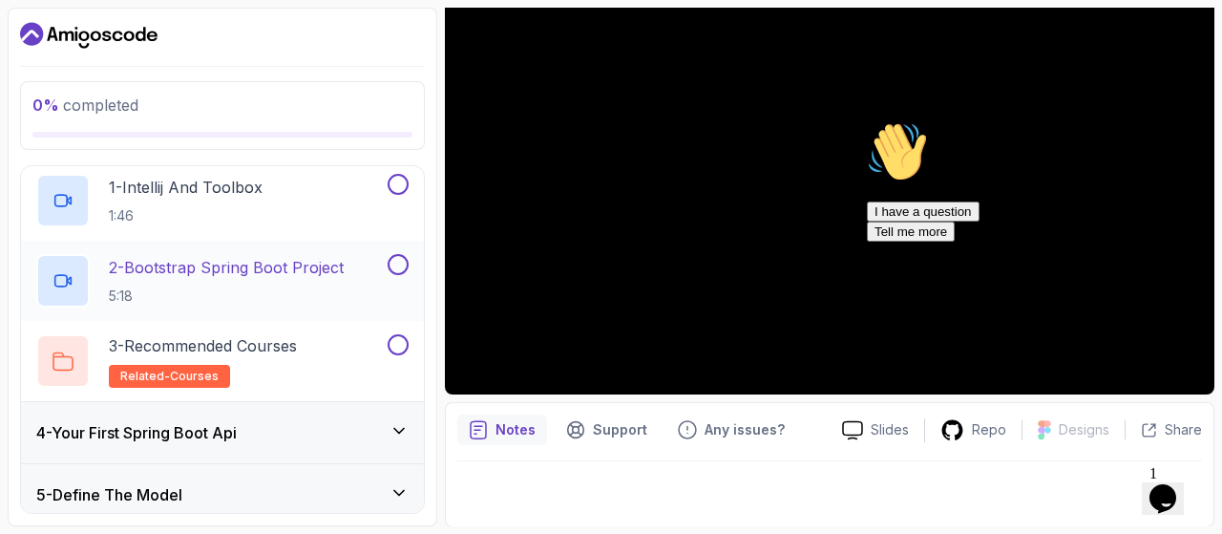
scroll to position [194, 0]
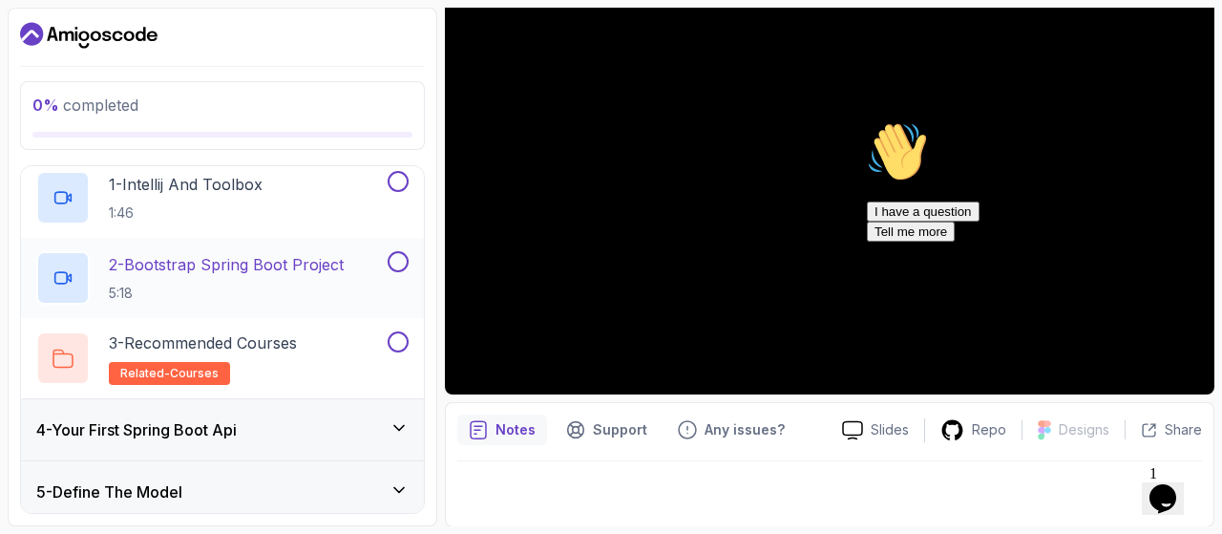
click at [253, 285] on p "5:18" at bounding box center [226, 293] width 235 height 19
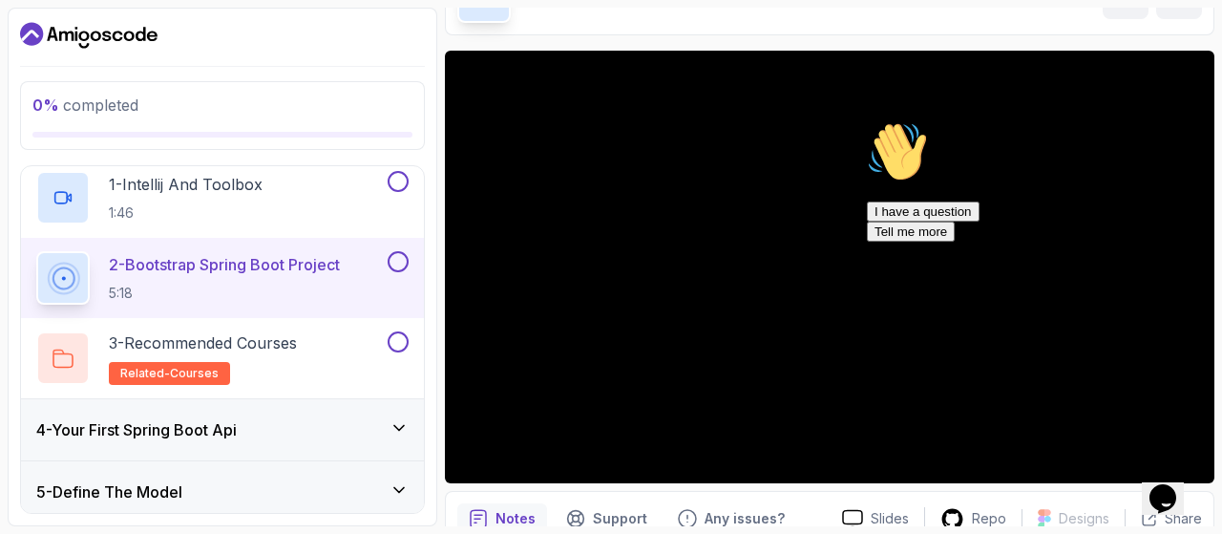
scroll to position [108, 0]
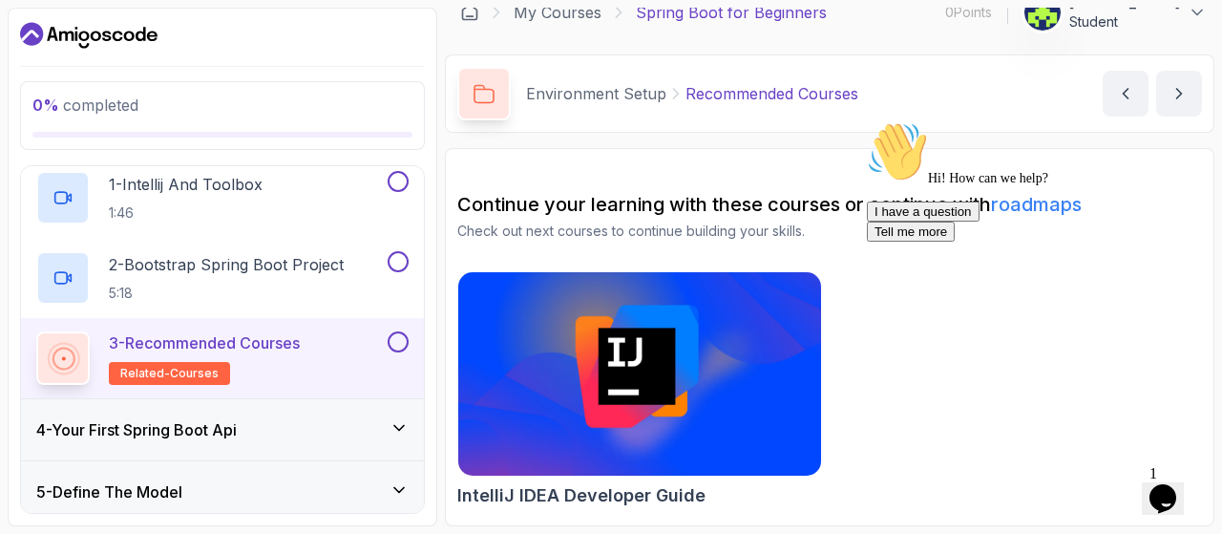
scroll to position [21, 0]
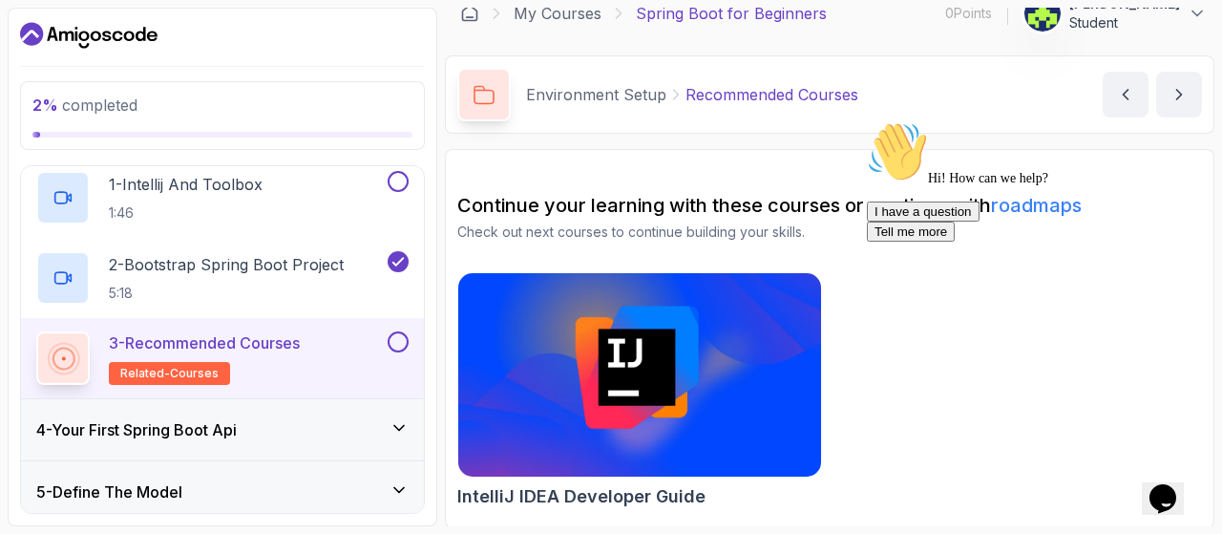
click at [263, 444] on div "4 - Your First Spring Boot Api" at bounding box center [222, 429] width 403 height 61
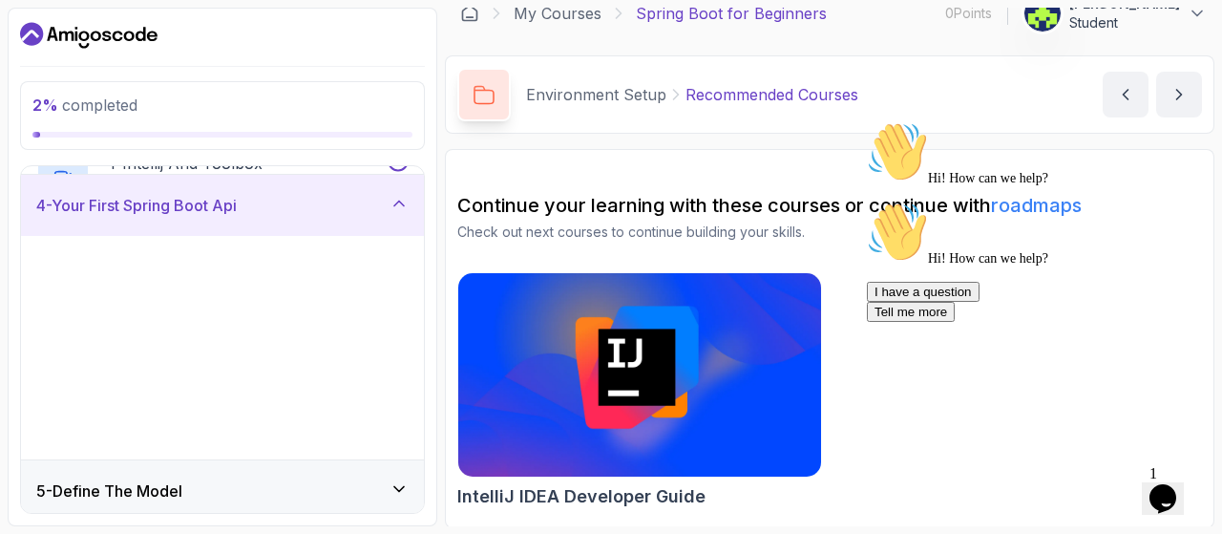
scroll to position [184, 0]
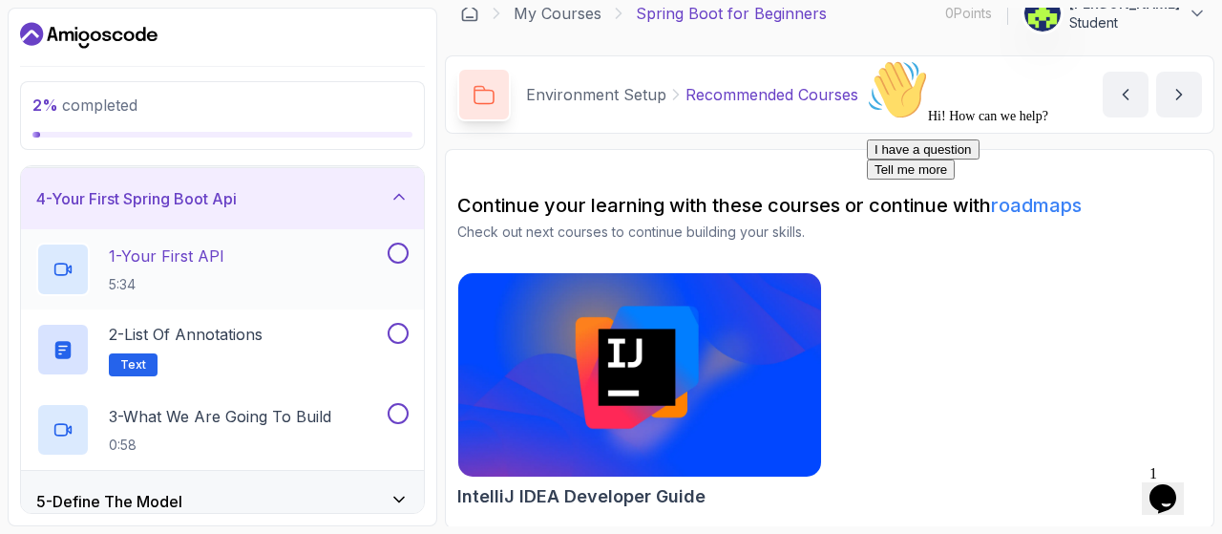
click at [227, 259] on div "1 - Your First API 5:34" at bounding box center [209, 268] width 347 height 53
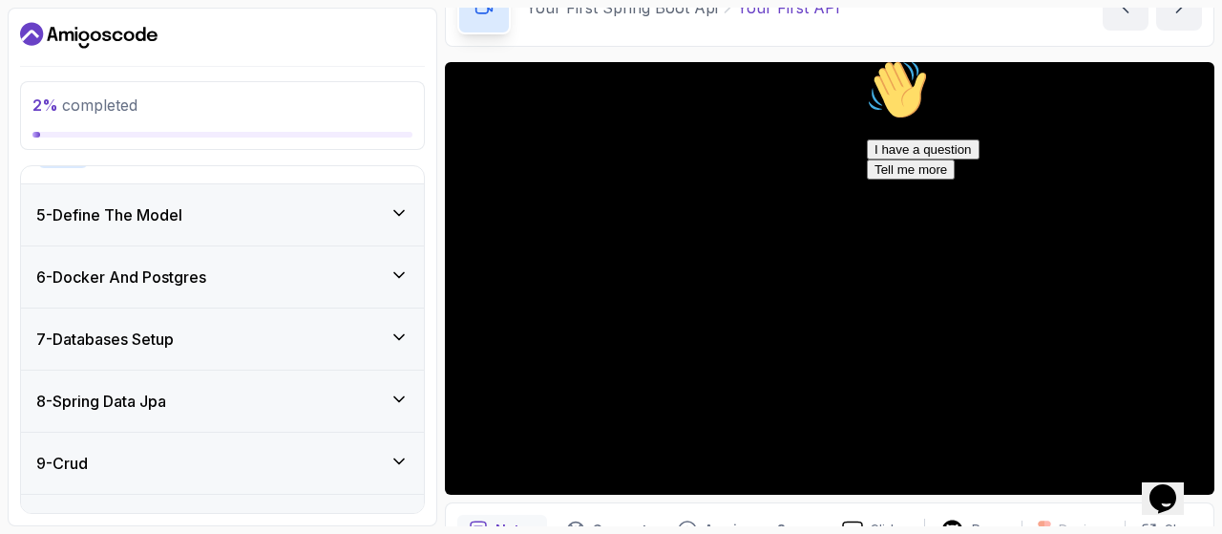
scroll to position [472, 0]
click at [405, 210] on icon at bounding box center [398, 211] width 19 height 19
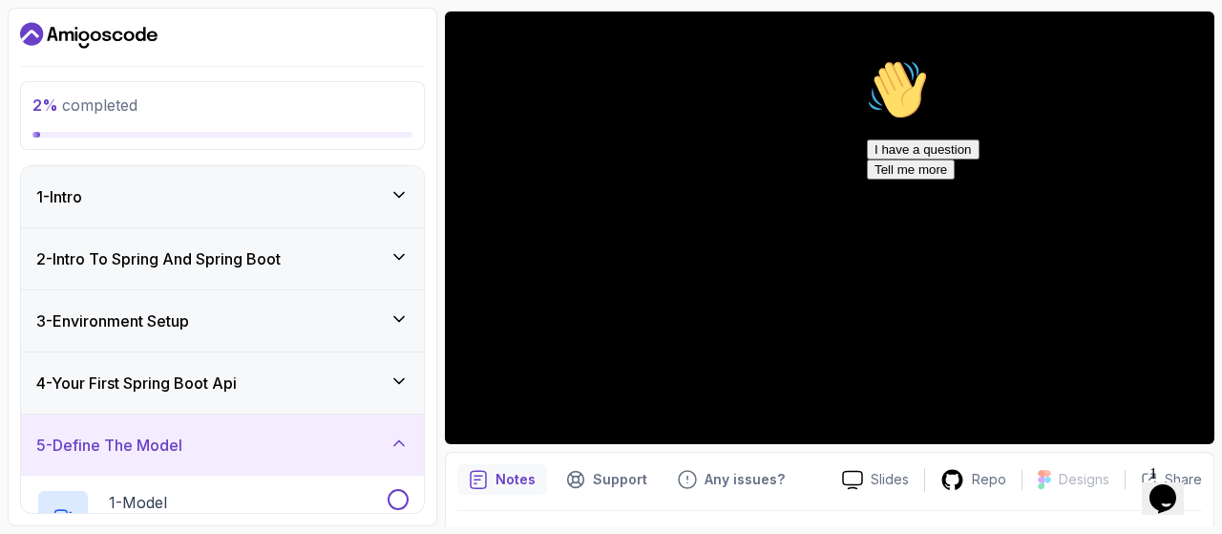
scroll to position [157, 0]
